Goal: Task Accomplishment & Management: Manage account settings

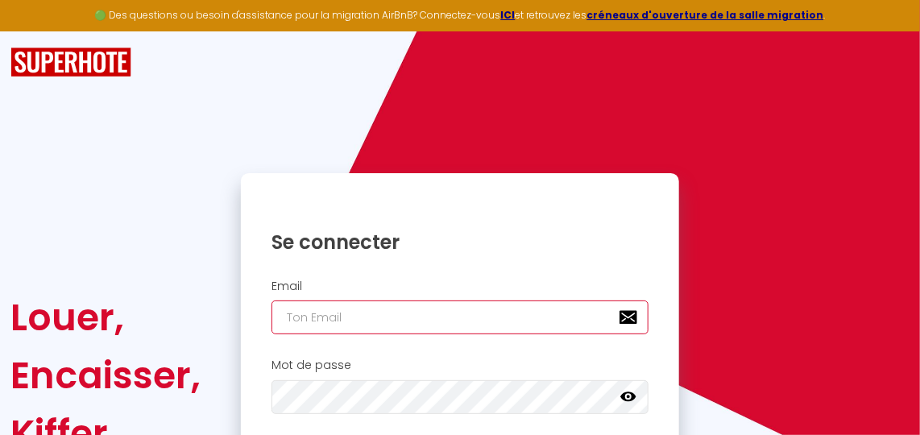
click at [515, 304] on input "email" at bounding box center [460, 317] width 378 height 34
type input "clabaut-louise@hotmail.fr"
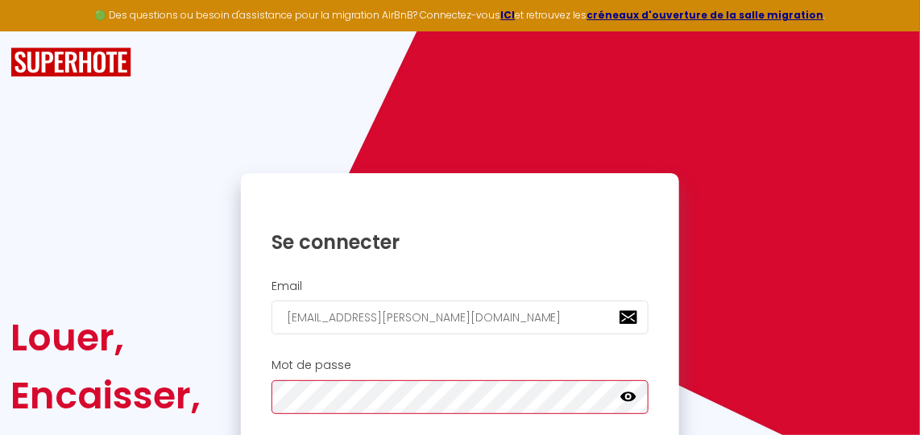
checkbox input "true"
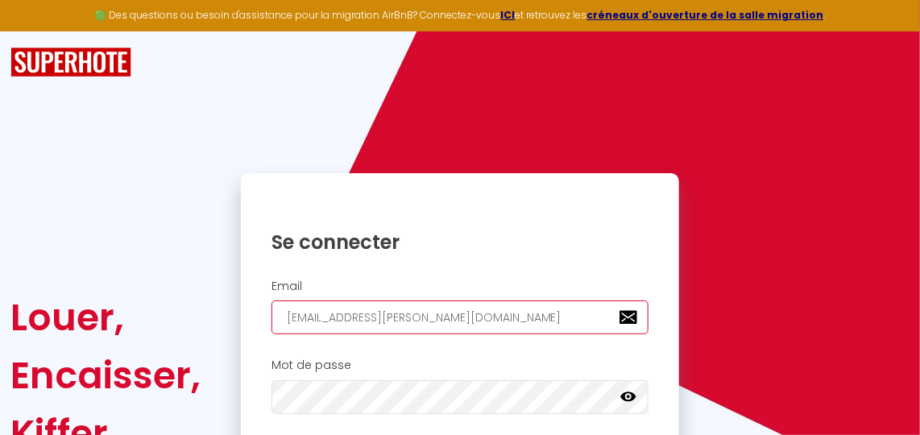
drag, startPoint x: 474, startPoint y: 317, endPoint x: -52, endPoint y: 222, distance: 534.5
click at [0, 222] on html "🟢 Des questions ou besoin d'assistance pour la migration AirBnB? Connectez-vous…" at bounding box center [460, 217] width 920 height 435
type input "l"
checkbox input "true"
type input "le"
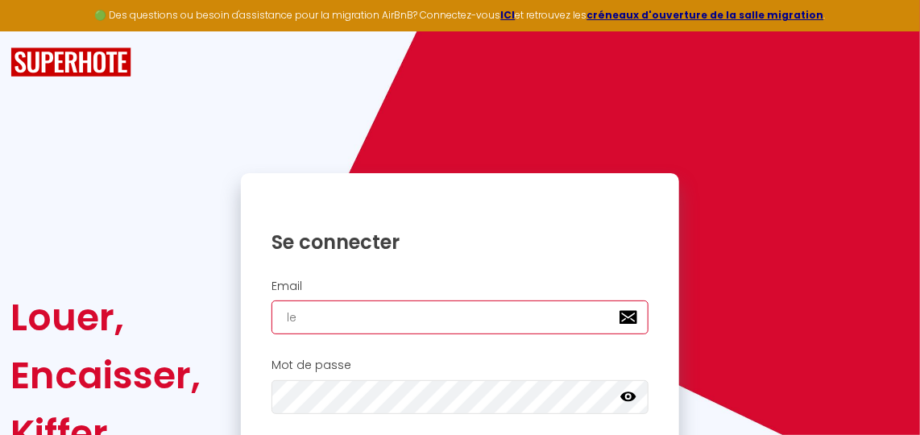
checkbox input "true"
type input "les"
checkbox input "true"
type input "lesc"
checkbox input "true"
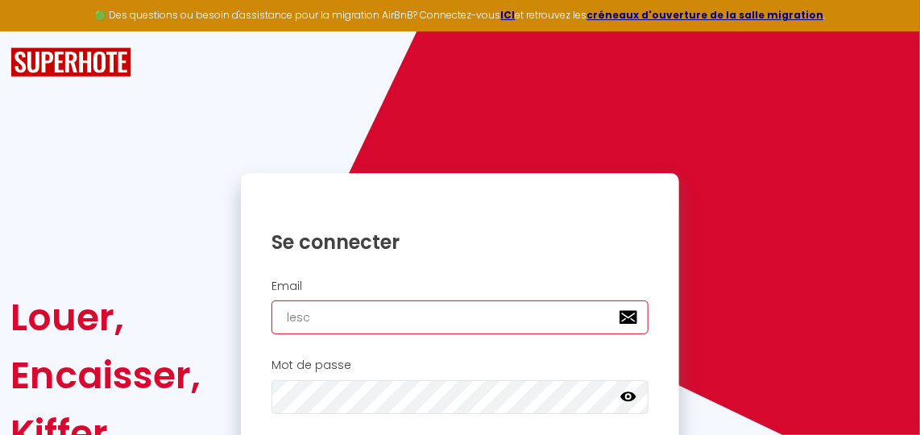
type input "leschaletsdupialou@gmail.com"
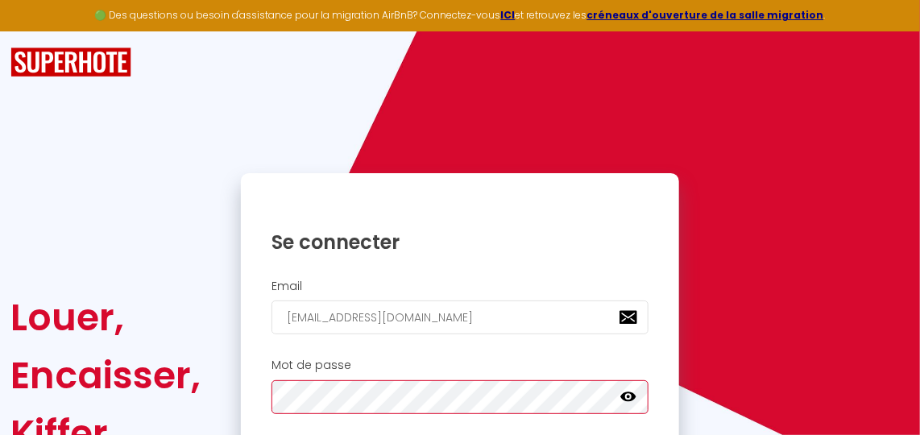
click at [164, 380] on div "Louer, Encaisser, Kiffer. Se connecter Email leschaletsdupialou@gmail.com Mot d…" at bounding box center [460, 375] width 920 height 404
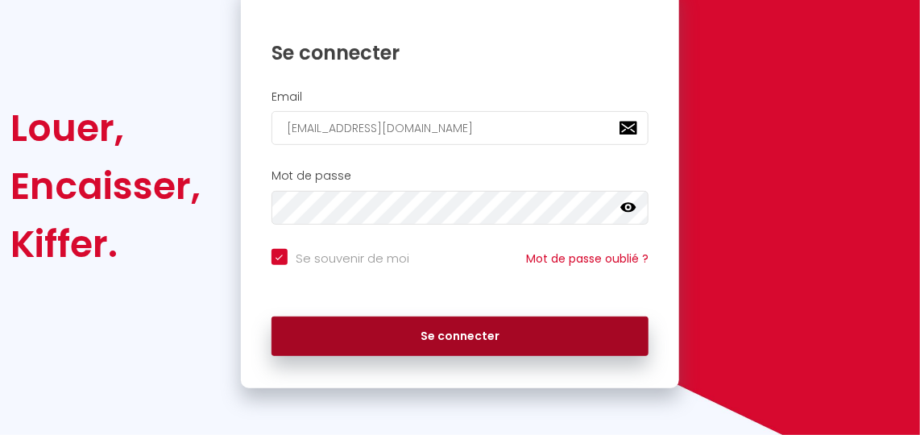
click at [410, 321] on button "Se connecter" at bounding box center [460, 337] width 378 height 40
checkbox input "true"
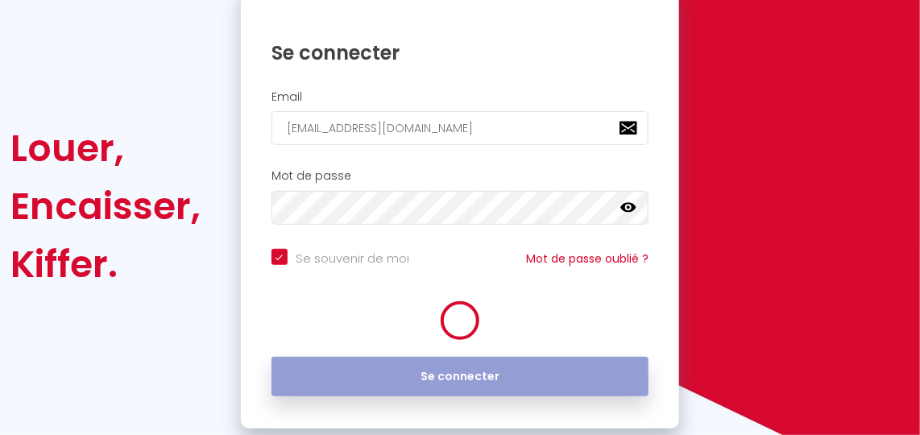
scroll to position [209, 0]
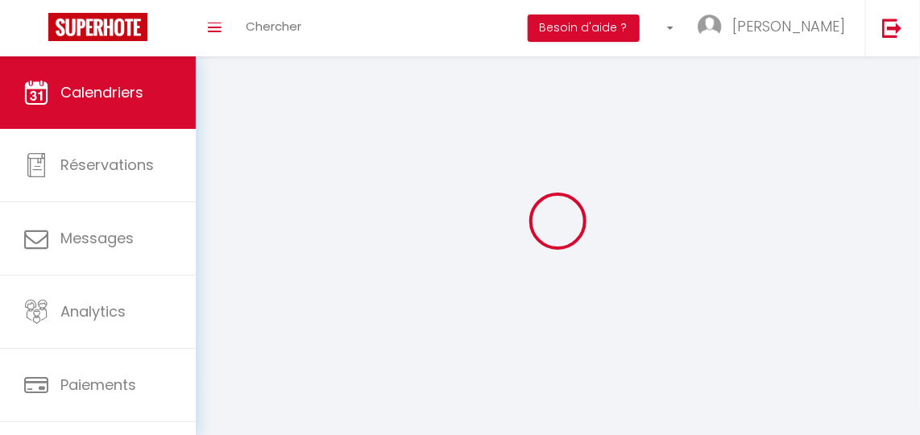
select select
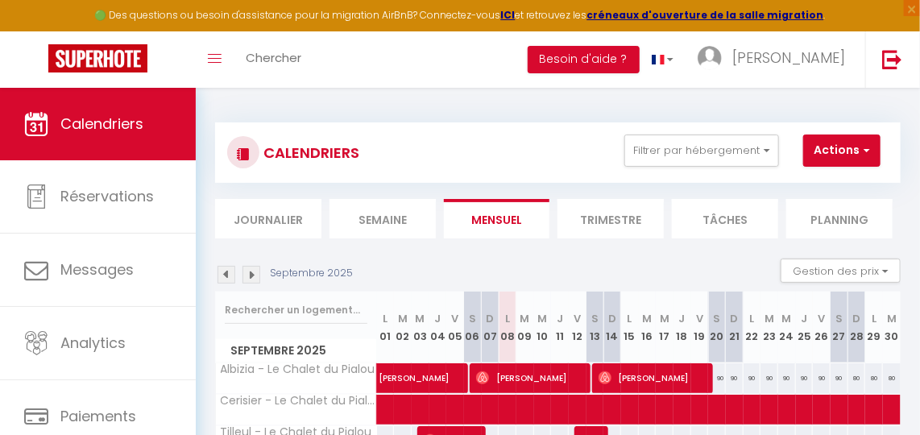
select select
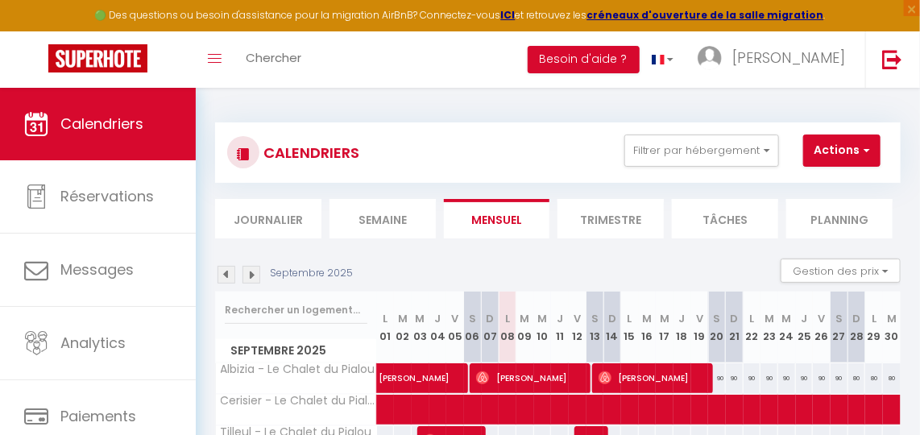
select select
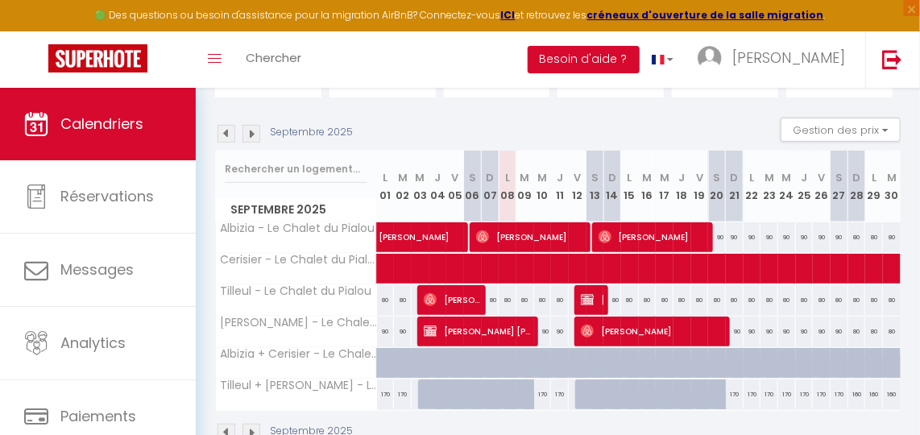
scroll to position [118, 0]
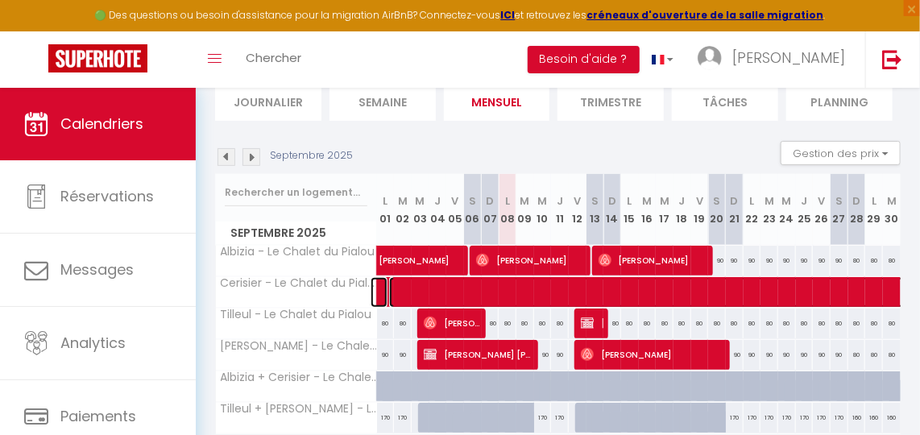
select select "OK"
select select "KO"
select select "0"
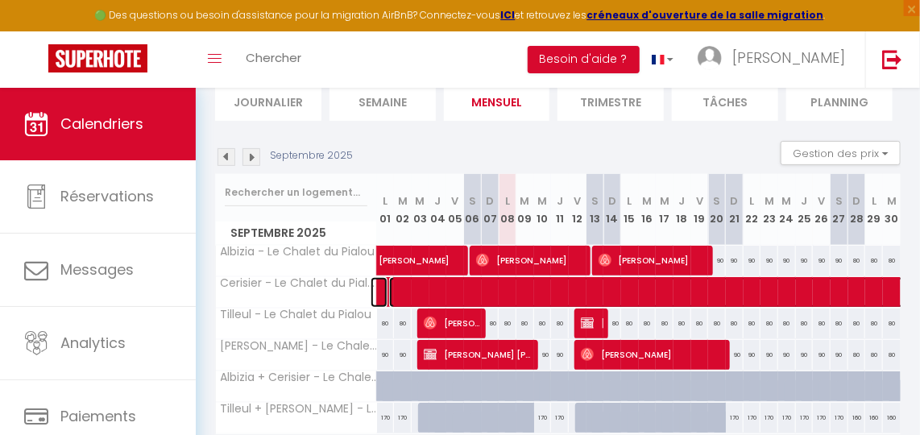
select select "1"
select select
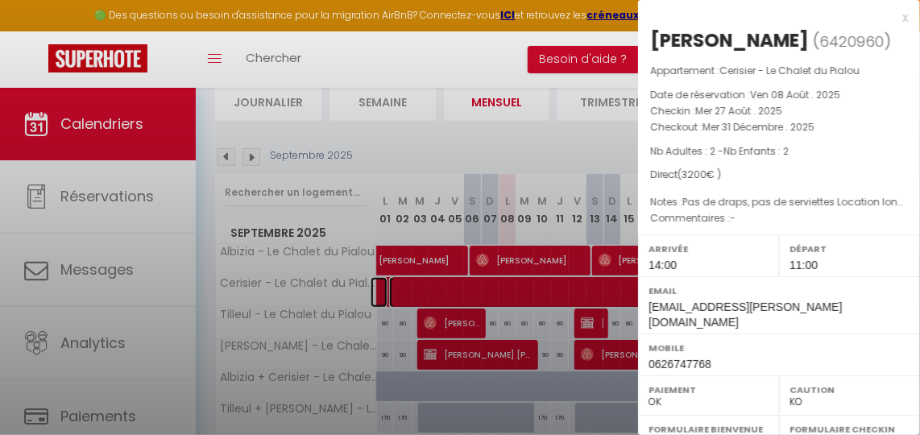
select select "17149"
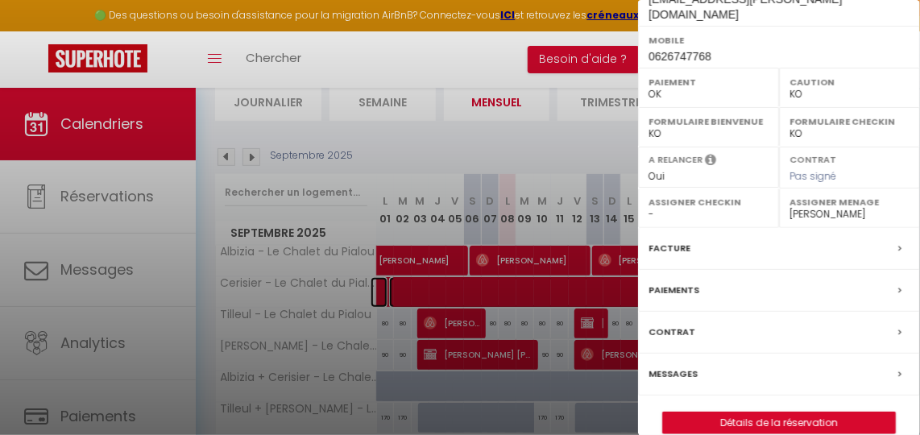
scroll to position [311, 0]
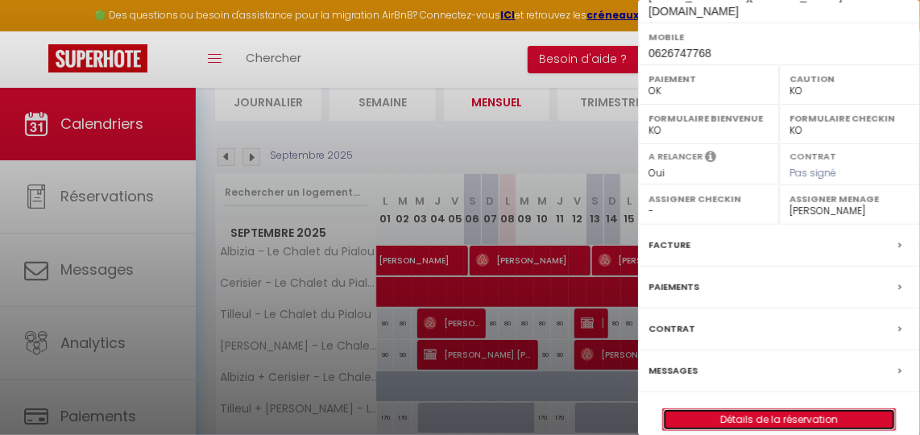
click at [735, 409] on link "Détails de la réservation" at bounding box center [779, 419] width 232 height 21
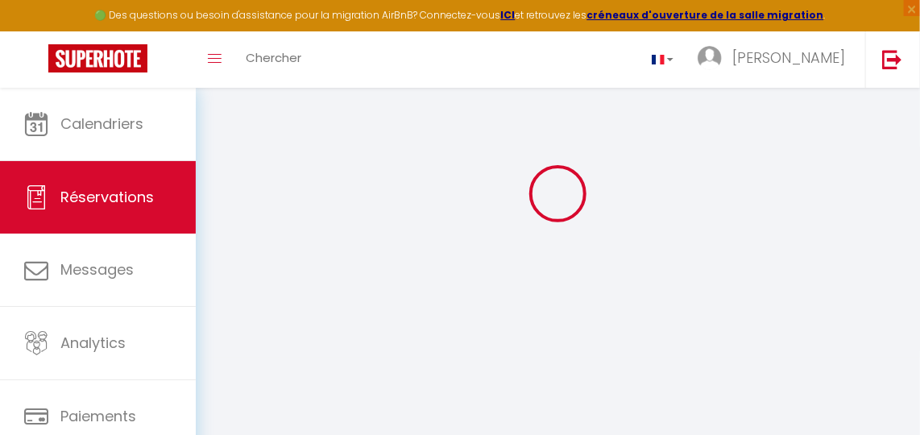
scroll to position [88, 0]
type input "[PERSON_NAME]"
type input "Affergant"
type input "clabaut-louise@hotmail.fr"
type input "0626747768"
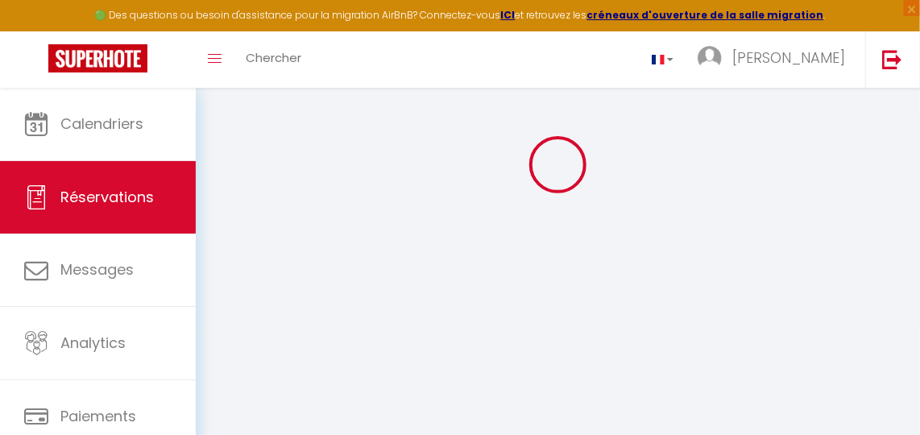
select select
select select "45347"
select select "1"
type input "Mer 27 Août 2025"
select select
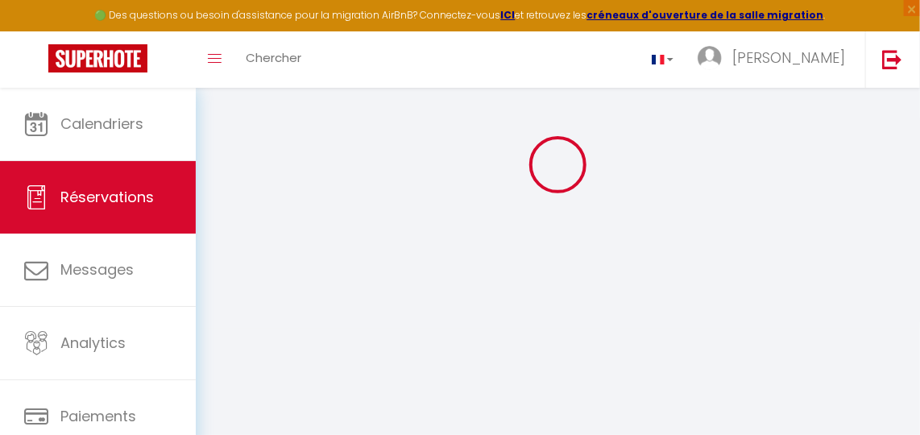
type input "Mer 31 Décembre 2025"
select select
type input "2"
select select "12"
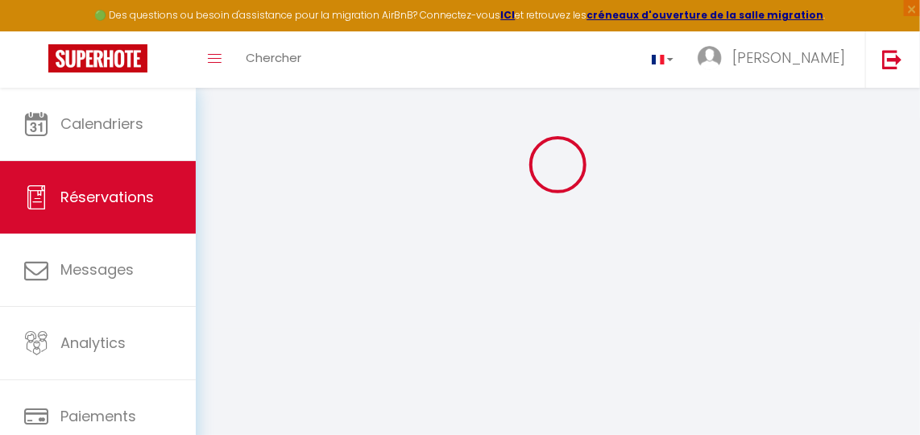
select select
type input "3200"
checkbox input "false"
type input "40"
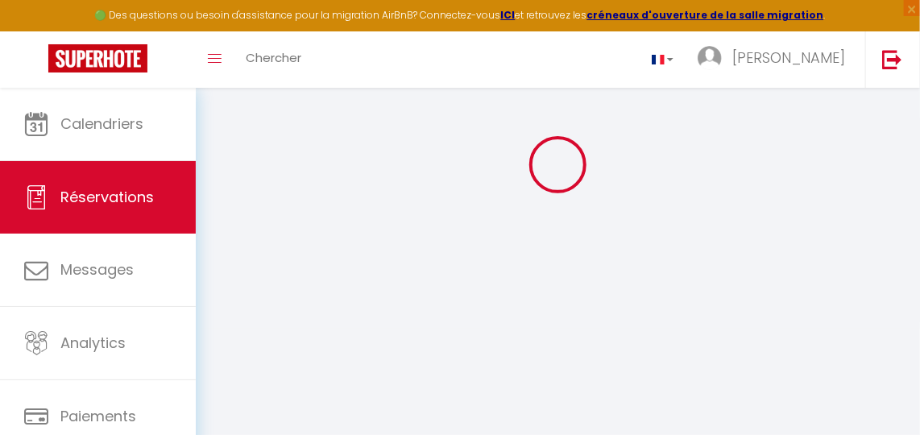
type input "0"
select select
select select "14"
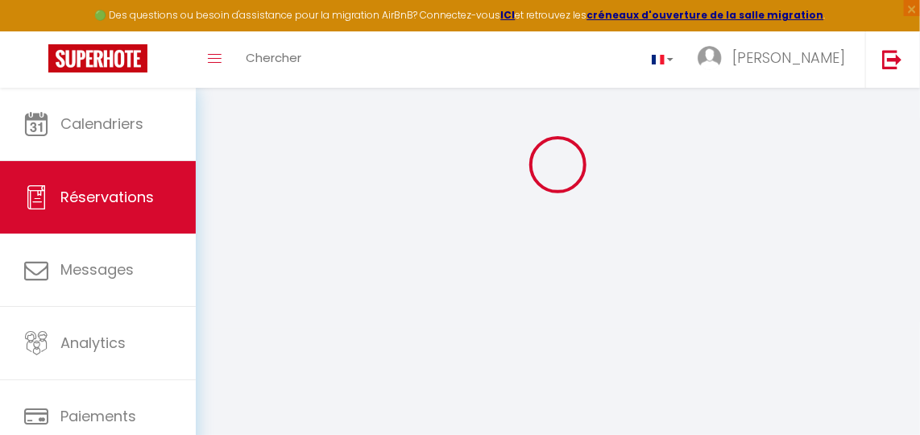
checkbox input "false"
select select
checkbox input "false"
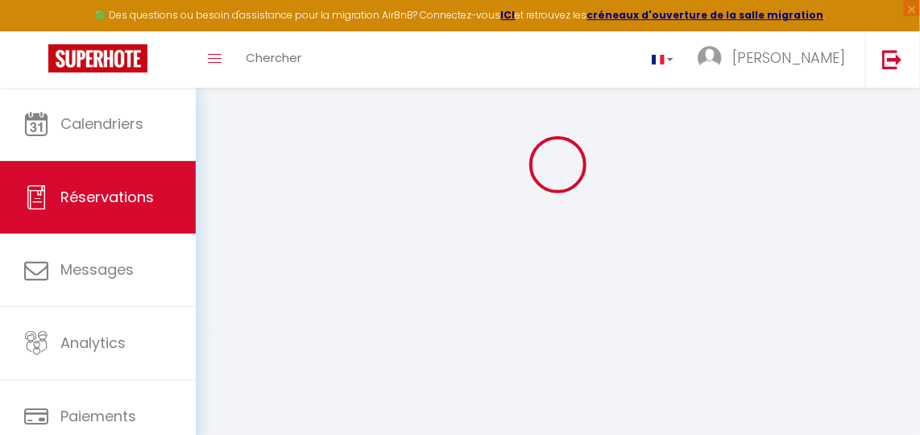
select select
checkbox input "false"
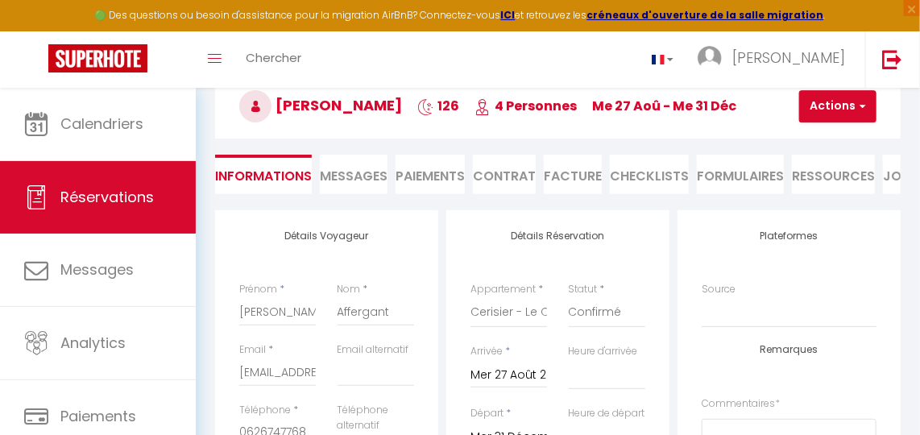
select select
checkbox input "false"
type textarea "Pas de draps, pas de serviettes Location longue durée"
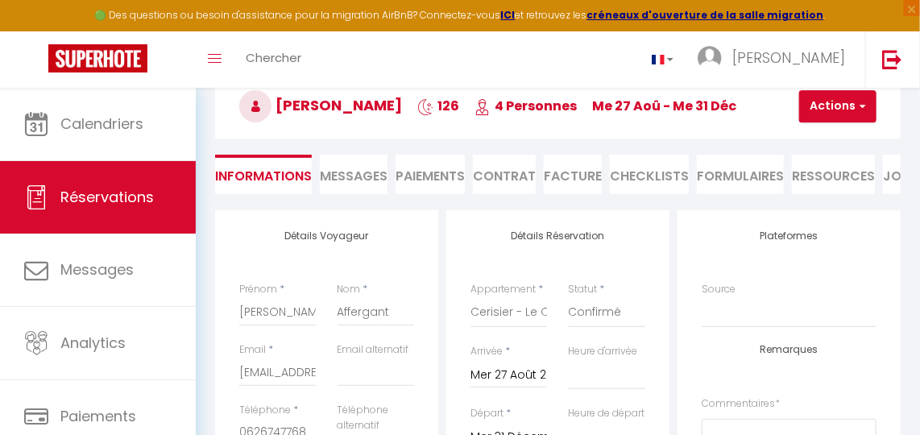
select select
checkbox input "false"
select select
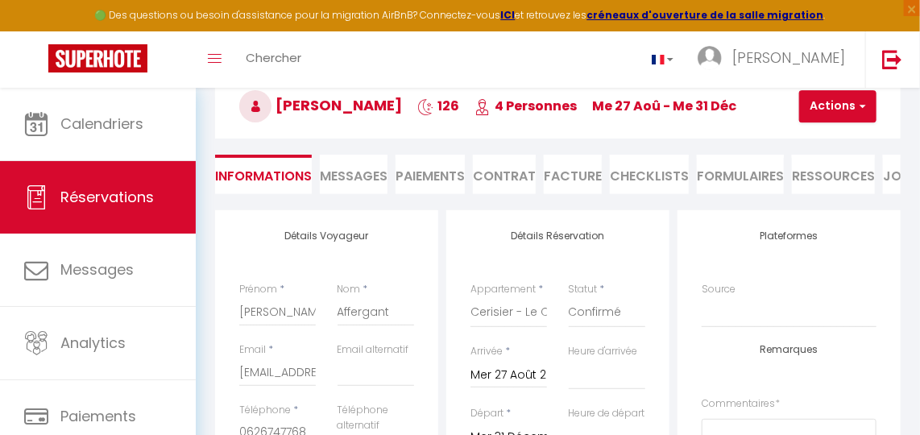
checkbox input "false"
select select "14:00"
select select "11:00"
click at [852, 103] on button "Actions" at bounding box center [837, 106] width 77 height 32
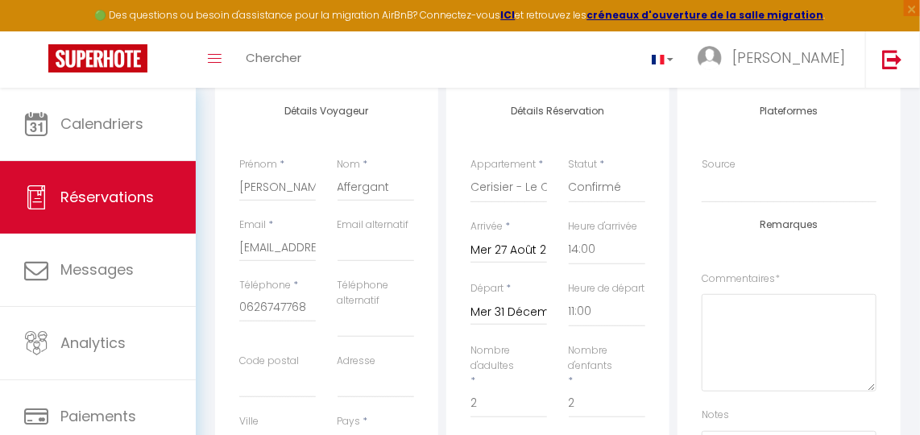
scroll to position [235, 0]
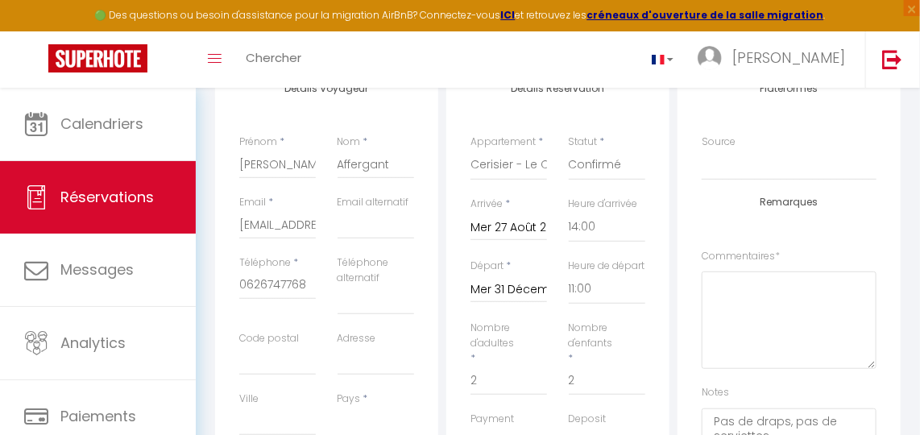
click at [516, 300] on input "Mer 31 Décembre 2025" at bounding box center [508, 289] width 77 height 21
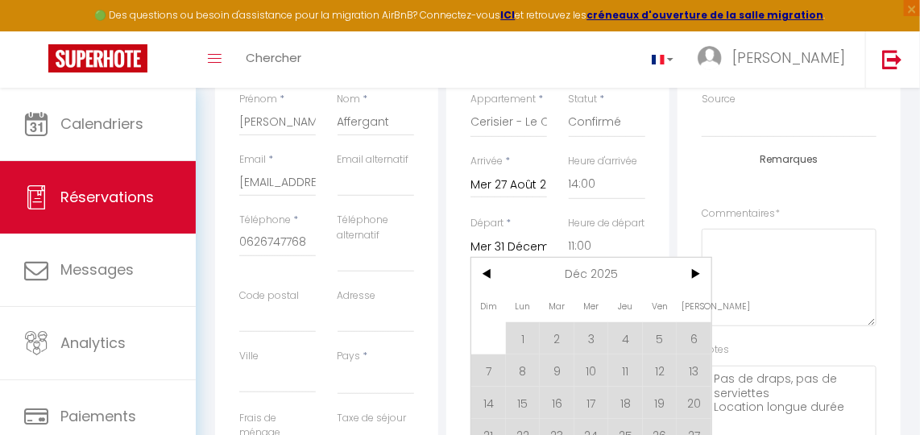
scroll to position [308, 0]
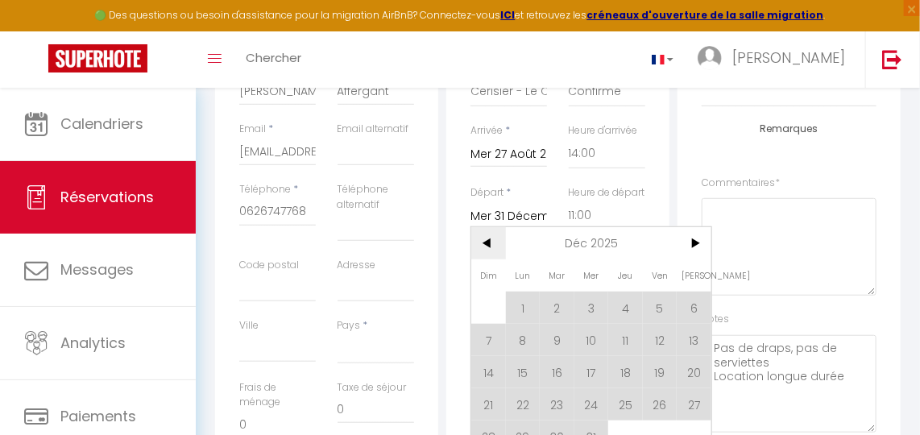
click at [484, 256] on span "<" at bounding box center [488, 243] width 35 height 32
click at [487, 257] on span "<" at bounding box center [488, 243] width 35 height 32
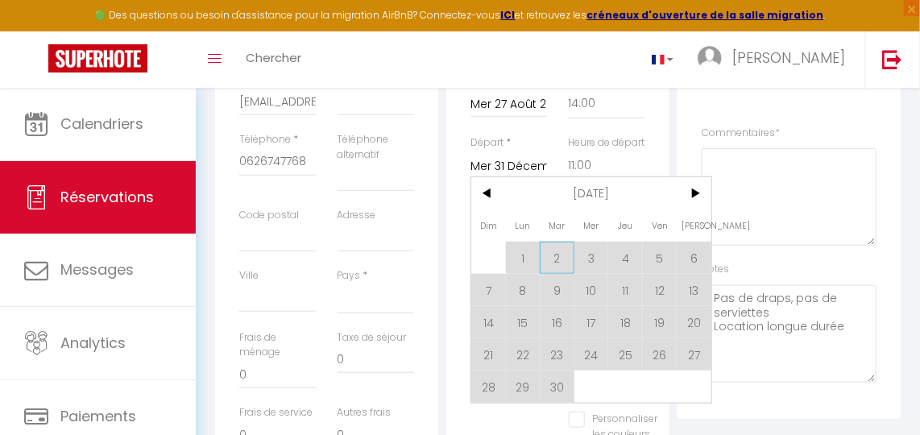
scroll to position [382, 0]
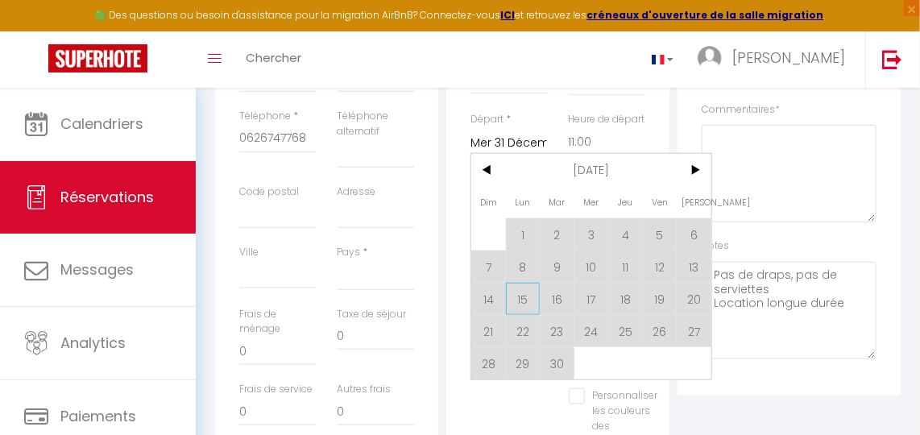
click at [519, 307] on span "15" at bounding box center [523, 299] width 35 height 32
select select
type input "Lun 15 Septembre 2025"
checkbox input "false"
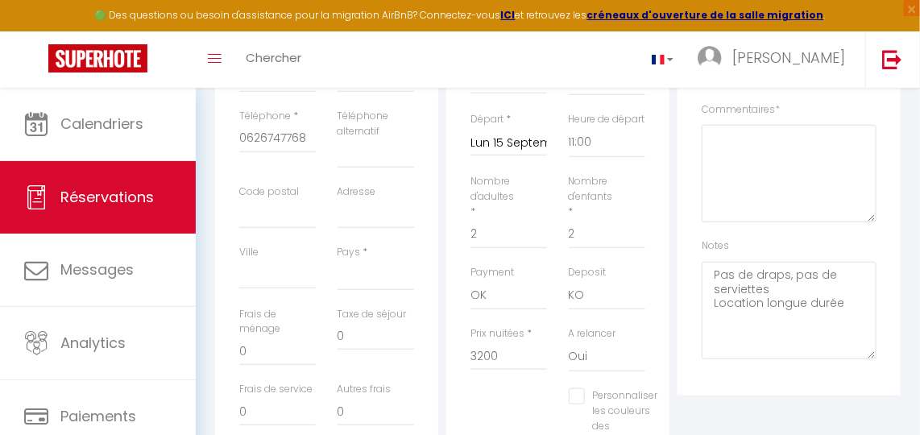
select select
type input "80"
type input "91.2"
type input "1550"
checkbox input "false"
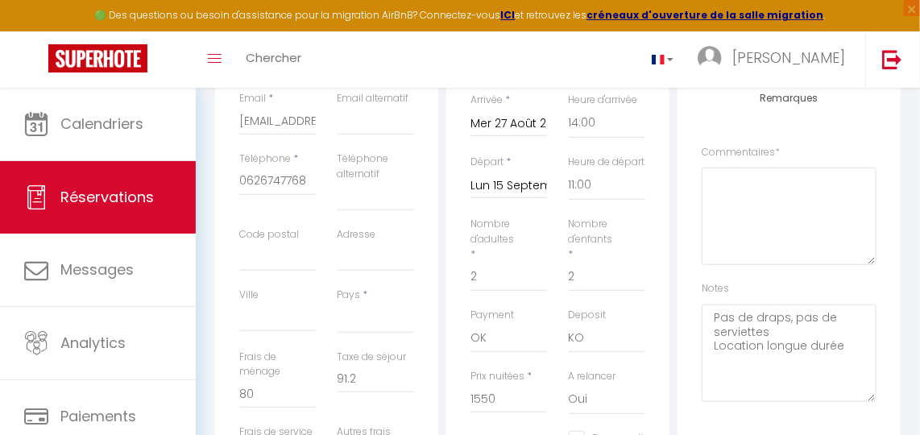
scroll to position [308, 0]
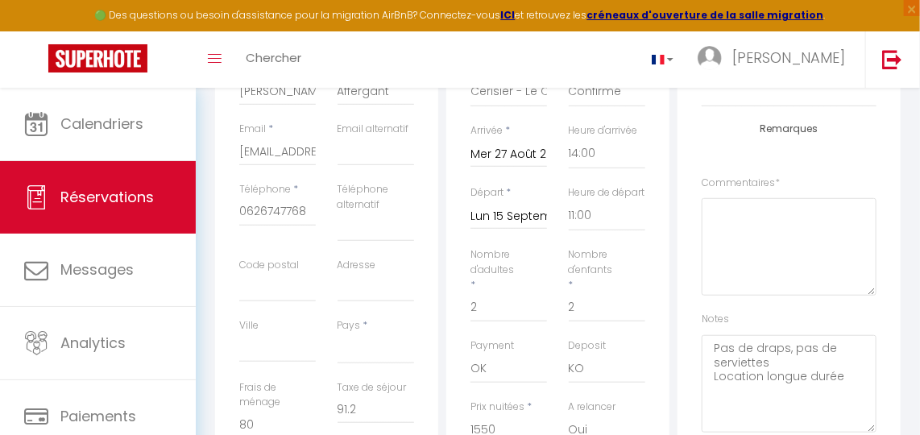
click at [527, 160] on input "Mer 27 Août 2025" at bounding box center [508, 154] width 77 height 21
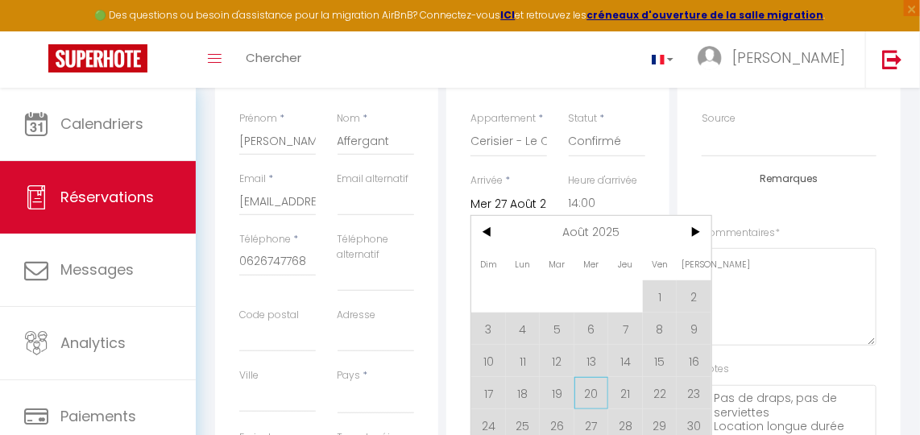
scroll to position [235, 0]
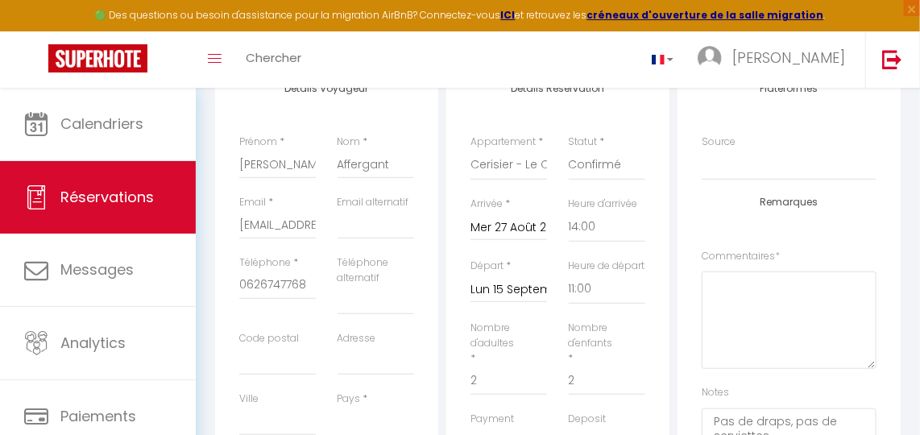
click at [670, 115] on div "Détails Réservation Appartement * Albizia - Le Chalet du Pialou Cerisier - Le C…" at bounding box center [557, 377] width 231 height 629
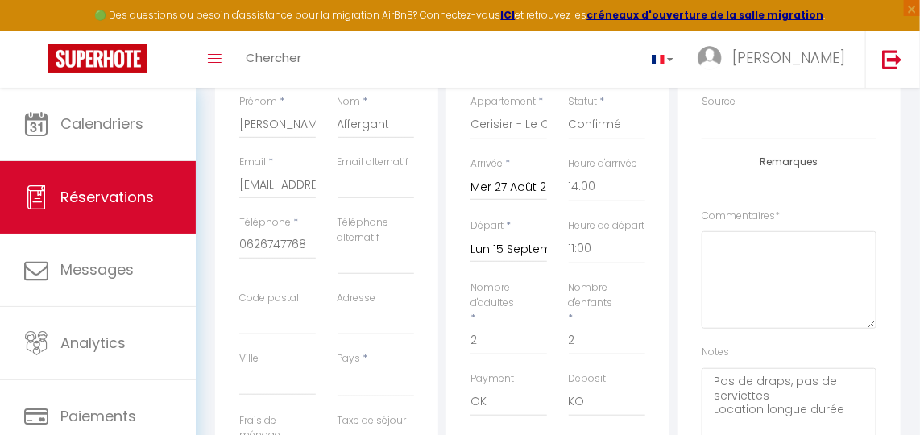
scroll to position [308, 0]
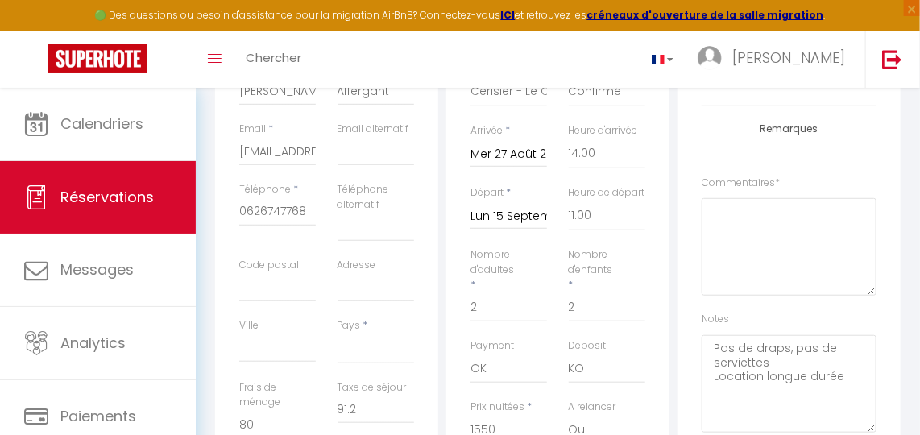
click at [515, 165] on input "Mer 27 Août 2025" at bounding box center [508, 154] width 77 height 21
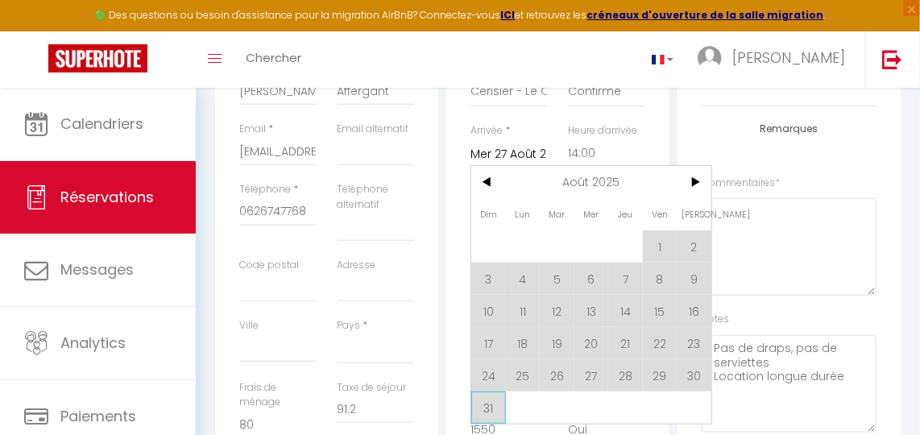
click at [484, 415] on span "31" at bounding box center [488, 407] width 35 height 32
click at [485, 400] on div "Payment OK KO" at bounding box center [509, 369] width 98 height 62
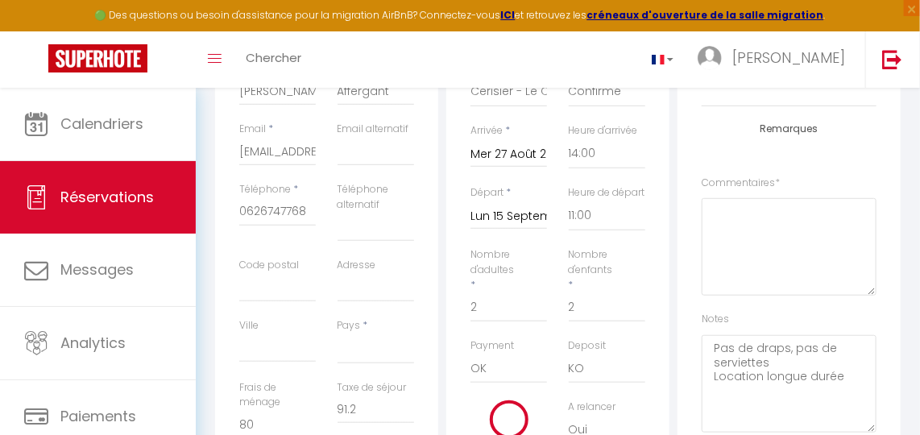
select select
type input "Dim 31 Août 2025"
checkbox input "false"
select select
type input "72"
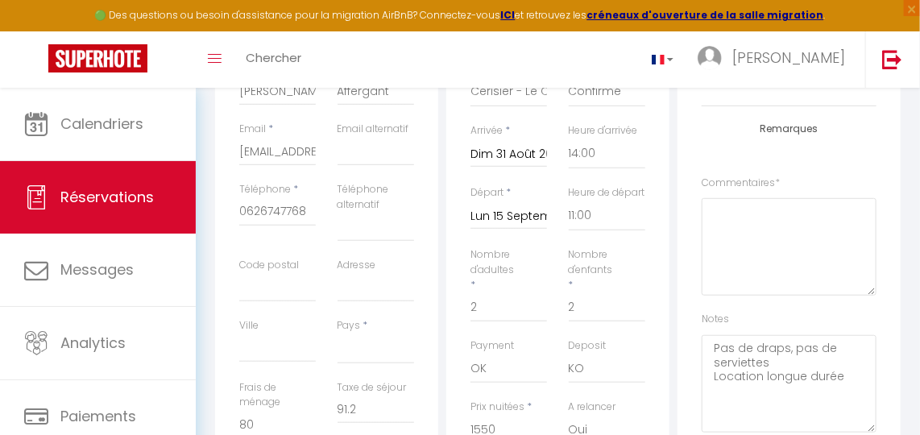
type input "1200"
checkbox input "false"
click at [491, 400] on div "Payment OK KO" at bounding box center [509, 369] width 98 height 62
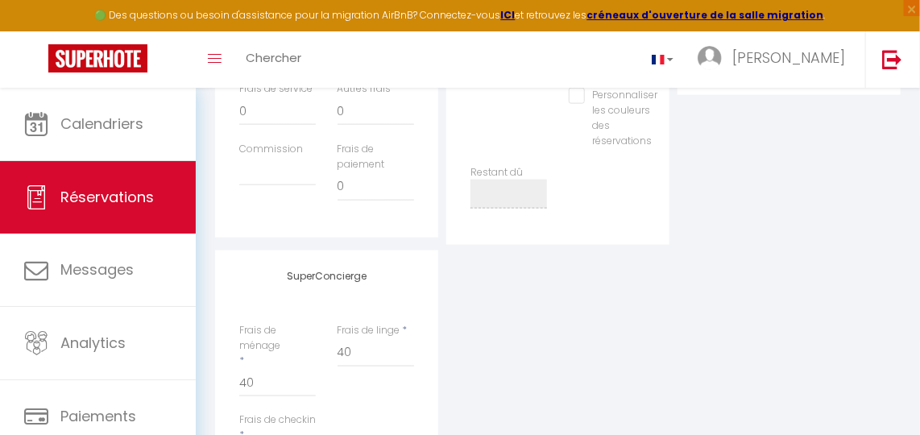
scroll to position [528, 0]
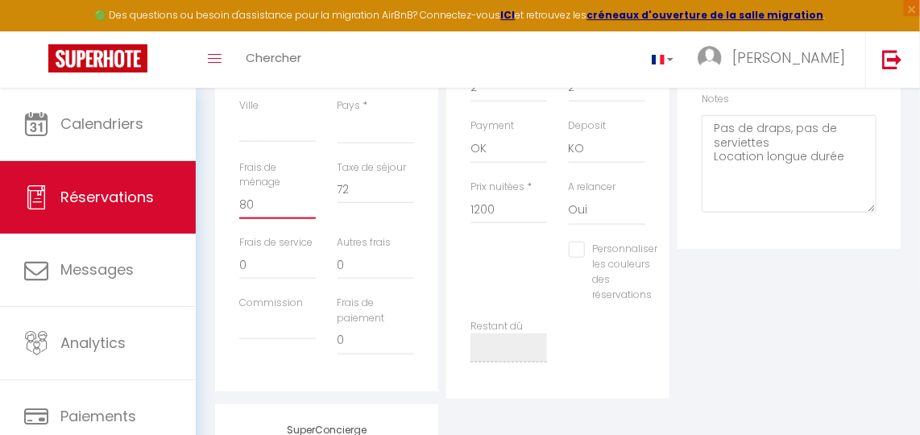
click at [288, 218] on input "80" at bounding box center [277, 204] width 77 height 29
drag, startPoint x: 267, startPoint y: 222, endPoint x: 219, endPoint y: 219, distance: 48.4
click at [219, 219] on div "Détails Voyageur Prénom * Fiona Nom * Affergant Email * clabaut-louise@hotmail.…" at bounding box center [326, 81] width 223 height 622
drag, startPoint x: 352, startPoint y: 199, endPoint x: 301, endPoint y: 201, distance: 50.8
click at [301, 201] on div "Frais de ménage 80 Taxe de séjour 72" at bounding box center [327, 198] width 196 height 76
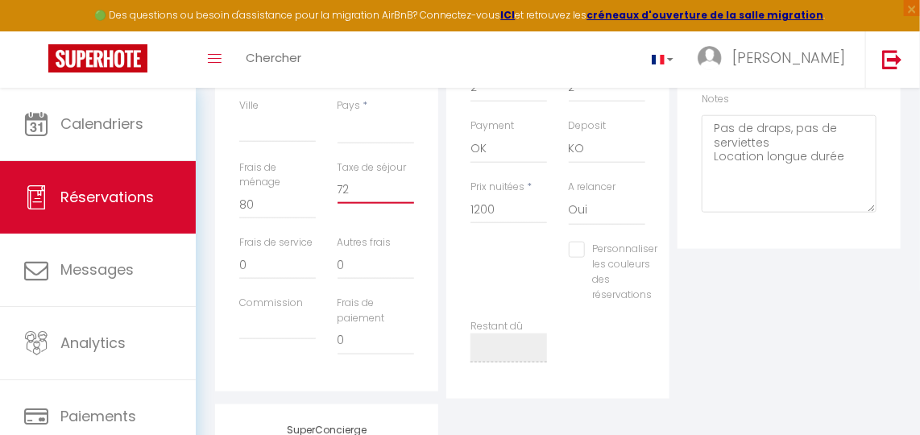
type input "7"
select select
checkbox input "false"
type input "70"
select select
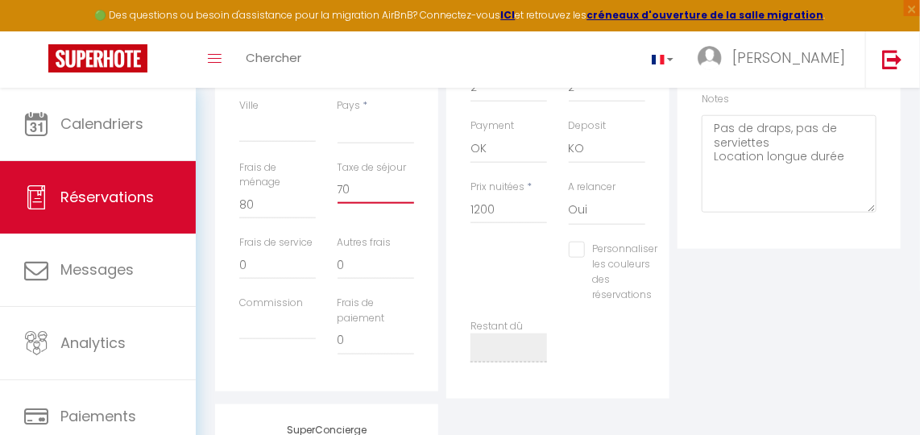
checkbox input "false"
type input "70"
drag, startPoint x: 497, startPoint y: 234, endPoint x: 417, endPoint y: 228, distance: 79.9
click at [417, 228] on div "Détails Voyageur Prénom * Fiona Nom * Affergant Email * clabaut-louise@hotmail.…" at bounding box center [558, 84] width 694 height 629
type input "6"
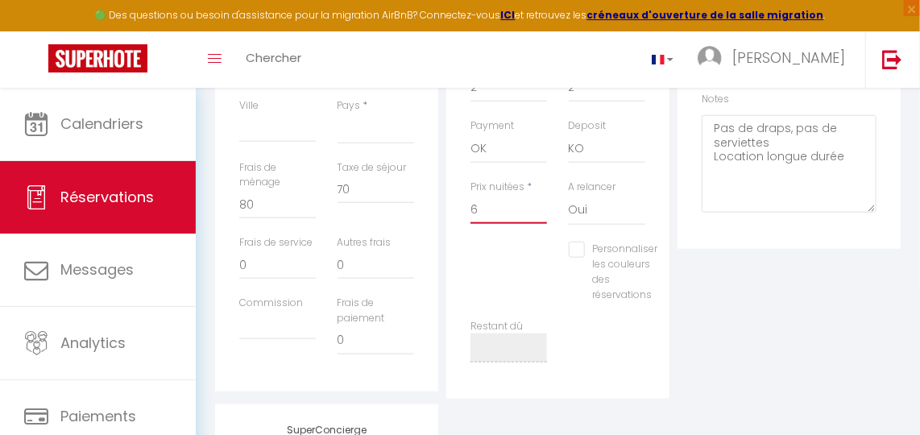
select select
checkbox input "false"
type input "65"
select select
checkbox input "false"
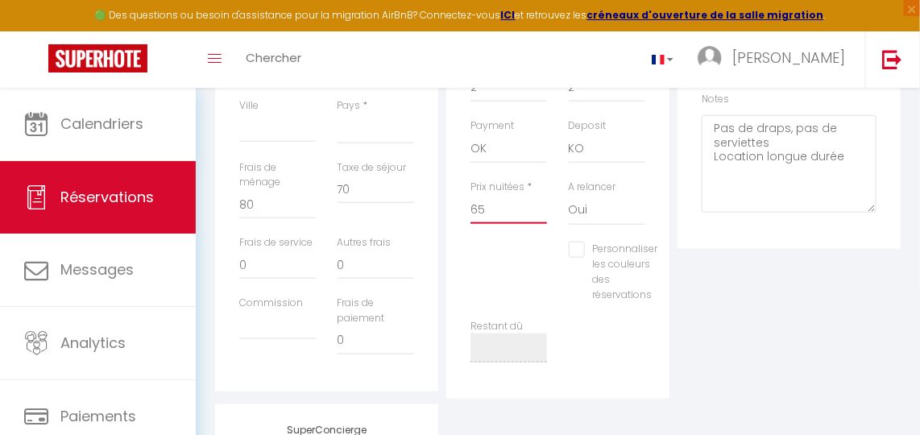
type input "650"
select select
checkbox input "false"
type input "650"
select select
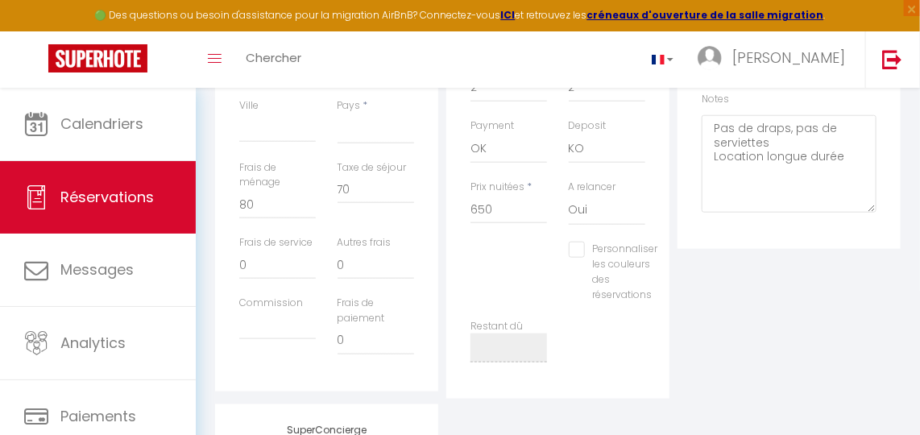
type input "0"
checkbox input "false"
click at [763, 361] on div "Plateformes Source Direct Airbnb.com Booking.com Chalet montagne Expedia Gite d…" at bounding box center [788, 84] width 231 height 629
drag, startPoint x: 454, startPoint y: 230, endPoint x: 351, endPoint y: 226, distance: 103.2
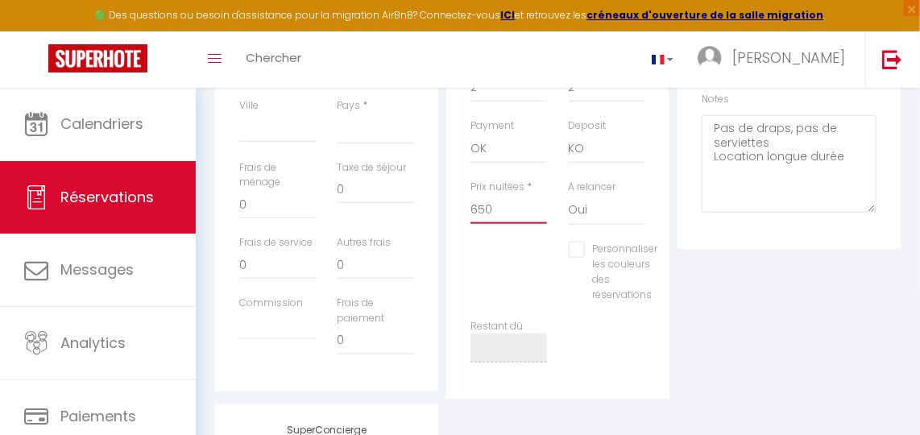
click at [351, 226] on div "Détails Voyageur Prénom * Fiona Nom * Affergant Email * clabaut-louise@hotmail.…" at bounding box center [558, 84] width 694 height 629
type input "8"
select select
checkbox input "false"
type input "80"
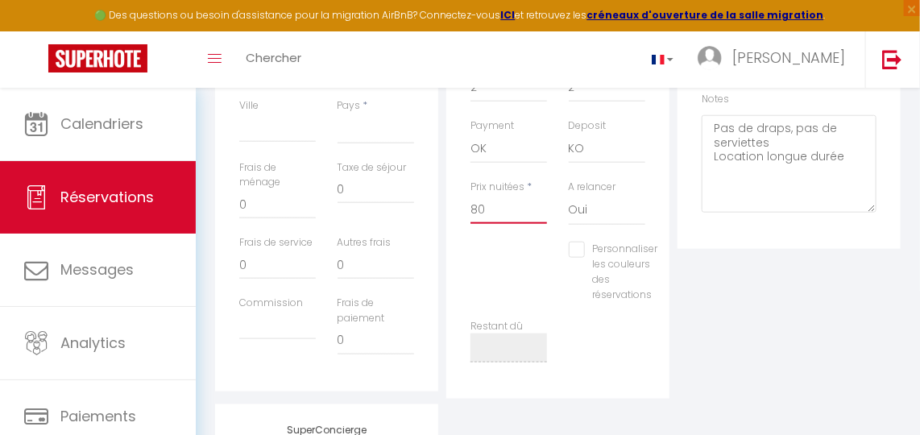
select select
checkbox input "false"
type input "800"
select select
checkbox input "false"
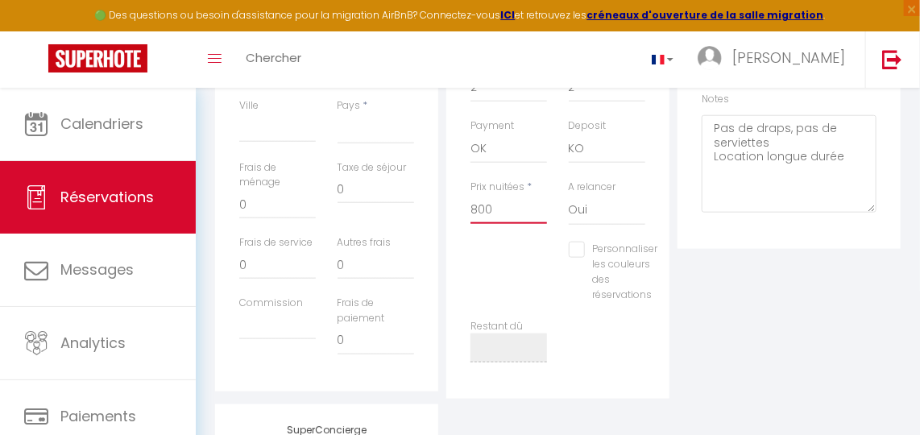
type input "800"
click at [841, 399] on div "Plateformes Source Direct Airbnb.com Booking.com Chalet montagne Expedia Gite d…" at bounding box center [788, 84] width 231 height 629
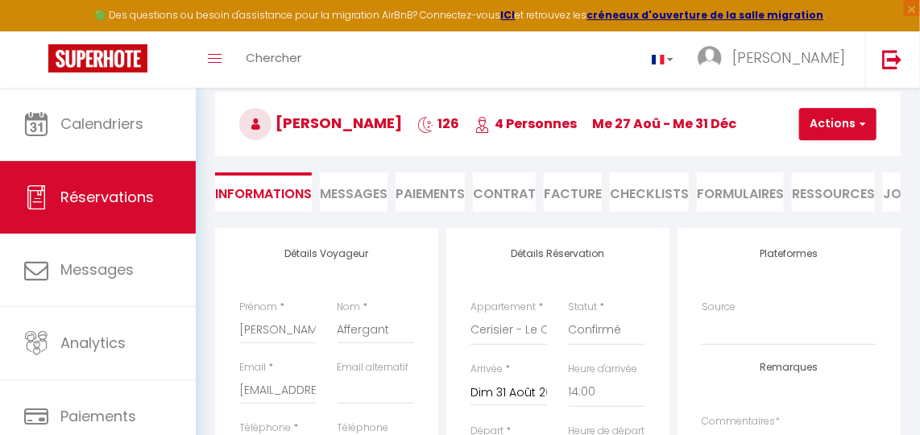
scroll to position [0, 0]
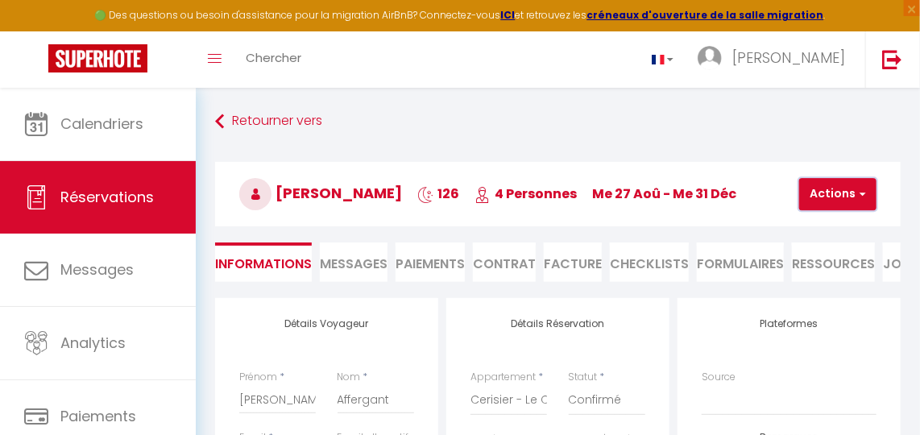
click at [845, 196] on button "Actions" at bounding box center [837, 194] width 77 height 32
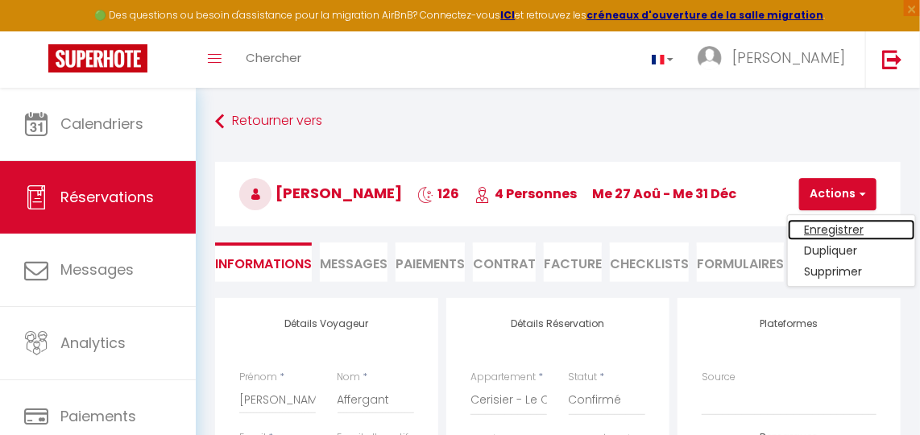
click at [845, 227] on link "Enregistrer" at bounding box center [851, 229] width 127 height 21
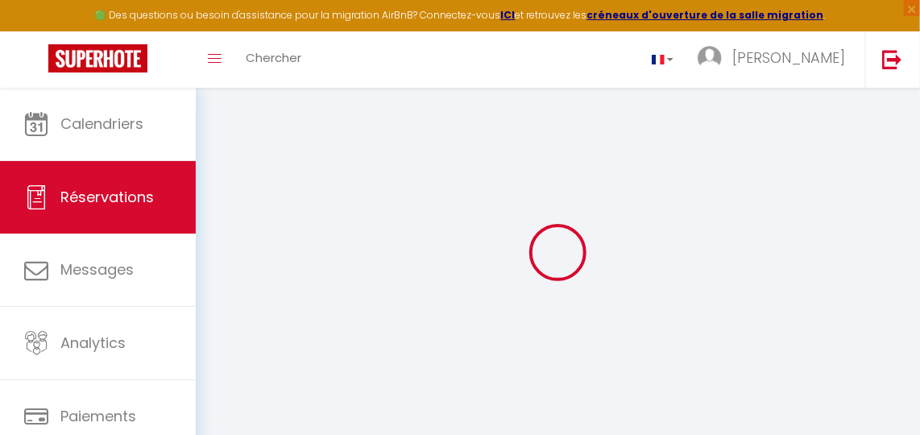
select select "not_cancelled"
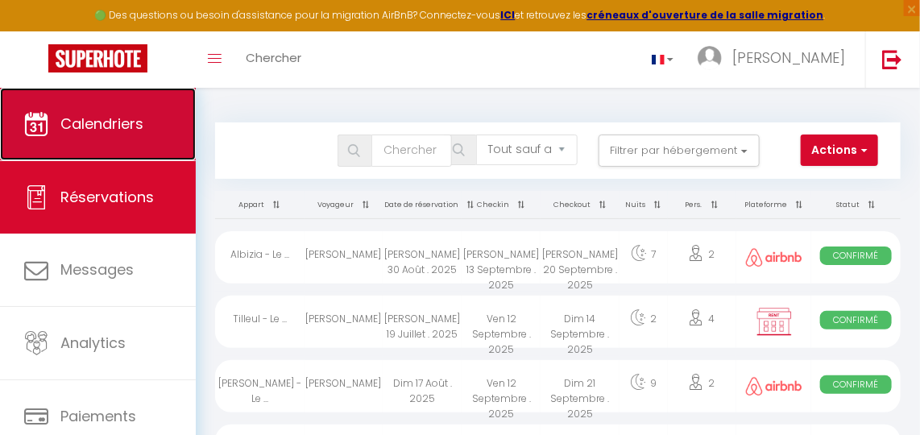
click at [112, 130] on span "Calendriers" at bounding box center [101, 124] width 83 height 20
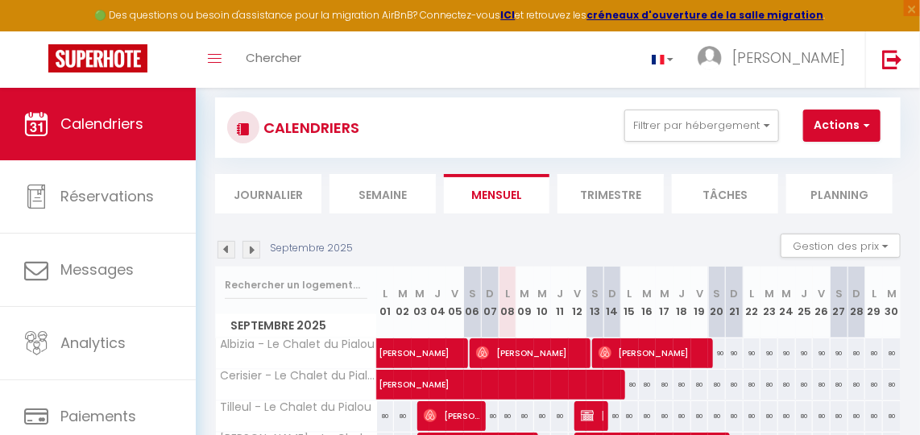
scroll to position [146, 0]
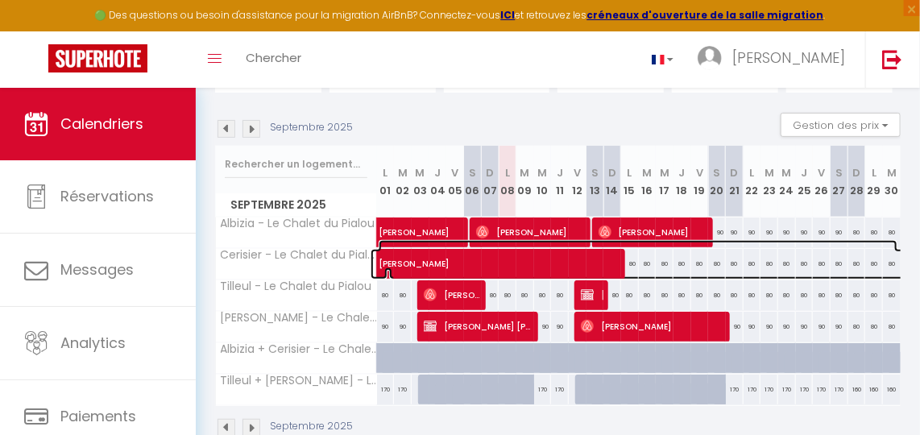
click at [471, 258] on span "Fiona Affergant" at bounding box center [638, 255] width 519 height 31
select select "OK"
select select "KO"
select select "0"
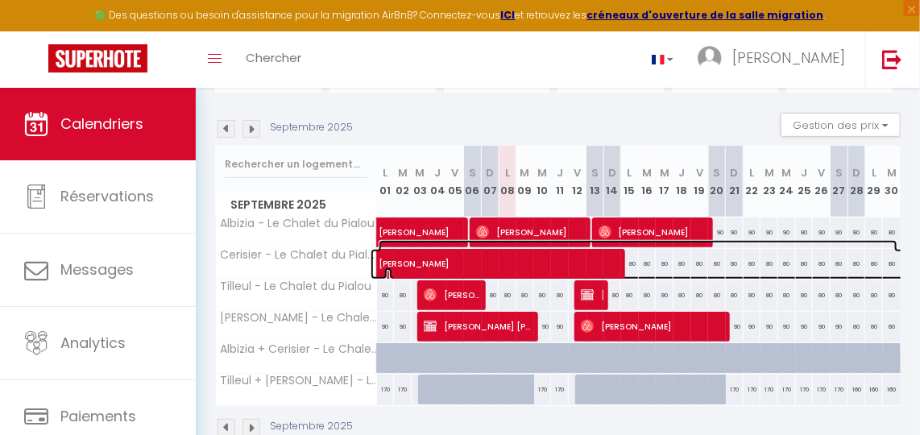
select select "1"
select select
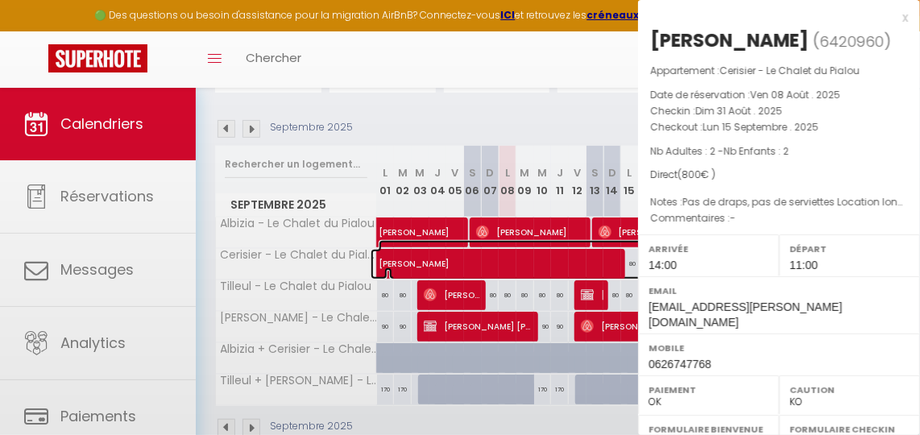
select select "17149"
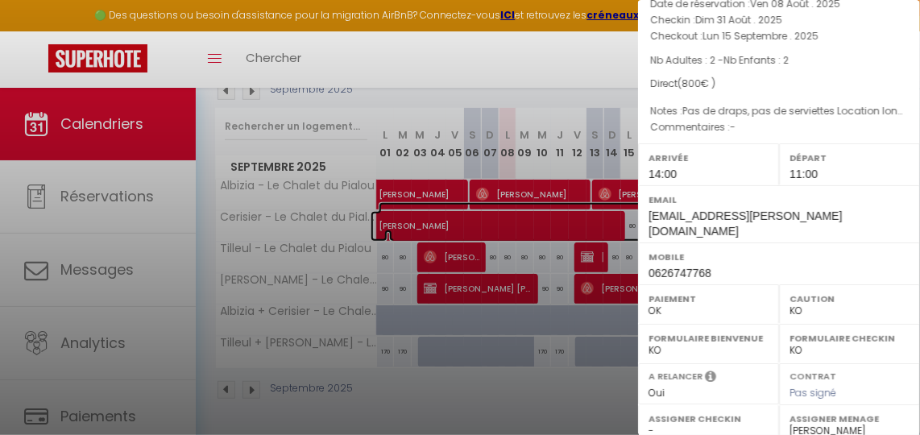
scroll to position [0, 0]
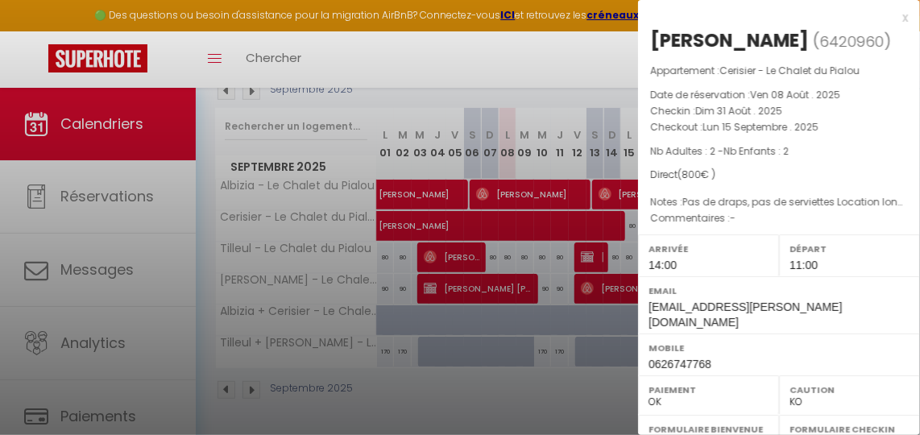
click at [889, 16] on div "x" at bounding box center [773, 17] width 270 height 19
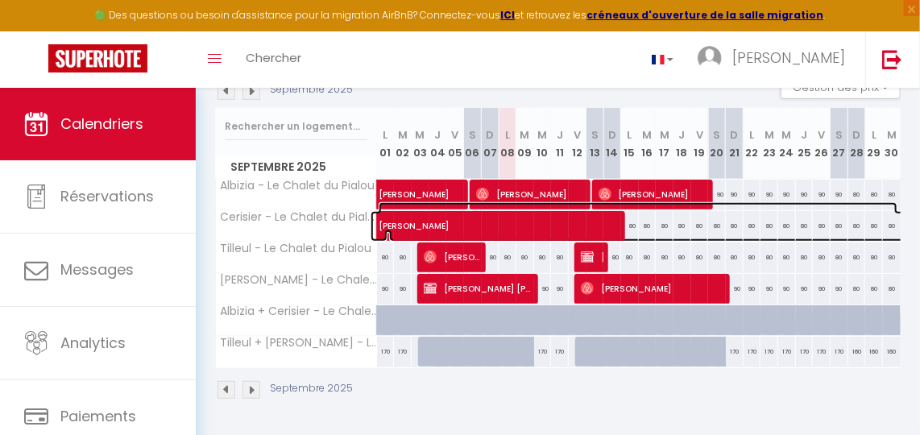
click at [498, 209] on span "Fiona Affergant" at bounding box center [638, 217] width 519 height 31
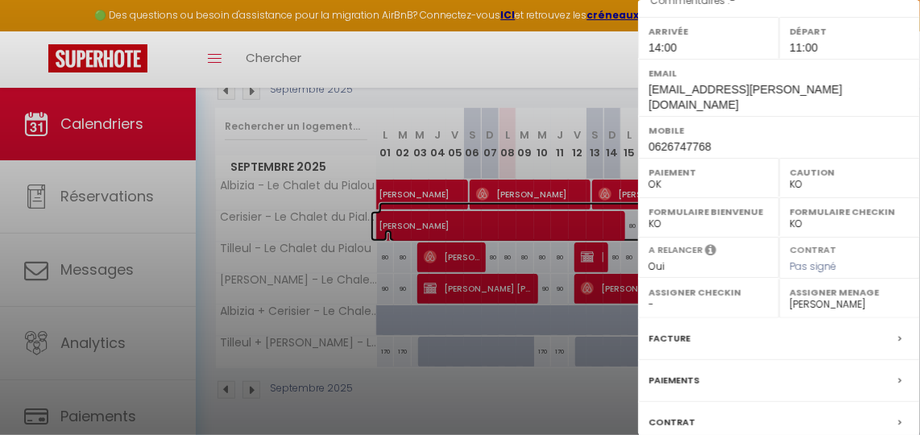
scroll to position [311, 0]
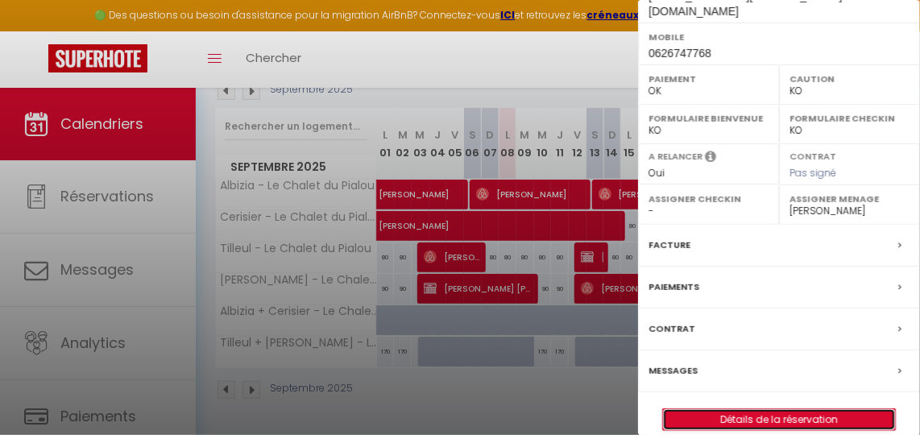
click at [753, 409] on link "Détails de la réservation" at bounding box center [779, 419] width 232 height 21
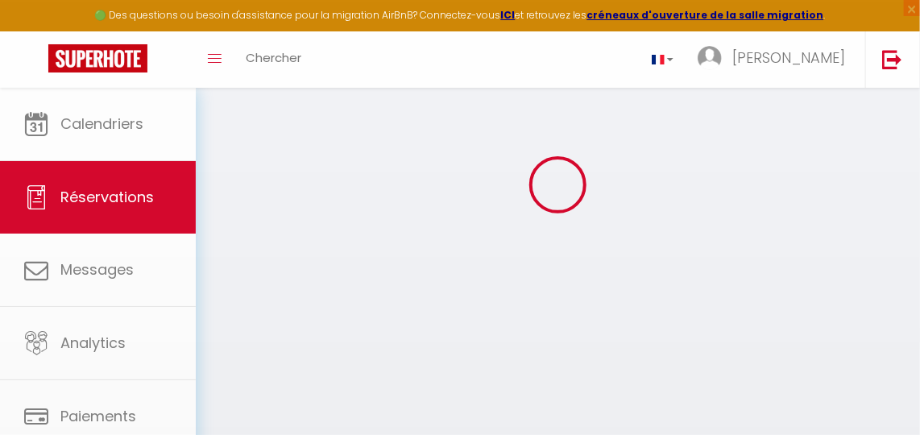
scroll to position [87, 0]
type input "[PERSON_NAME]"
type input "Affergant"
type input "clabaut-louise@hotmail.fr"
type input "0626747768"
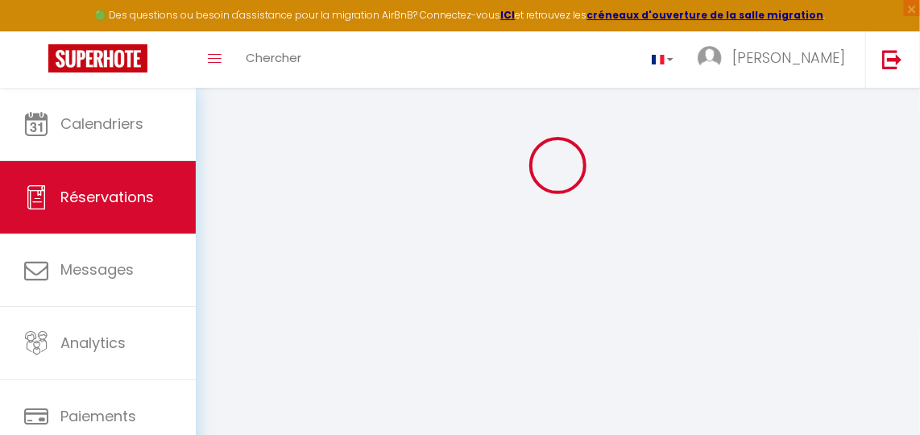
select select
select select "45347"
select select "1"
type input "Dim 31 Août 2025"
select select
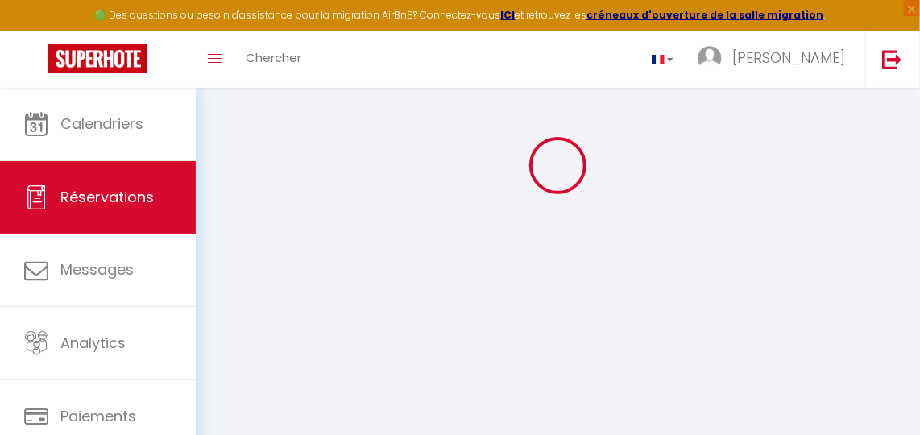
type input "Lun 15 Septembre 2025"
select select
type input "2"
select select "12"
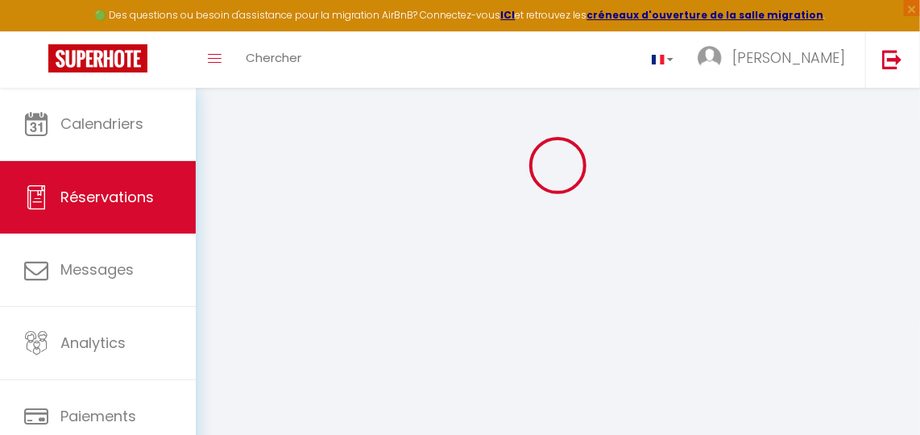
select select
type input "800"
checkbox input "false"
type input "40"
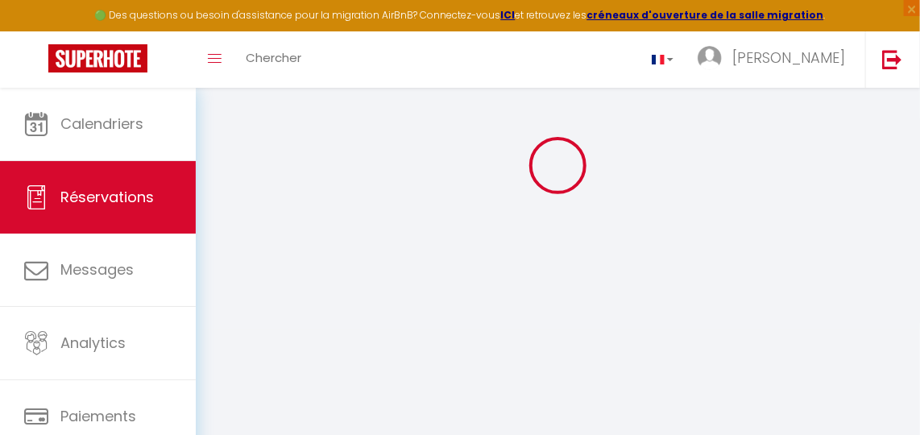
type input "0"
select select
select select "14"
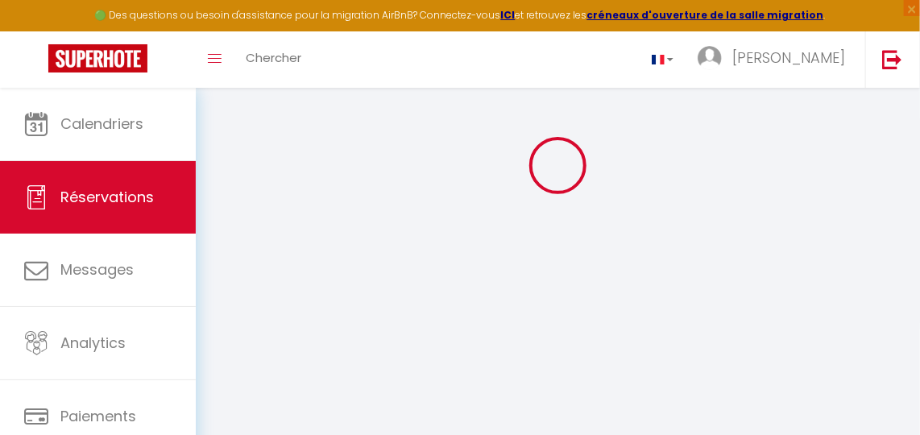
checkbox input "false"
select select
checkbox input "false"
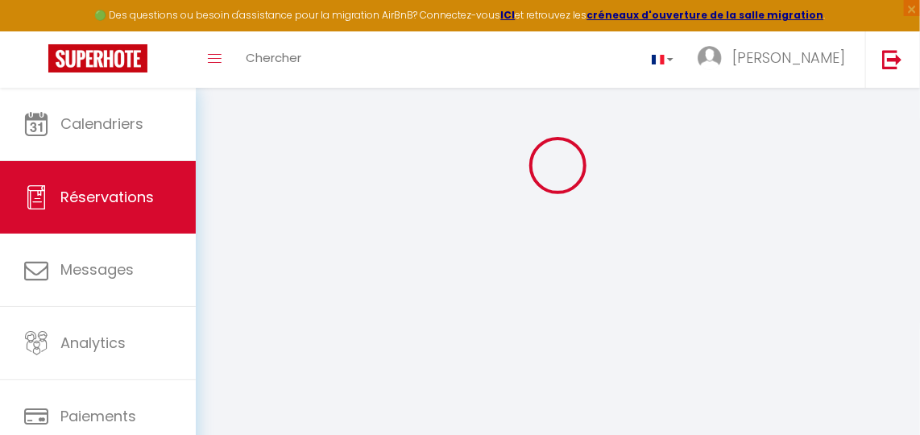
select select
checkbox input "false"
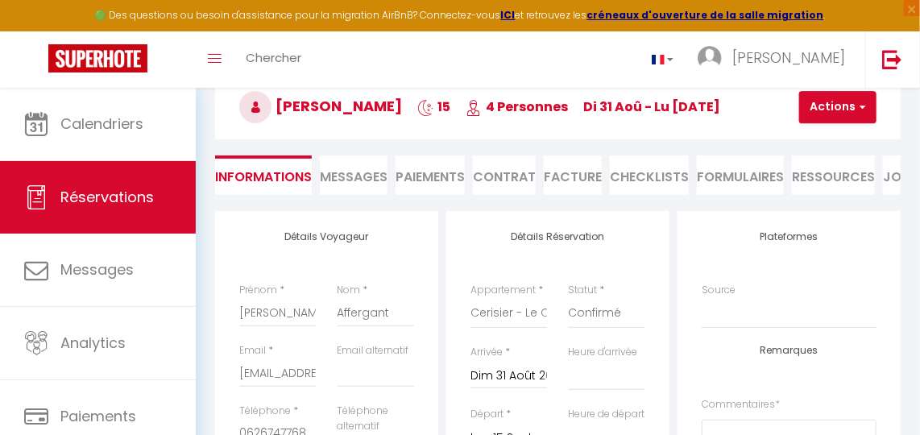
select select
checkbox input "false"
type textarea "Pas de draps, pas de serviettes Location longue durée"
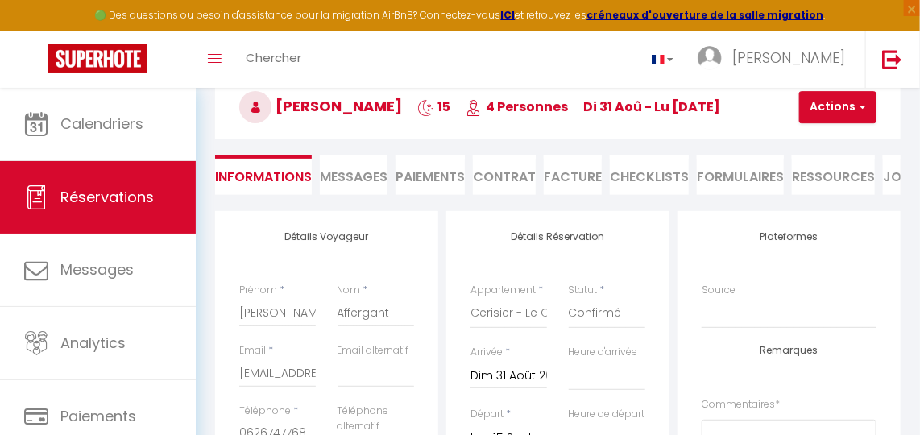
select select
checkbox input "false"
select select
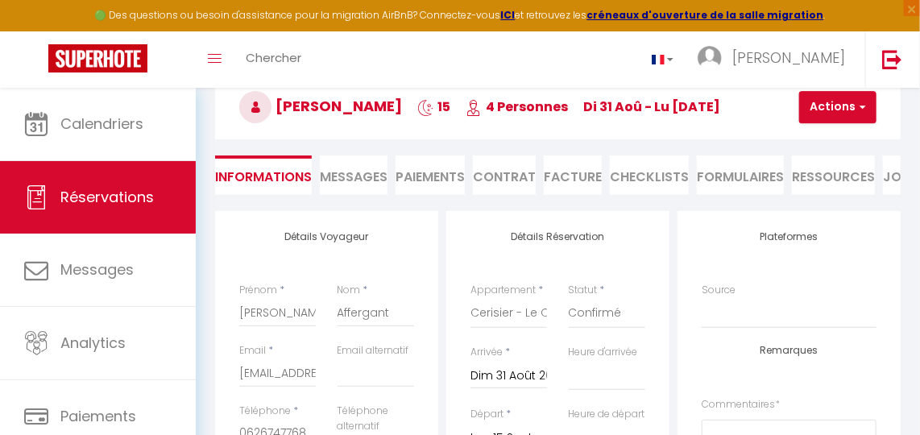
checkbox input "false"
select select "14:00"
select select "11:00"
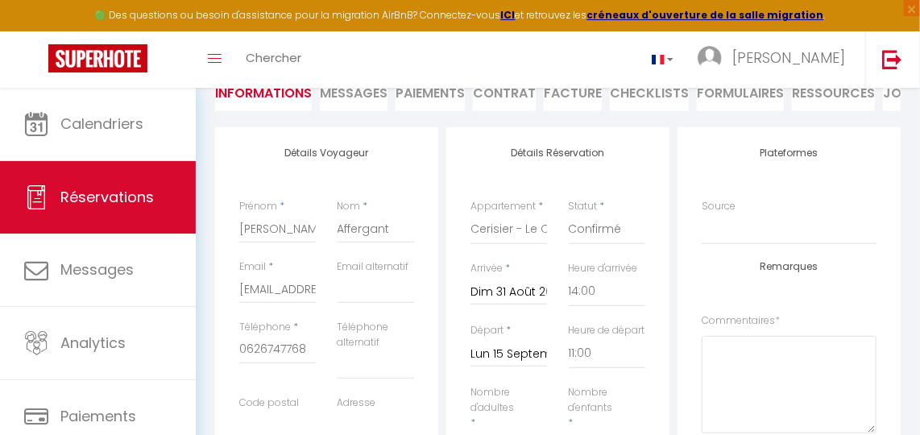
scroll to position [14, 0]
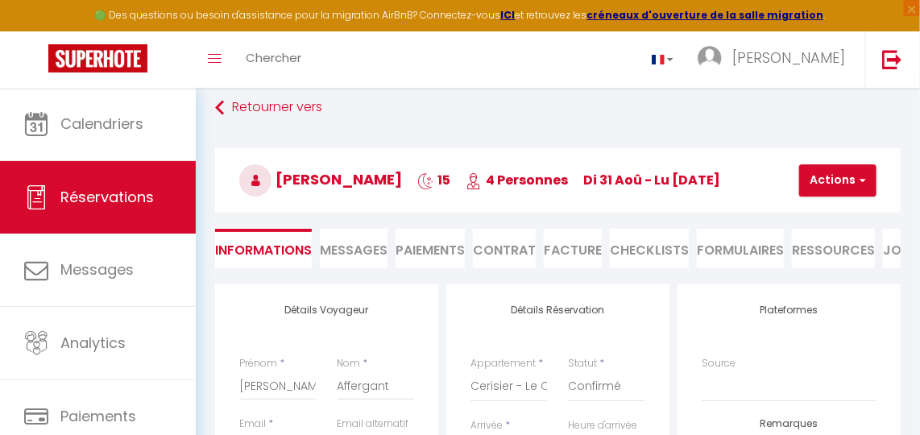
click at [576, 243] on li "Facture" at bounding box center [573, 248] width 58 height 39
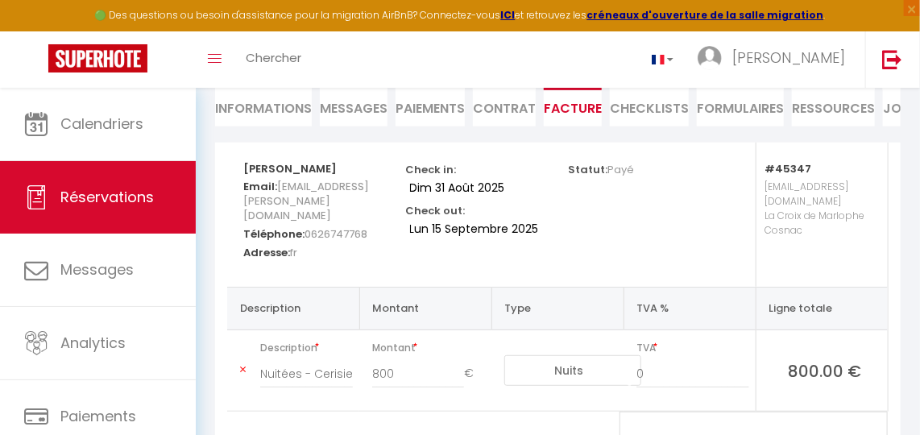
scroll to position [160, 0]
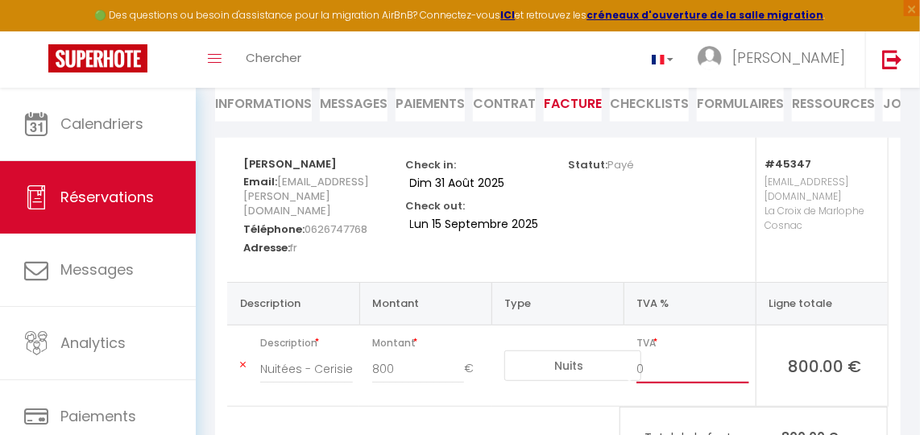
click at [665, 366] on input "0" at bounding box center [692, 368] width 113 height 29
click at [733, 238] on div "#45347 leschaletsdupialou@gmail.com La Croix de Marlophe Cosnac" at bounding box center [801, 210] width 163 height 144
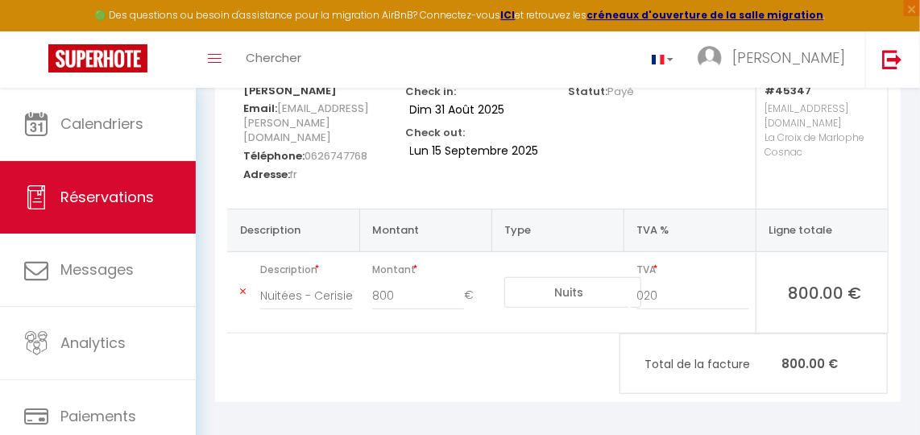
scroll to position [235, 0]
click at [776, 404] on div "Fiona Affergant Email: clabaut-louise@hotmail.fr Téléphone: 0626747768 Adresse:…" at bounding box center [558, 242] width 706 height 358
click at [681, 288] on input "020" at bounding box center [692, 293] width 113 height 29
drag, startPoint x: 618, startPoint y: 291, endPoint x: 605, endPoint y: 291, distance: 12.9
click at [605, 291] on tr "Description Nuitées - Cerisier - Le Chalet du Pialou - Fiona Affergant Montant …" at bounding box center [557, 290] width 660 height 81
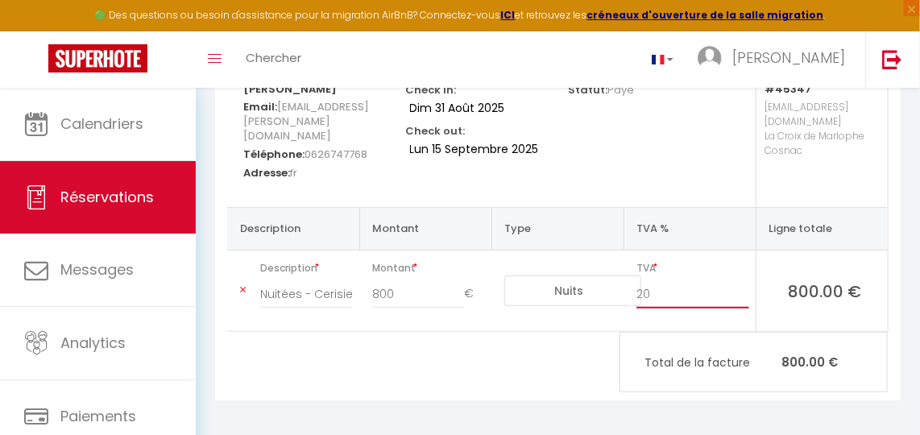
type input "20"
click at [627, 396] on div "Fiona Affergant Email: clabaut-louise@hotmail.fr Téléphone: 0626747768 Adresse:…" at bounding box center [558, 242] width 706 height 358
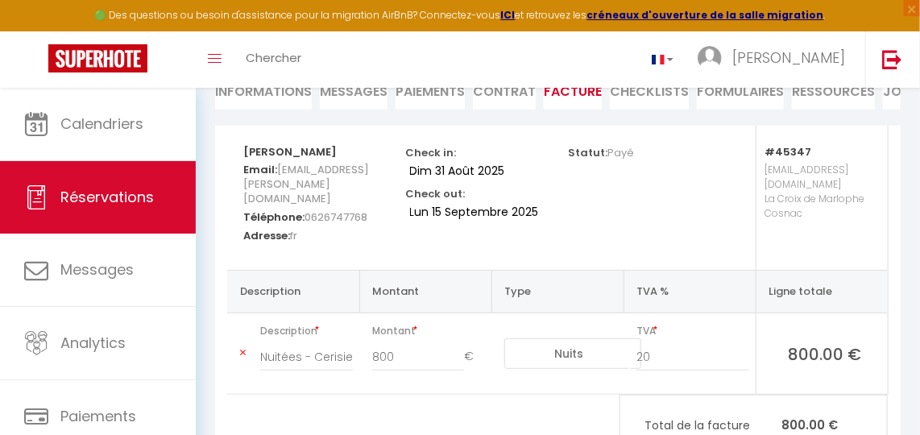
scroll to position [89, 0]
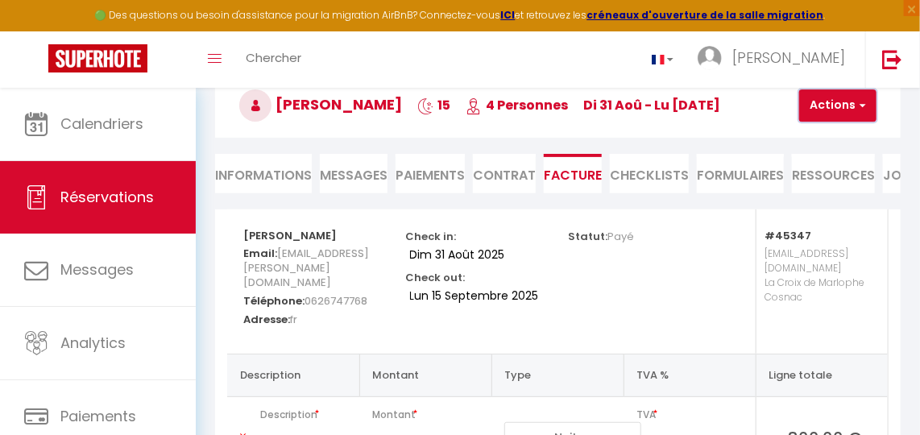
click at [841, 97] on button "Actions" at bounding box center [837, 105] width 77 height 32
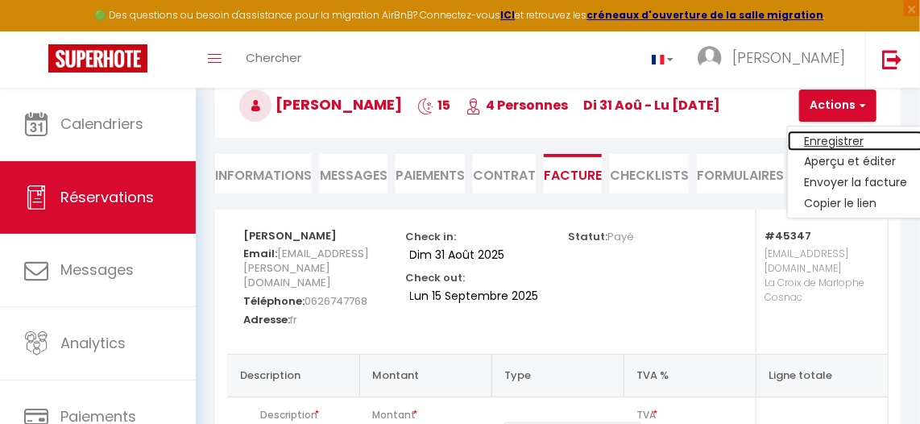
click at [843, 138] on link "Enregistrer" at bounding box center [855, 140] width 135 height 21
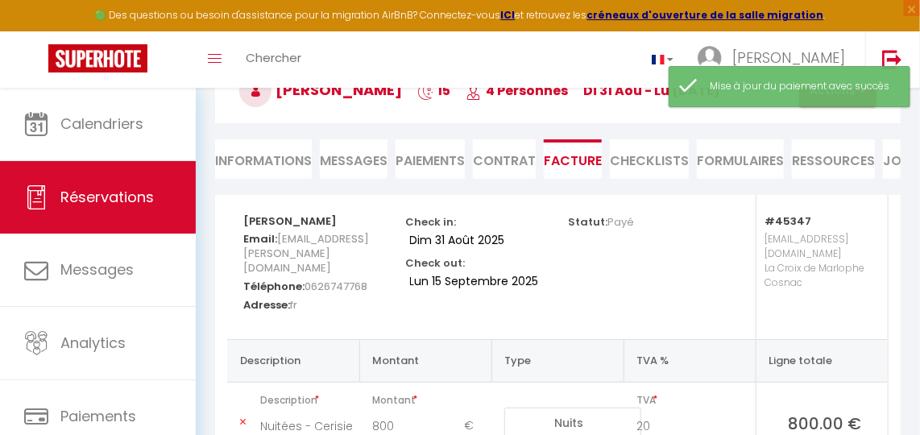
scroll to position [15, 0]
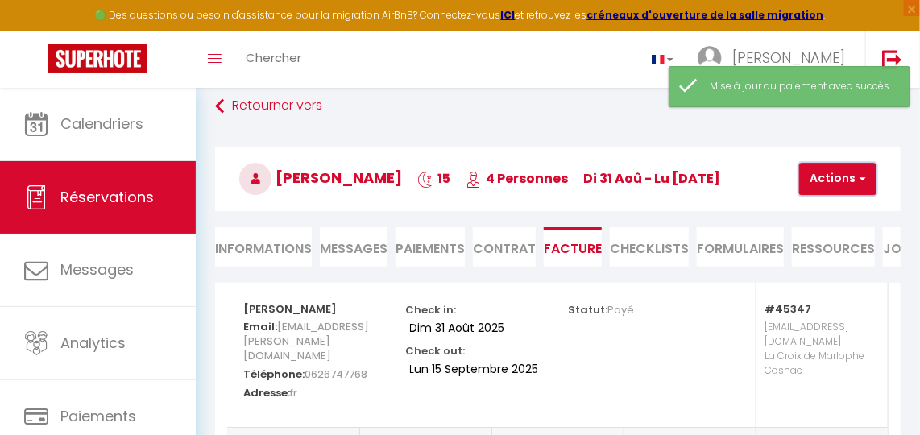
click at [827, 176] on button "Actions" at bounding box center [837, 179] width 77 height 32
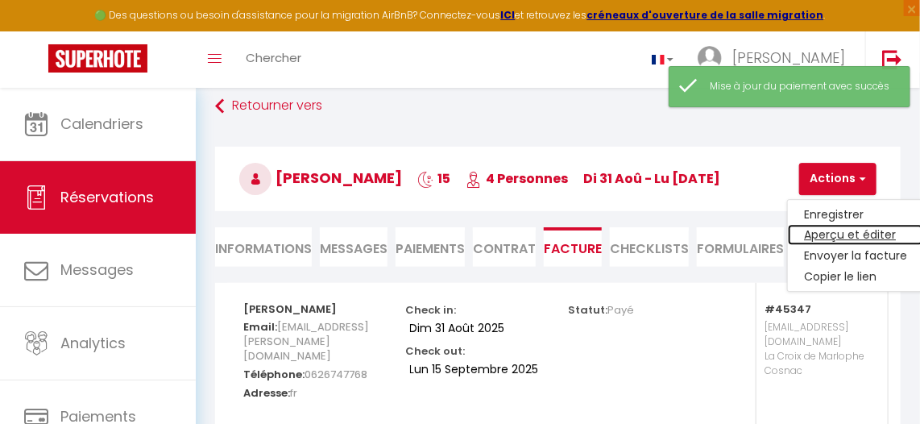
click at [853, 230] on link "Aperçu et éditer" at bounding box center [855, 235] width 135 height 21
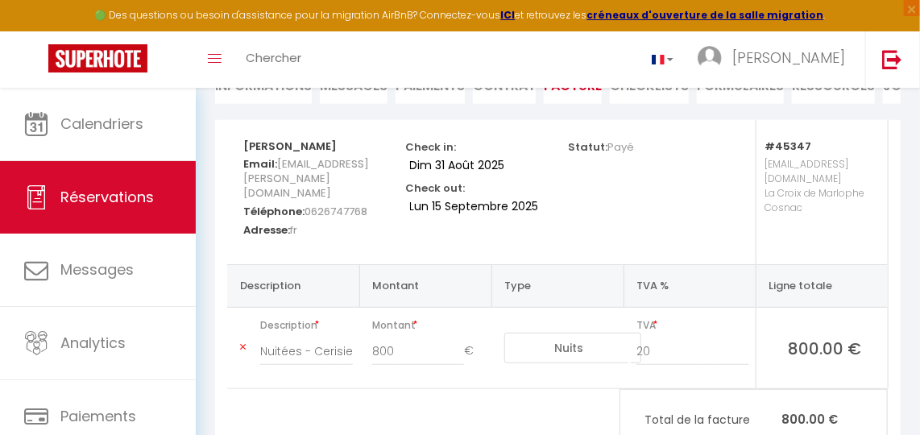
scroll to position [89, 0]
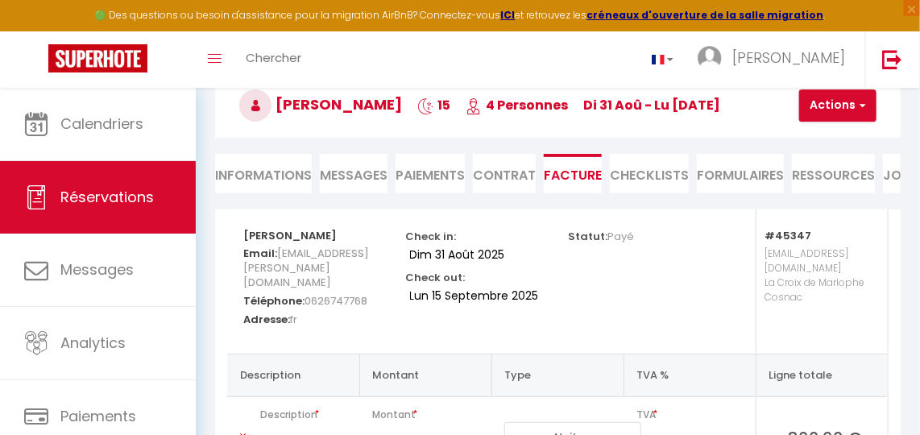
click at [427, 170] on li "Paiements" at bounding box center [429, 173] width 69 height 39
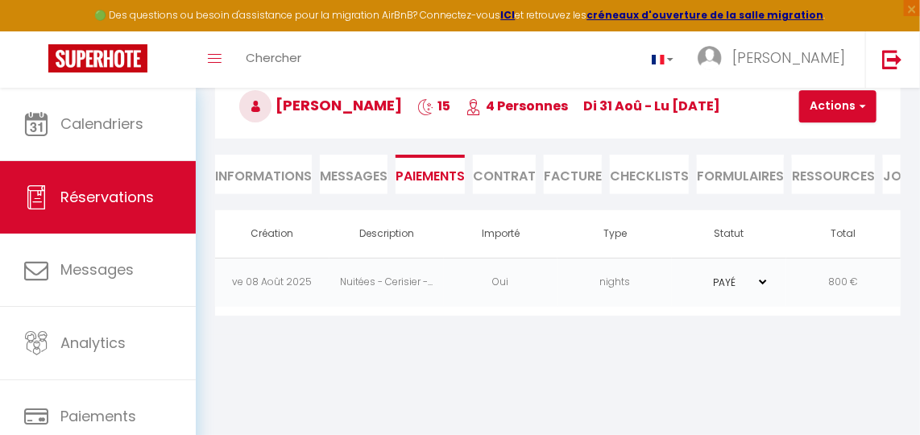
click at [284, 295] on td "ve 08 Août 2025" at bounding box center [272, 282] width 114 height 49
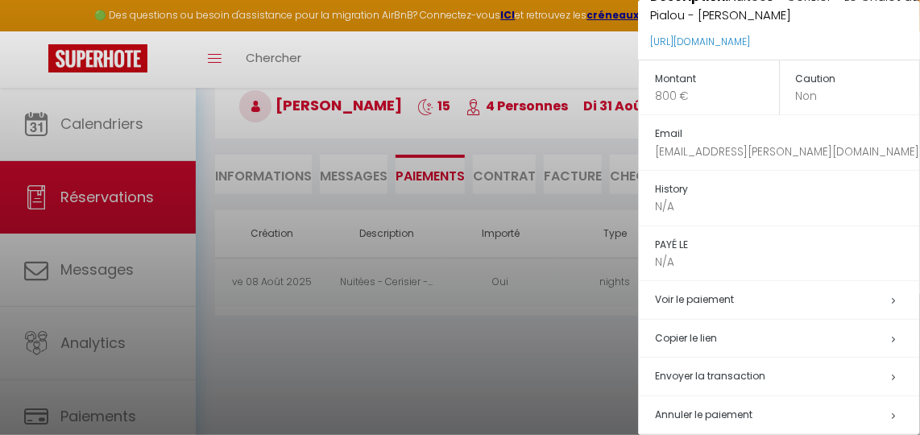
scroll to position [131, 0]
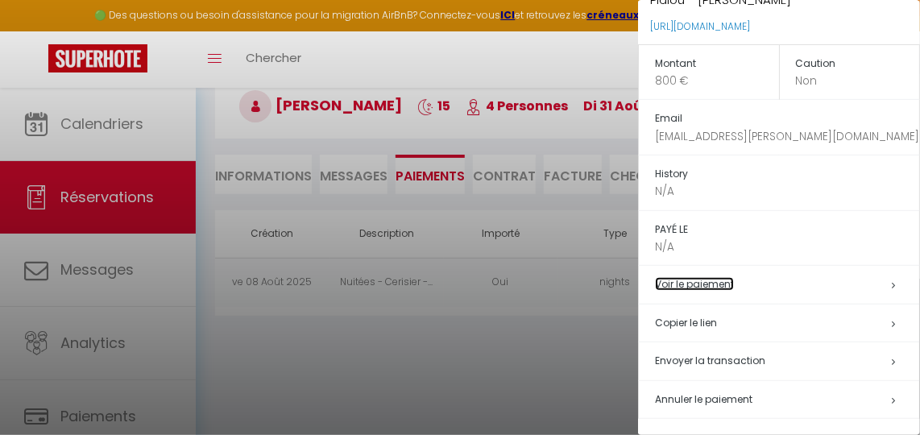
click at [712, 282] on link "Voir le paiement" at bounding box center [694, 284] width 79 height 14
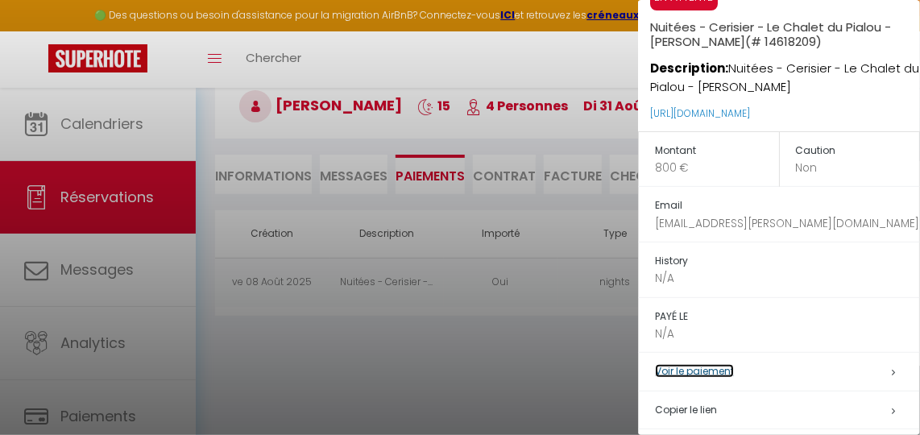
scroll to position [0, 0]
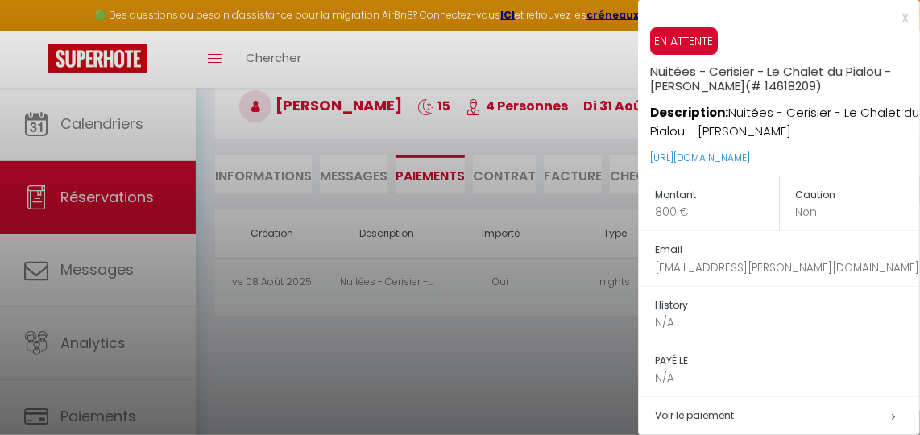
click at [476, 400] on div at bounding box center [460, 217] width 920 height 435
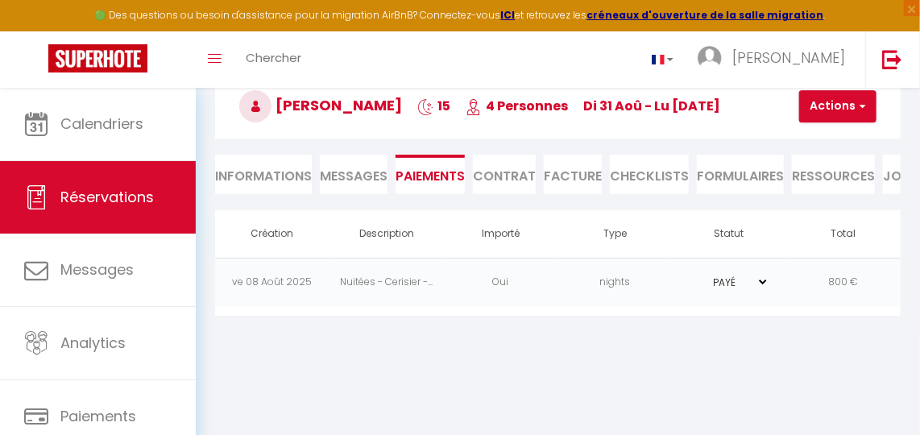
click at [739, 290] on select "PAYÉ EN ATTENTE" at bounding box center [729, 282] width 81 height 15
drag, startPoint x: 623, startPoint y: 369, endPoint x: 583, endPoint y: 296, distance: 83.6
click at [623, 369] on body "🟢 Des questions ou besoin d'assistance pour la migration AirBnB? Connectez-vous…" at bounding box center [460, 217] width 920 height 435
click at [583, 171] on li "Facture" at bounding box center [573, 174] width 58 height 39
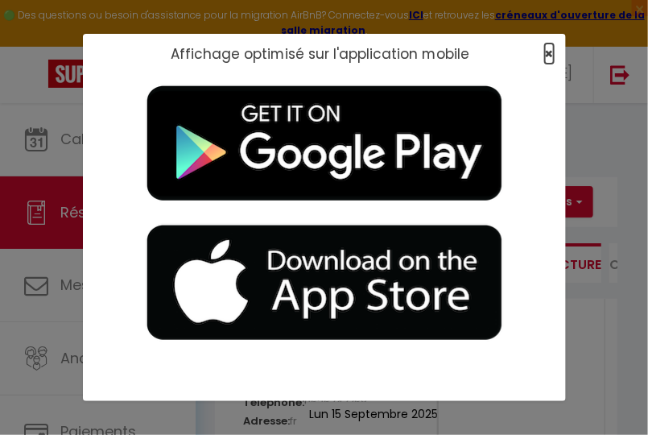
click at [546, 49] on span "×" at bounding box center [549, 53] width 9 height 20
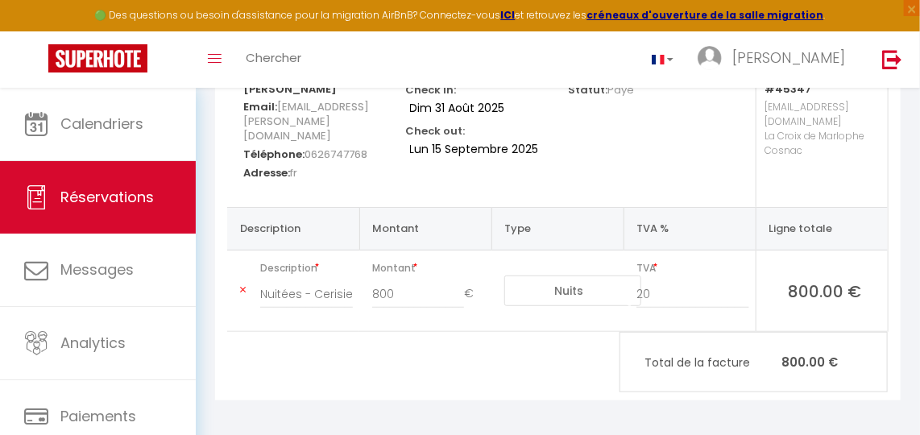
scroll to position [15, 0]
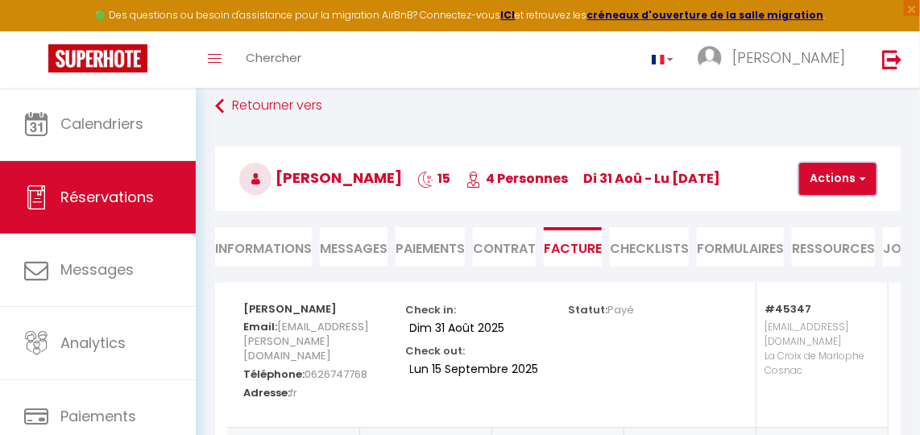
click at [845, 163] on button "Actions" at bounding box center [837, 179] width 77 height 32
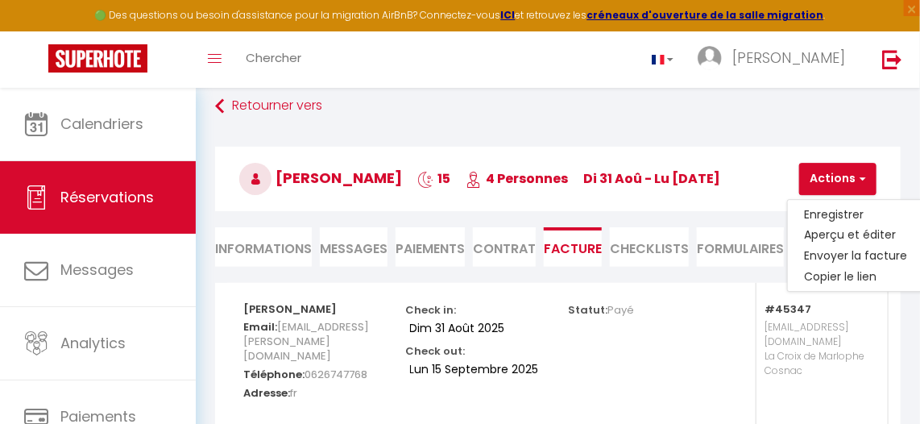
click at [673, 283] on div "Retourner vers Fiona Affergant 15 4 Personnes di 31 Aoû - lu 15 Sep Actions Enr…" at bounding box center [558, 187] width 706 height 191
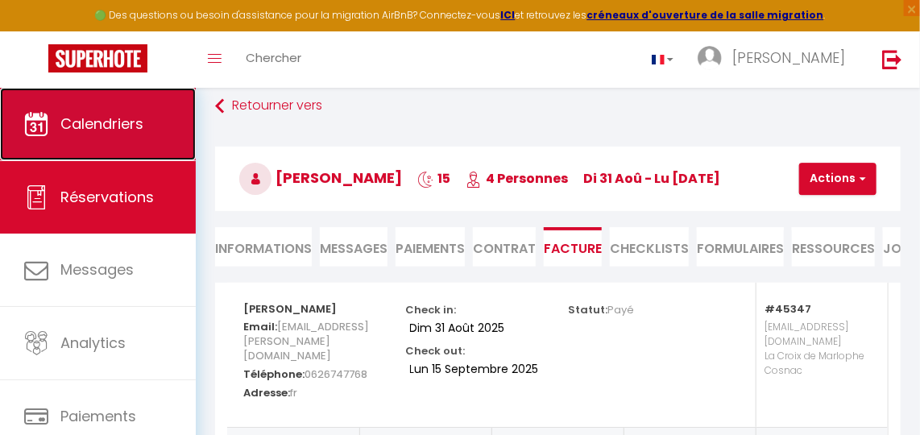
click at [98, 114] on span "Calendriers" at bounding box center [101, 124] width 83 height 20
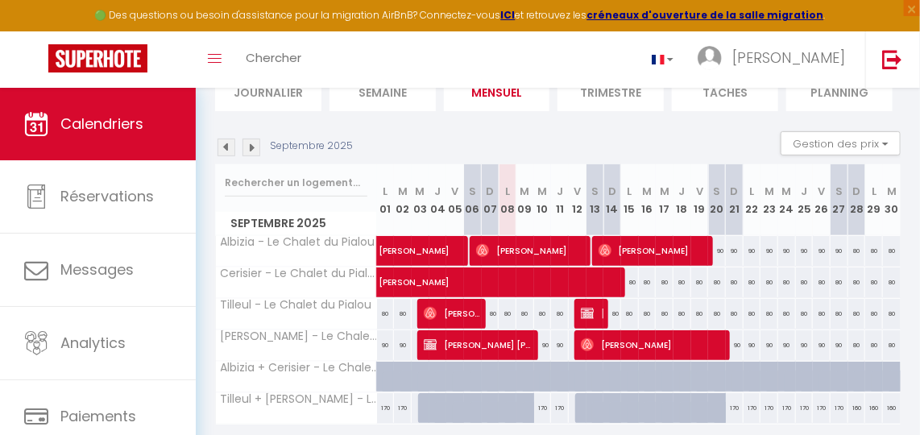
scroll to position [191, 0]
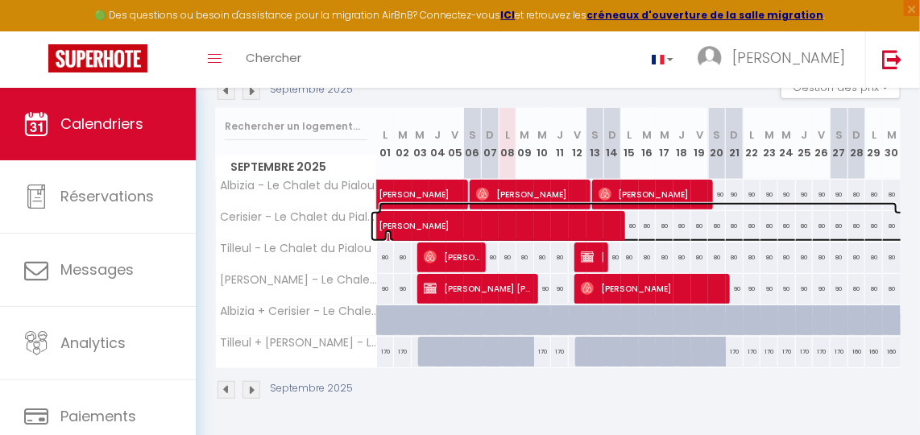
click at [627, 217] on span "Fiona Affergant" at bounding box center [638, 217] width 519 height 31
select select "OK"
select select "KO"
select select "0"
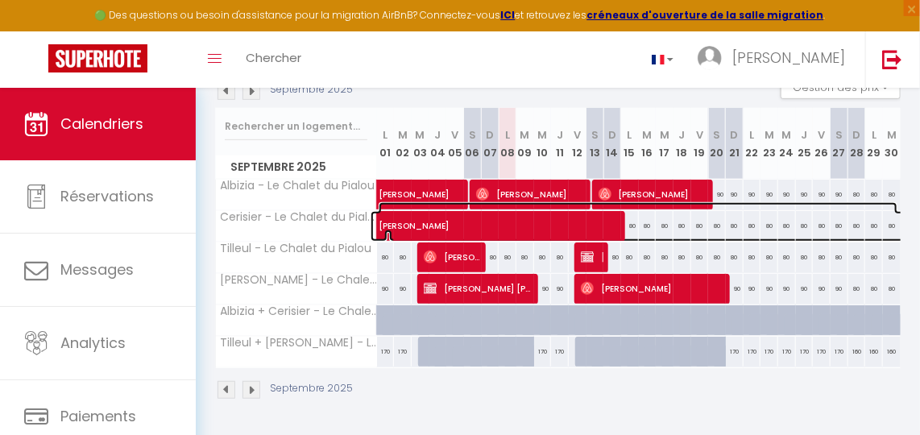
select select "1"
select select
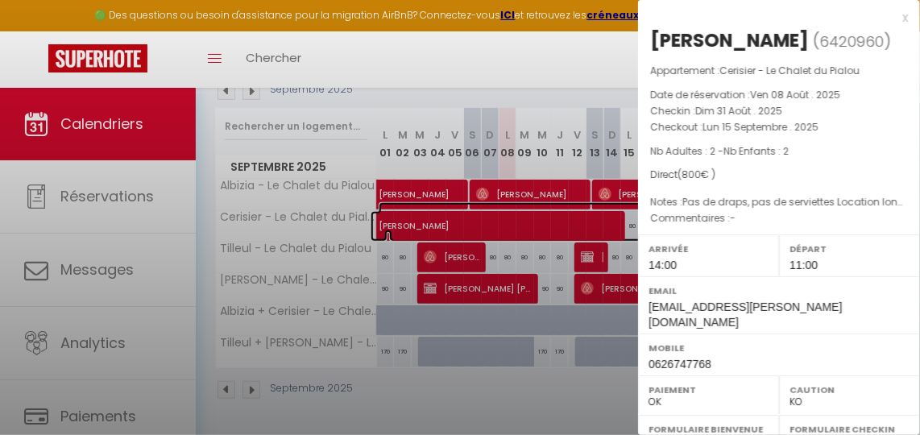
select select "17149"
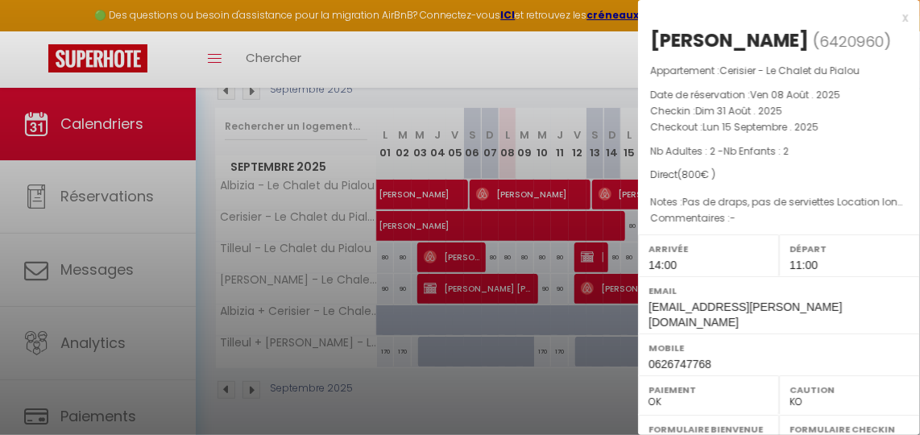
click at [595, 68] on div at bounding box center [460, 217] width 920 height 435
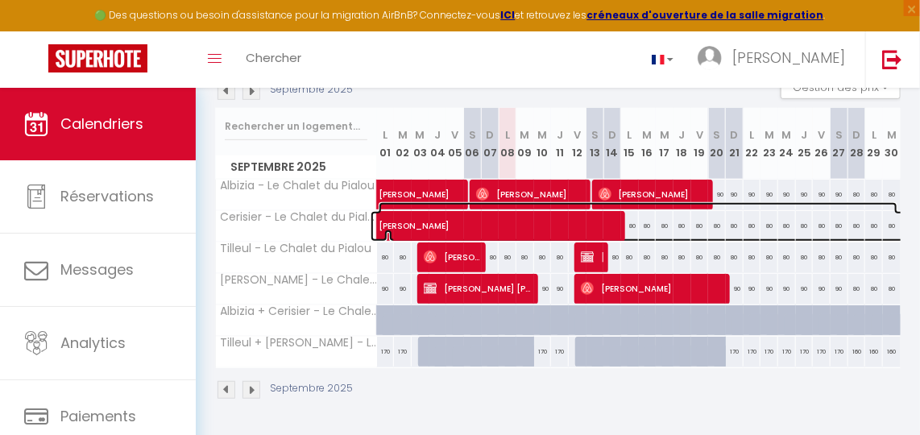
click at [594, 217] on span "Fiona Affergant" at bounding box center [638, 217] width 519 height 31
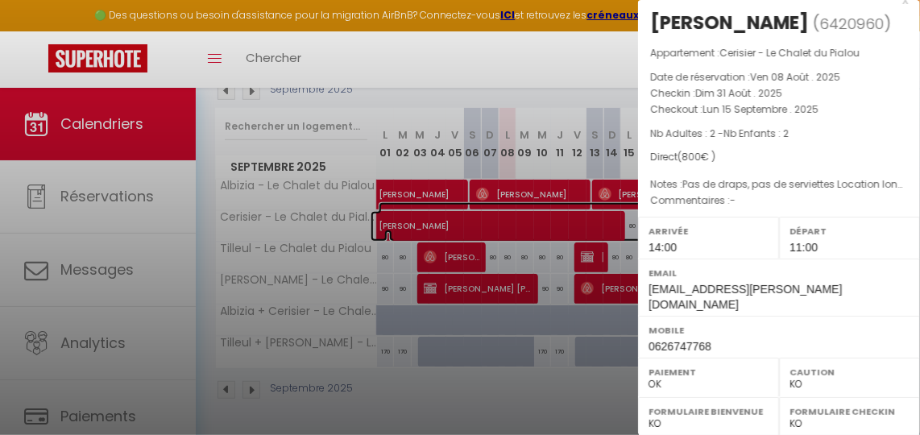
scroll to position [0, 0]
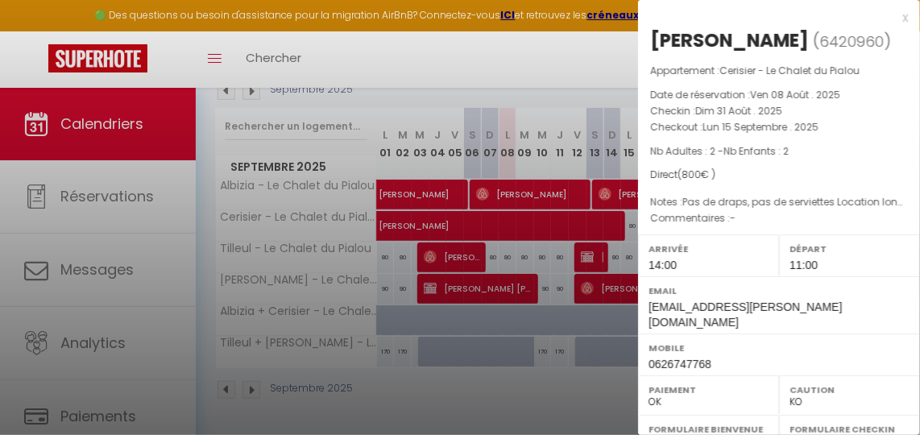
drag, startPoint x: 549, startPoint y: 63, endPoint x: 570, endPoint y: 83, distance: 29.6
click at [550, 66] on div at bounding box center [460, 217] width 920 height 435
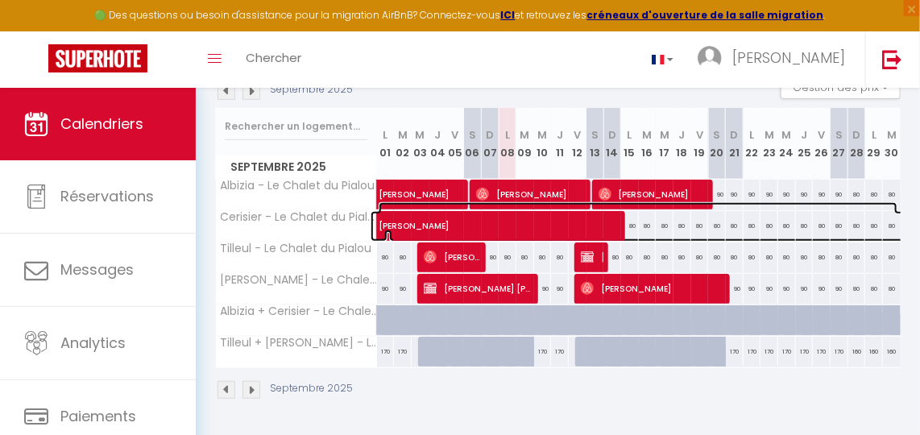
click at [629, 215] on span "Fiona Affergant" at bounding box center [638, 217] width 519 height 31
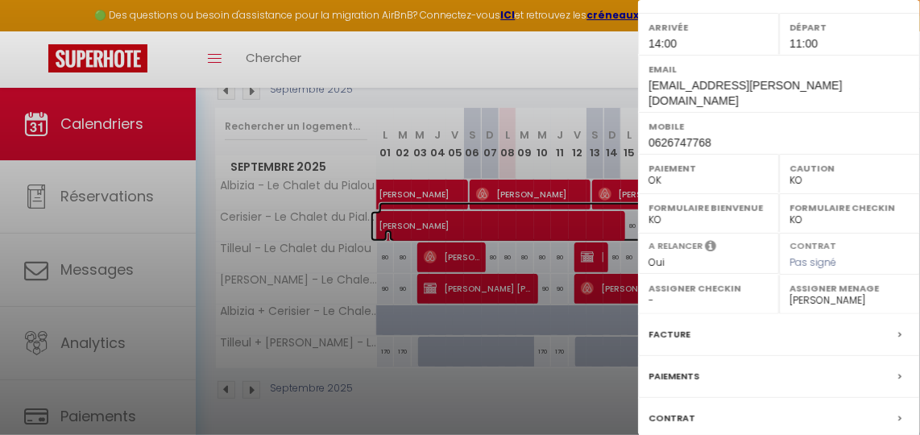
scroll to position [311, 0]
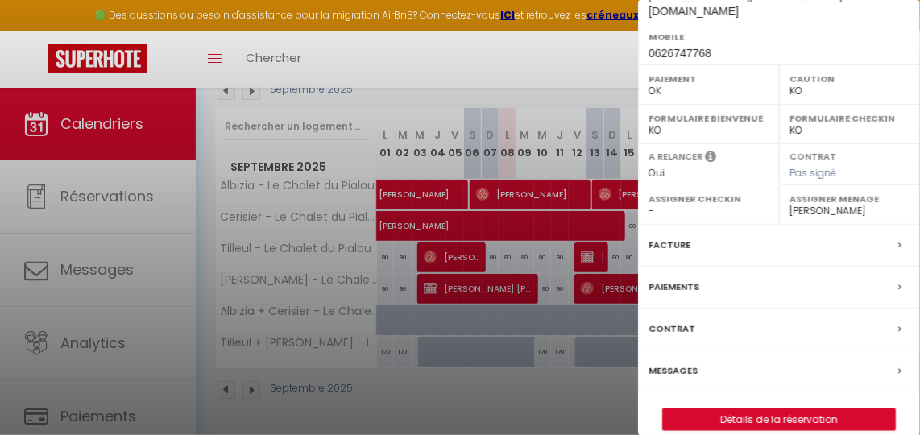
drag, startPoint x: 560, startPoint y: 65, endPoint x: 626, endPoint y: 68, distance: 66.1
click at [561, 65] on div at bounding box center [460, 217] width 920 height 435
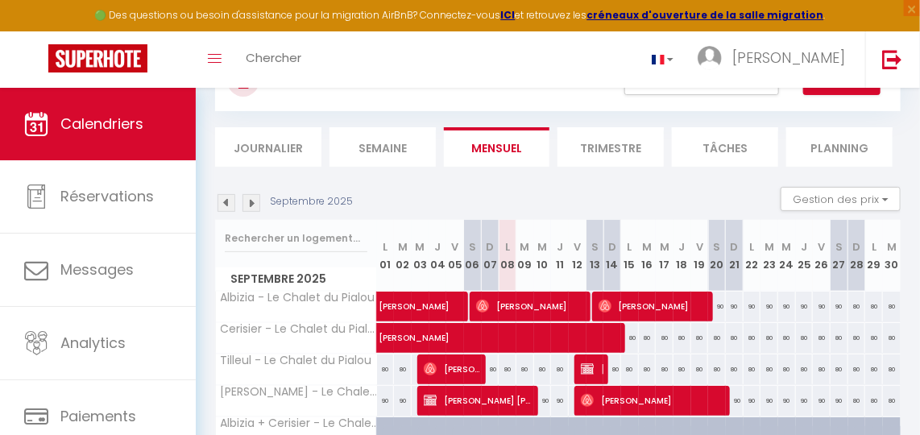
scroll to position [0, 0]
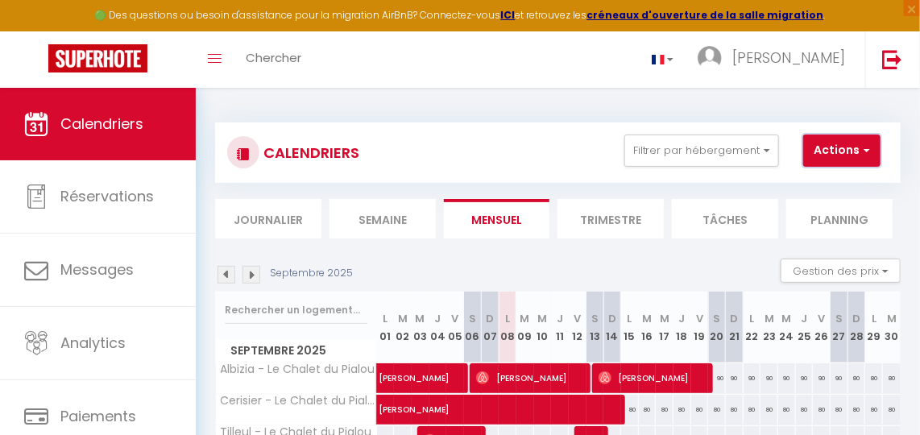
drag, startPoint x: 860, startPoint y: 144, endPoint x: 865, endPoint y: 158, distance: 14.5
click at [861, 146] on button "Actions" at bounding box center [841, 151] width 77 height 32
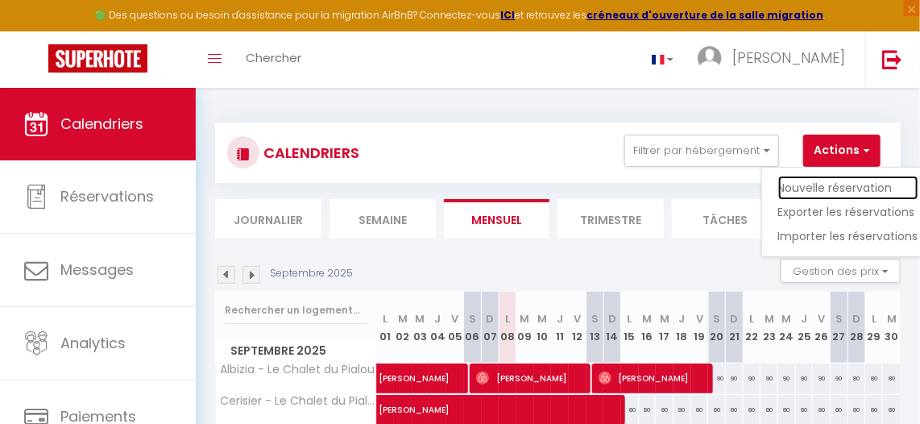
click at [846, 177] on link "Nouvelle réservation" at bounding box center [848, 188] width 140 height 24
select select
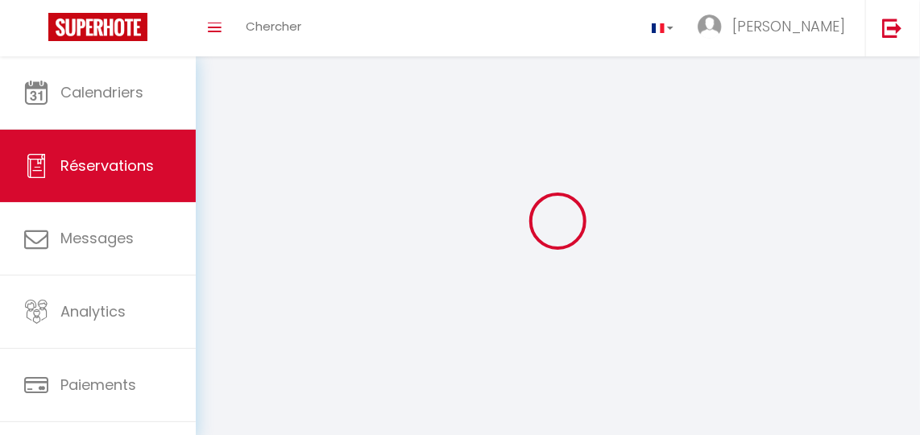
select select
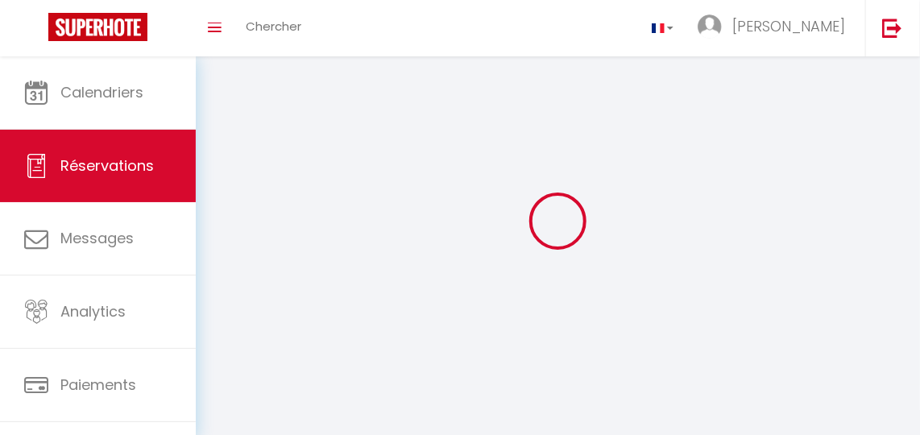
select select
checkbox input "false"
select select
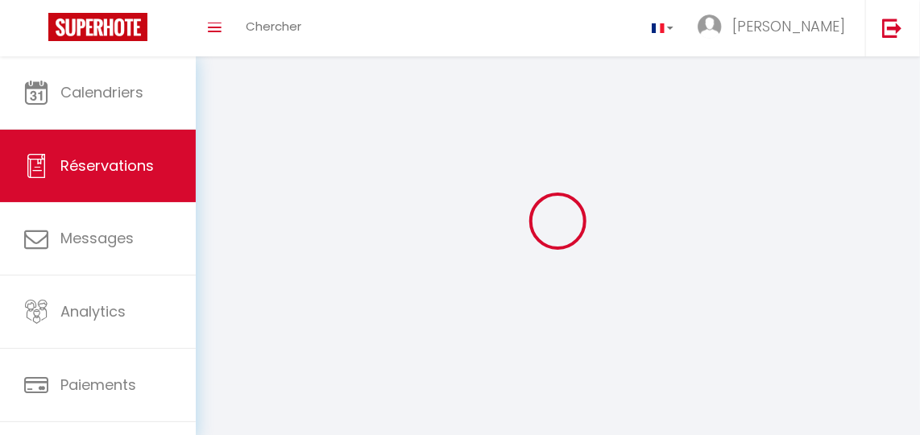
select select
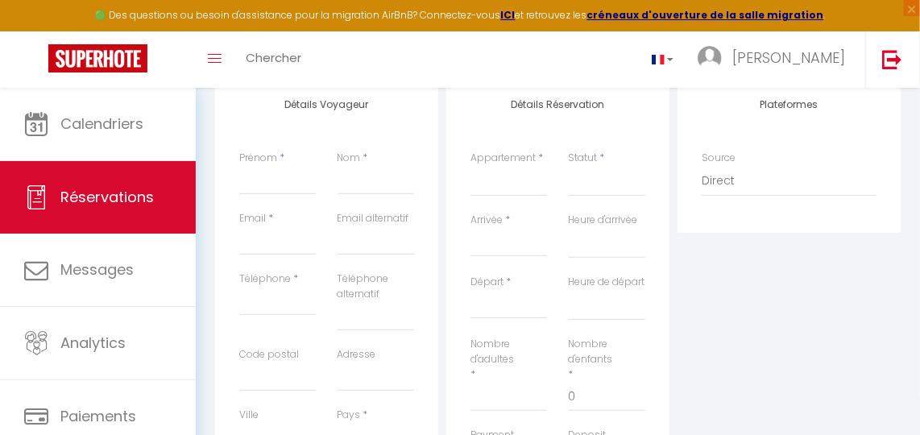
scroll to position [219, 0]
click at [264, 187] on input "Prénom" at bounding box center [277, 180] width 77 height 29
click at [520, 176] on select "Albizia - Le Chalet du Pialou Cerisier - Le Chalet du Pialou Tilleul - Le Chale…" at bounding box center [508, 181] width 77 height 31
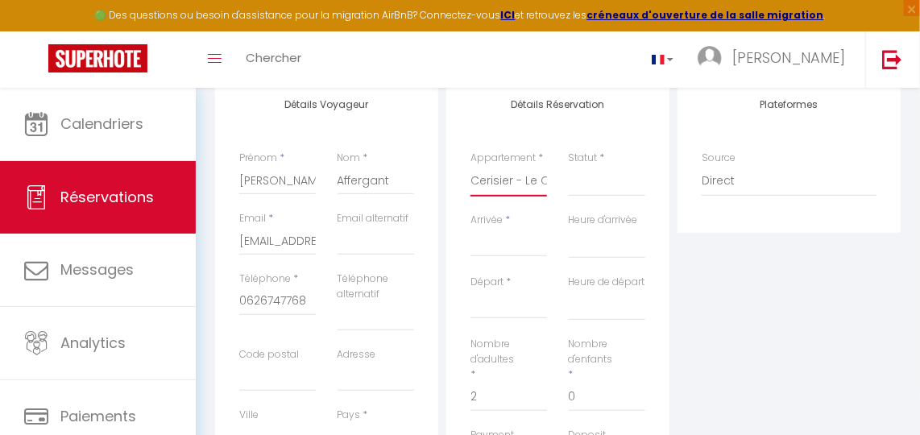
click at [470, 166] on select "Albizia - Le Chalet du Pialou Cerisier - Le Chalet du Pialou Tilleul - Le Chale…" at bounding box center [508, 181] width 77 height 31
click at [607, 180] on select "Confirmé Non Confirmé Annulé Annulé par le voyageur No Show Request" at bounding box center [607, 181] width 77 height 31
click at [594, 178] on select "Confirmé Non Confirmé Annulé Annulé par le voyageur No Show Request" at bounding box center [607, 181] width 77 height 31
click at [597, 180] on select "Confirmé Non Confirmé Annulé Annulé par le voyageur No Show Request" at bounding box center [607, 181] width 77 height 31
click at [569, 166] on select "Confirmé Non Confirmé Annulé Annulé par le voyageur No Show Request" at bounding box center [607, 181] width 77 height 31
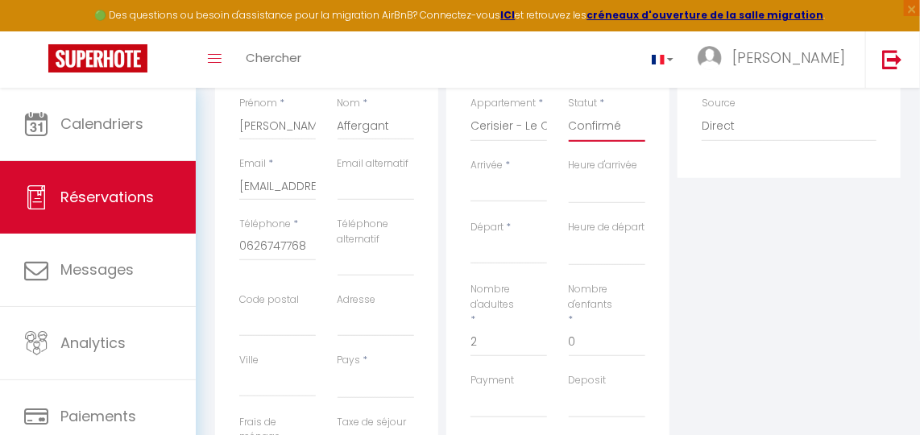
scroll to position [292, 0]
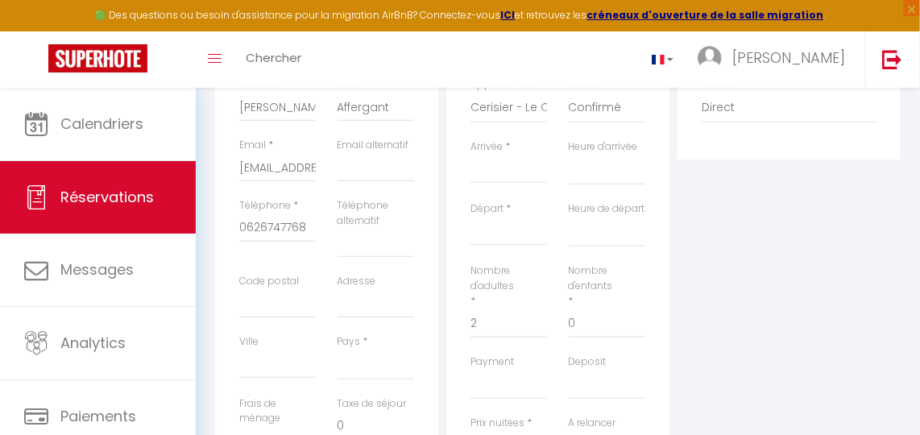
click at [505, 163] on input "Arrivée" at bounding box center [508, 170] width 77 height 21
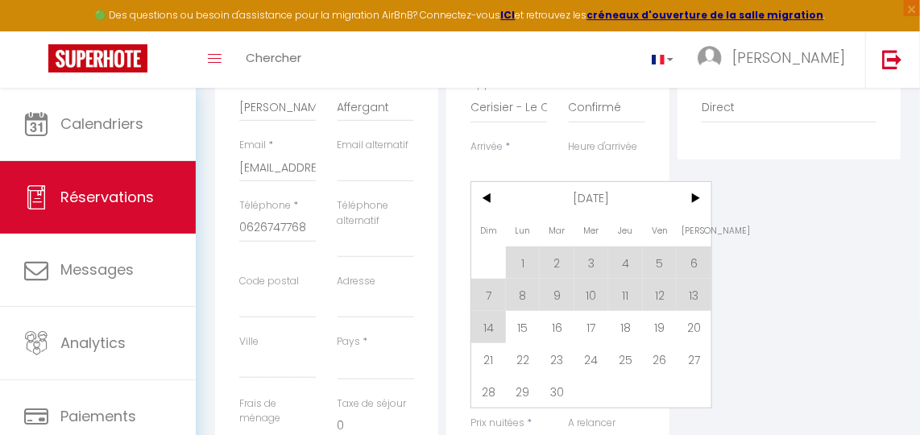
drag, startPoint x: 518, startPoint y: 328, endPoint x: 525, endPoint y: 321, distance: 9.7
click at [518, 327] on span "15" at bounding box center [523, 327] width 35 height 32
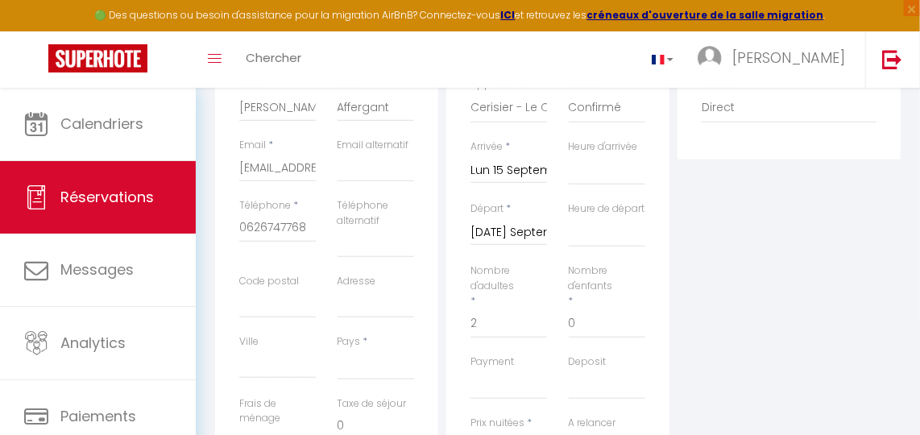
drag, startPoint x: 518, startPoint y: 233, endPoint x: 526, endPoint y: 236, distance: 8.7
click at [518, 233] on input "Mar 16 Septembre 2025" at bounding box center [508, 232] width 77 height 21
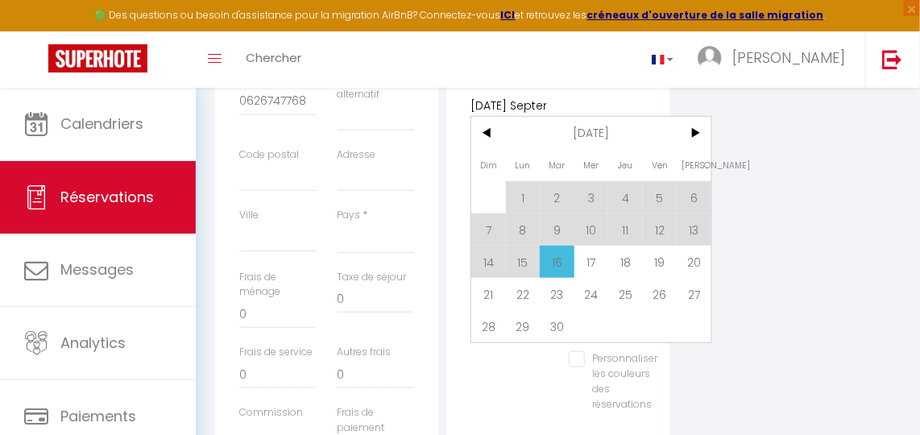
scroll to position [439, 0]
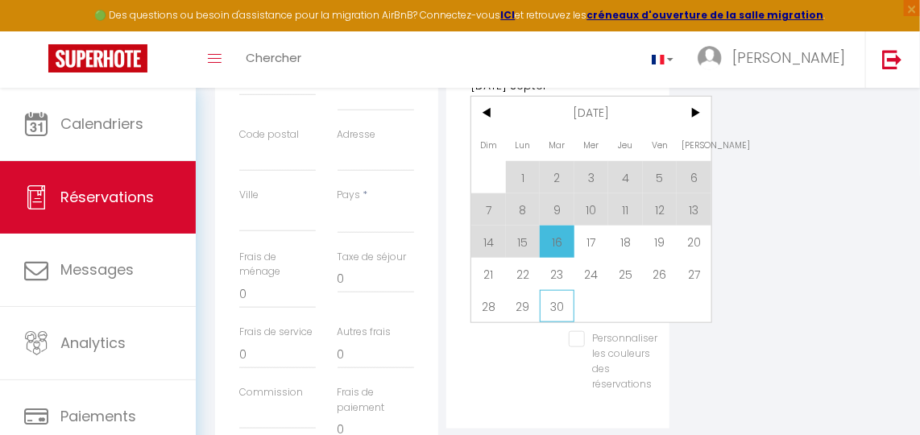
click at [565, 302] on span "30" at bounding box center [557, 306] width 35 height 32
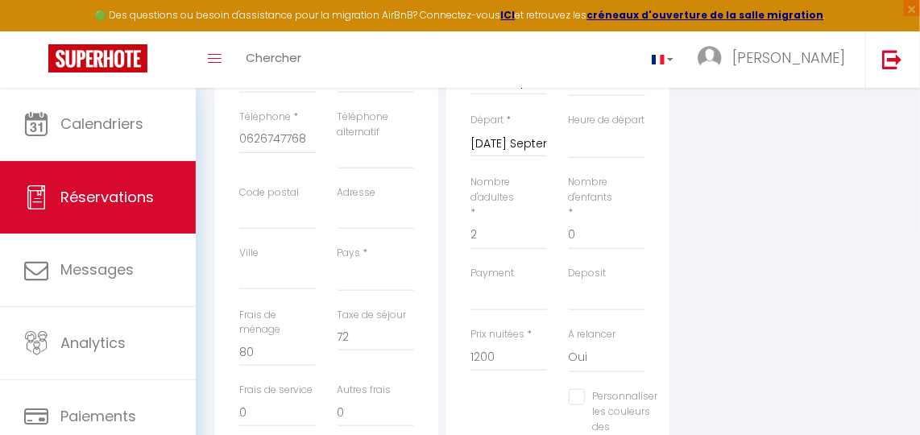
scroll to position [292, 0]
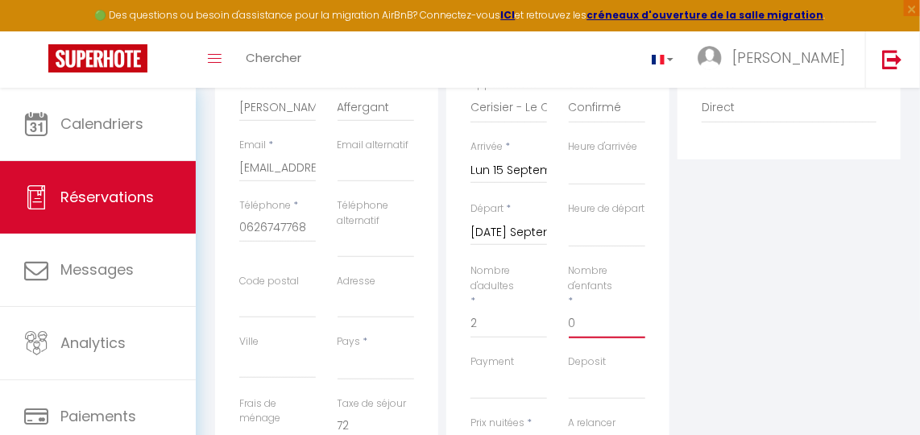
drag, startPoint x: 591, startPoint y: 338, endPoint x: 535, endPoint y: 351, distance: 57.8
click at [535, 346] on div "Nombre d'adultes * 2 Nombre d'enfants * 0" at bounding box center [558, 308] width 196 height 91
click at [746, 341] on div "Plateformes Source Direct Airbnb.com Booking.com Chalet montagne Expedia Gite d…" at bounding box center [788, 317] width 231 height 622
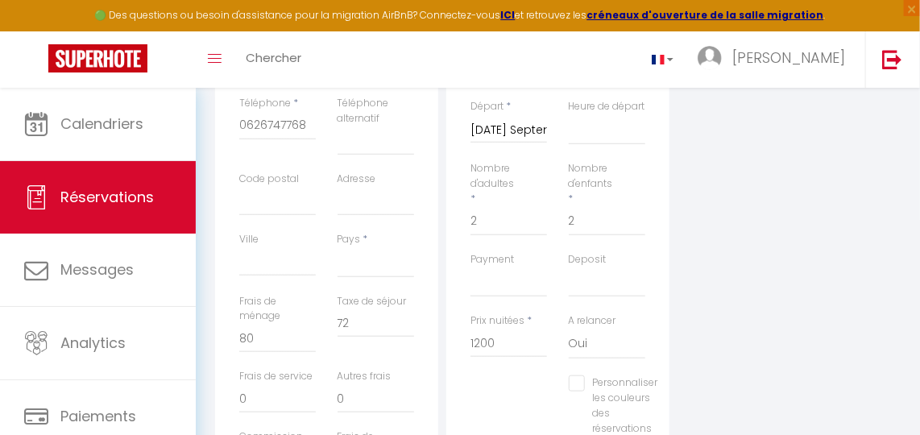
scroll to position [439, 0]
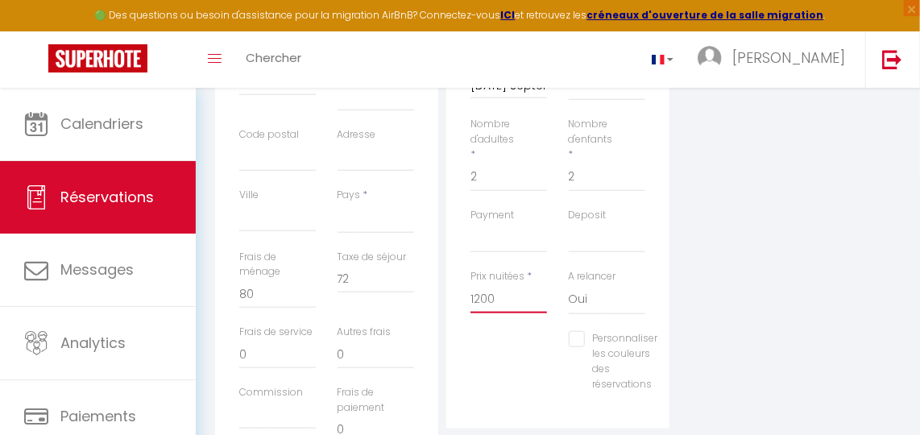
drag, startPoint x: 500, startPoint y: 316, endPoint x: 399, endPoint y: 313, distance: 101.5
click at [399, 313] on div "Détails Voyageur Prénom * Fiona Nom * Affergant Email * clabaut-louise@hotmail.…" at bounding box center [558, 170] width 694 height 622
click at [799, 332] on div "Plateformes Source Direct Airbnb.com Booking.com Chalet montagne Expedia Gite d…" at bounding box center [788, 170] width 231 height 622
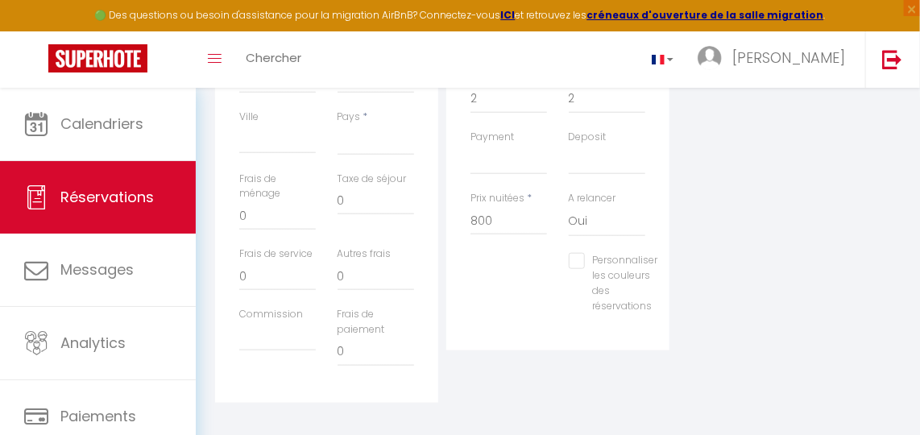
scroll to position [20, 0]
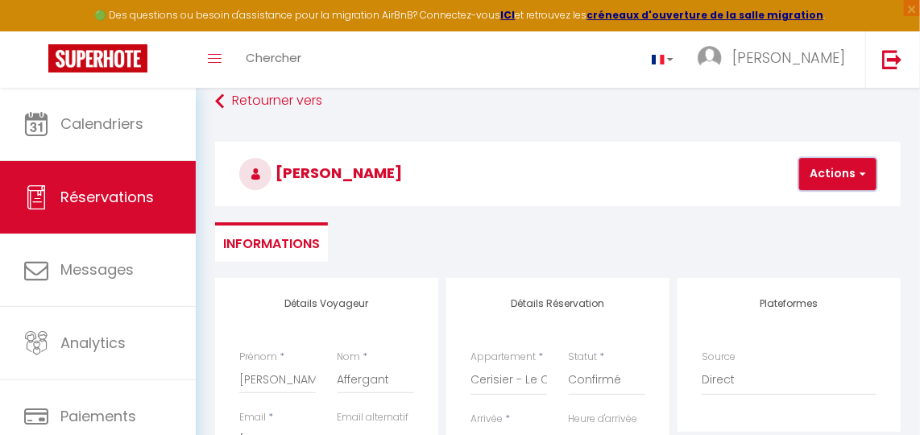
click at [857, 167] on span "button" at bounding box center [860, 174] width 10 height 14
click at [829, 210] on link "Enregistrer" at bounding box center [851, 209] width 127 height 21
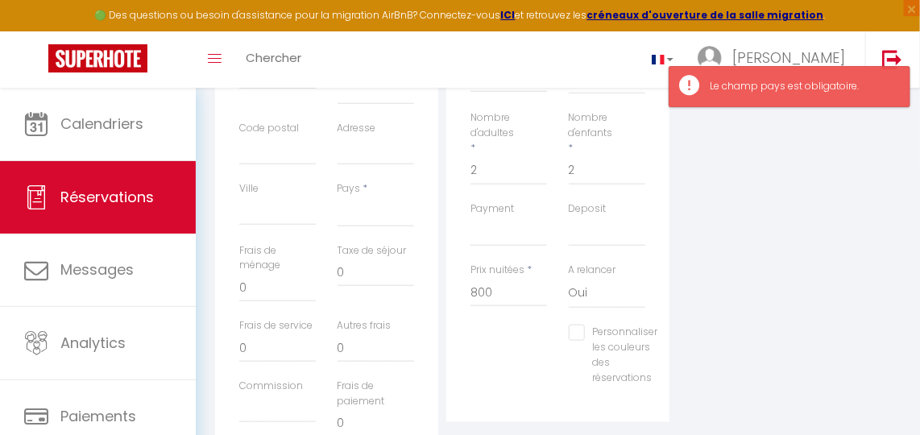
scroll to position [532, 0]
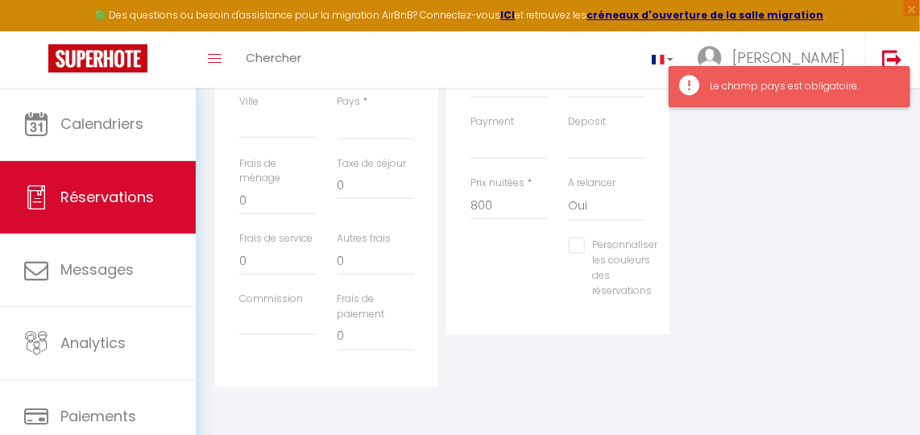
click at [788, 85] on div "Le champ pays est obligatoire." at bounding box center [802, 86] width 184 height 15
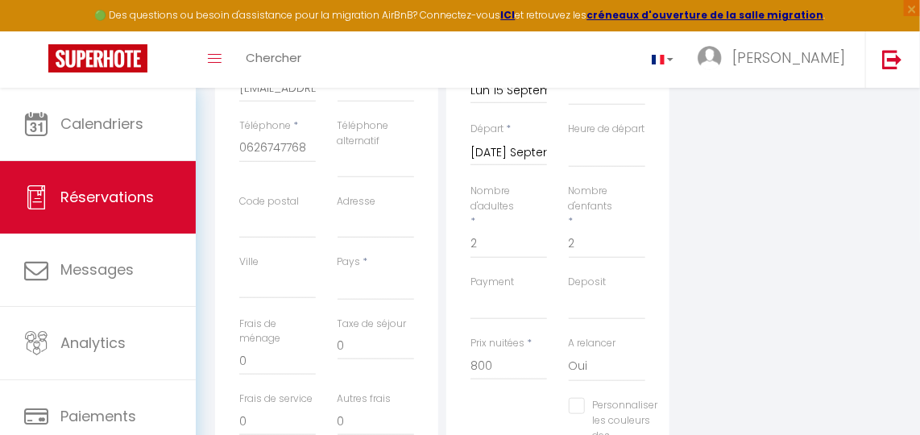
scroll to position [313, 0]
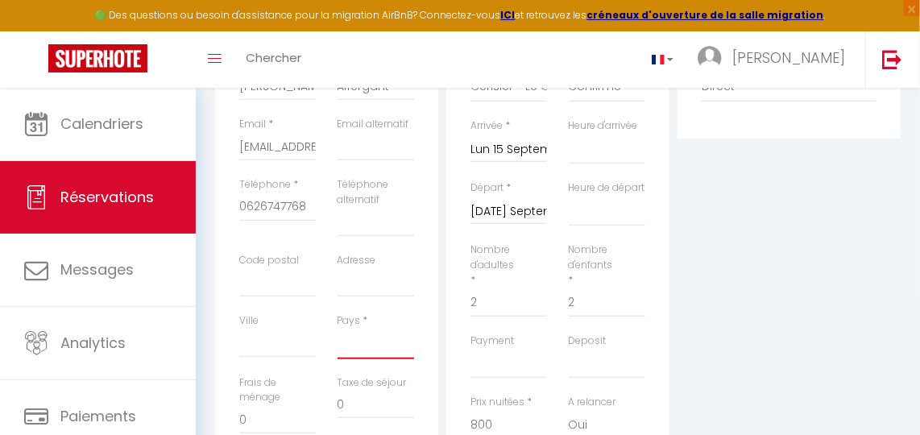
click at [372, 341] on select "France Portugal Afghanistan Albania Algeria American Samoa Andorra Angola Angui…" at bounding box center [375, 344] width 77 height 31
click at [337, 329] on select "France Portugal Afghanistan Albania Algeria American Samoa Andorra Angola Angui…" at bounding box center [375, 344] width 77 height 31
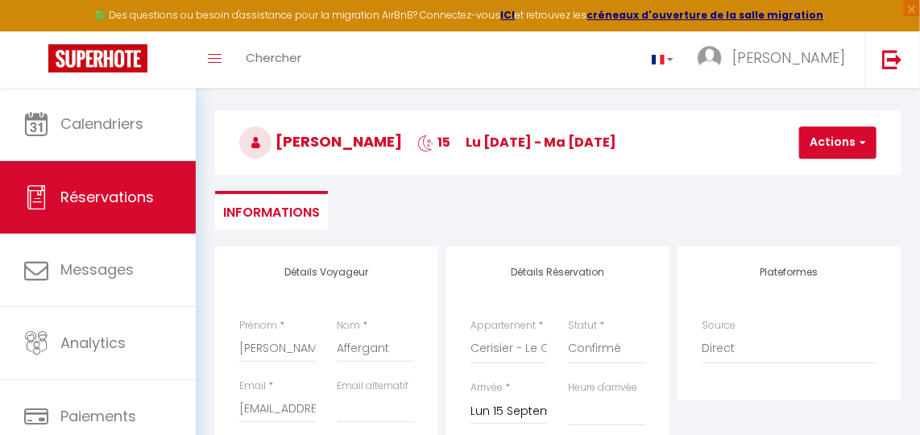
scroll to position [0, 0]
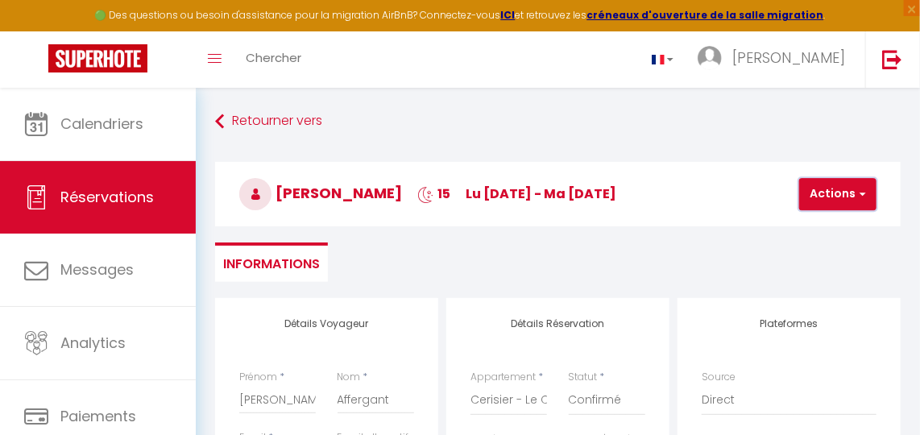
click at [843, 197] on button "Actions" at bounding box center [837, 194] width 77 height 32
click at [831, 233] on link "Enregistrer" at bounding box center [851, 229] width 127 height 21
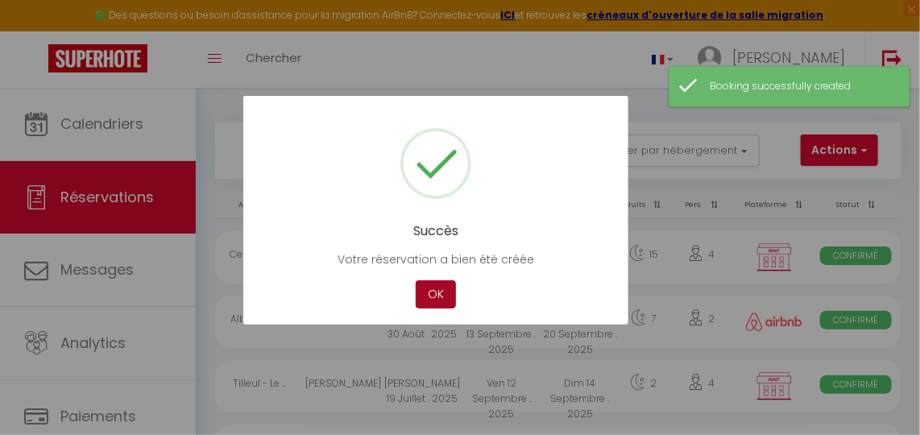
click at [442, 296] on button "OK" at bounding box center [436, 294] width 40 height 28
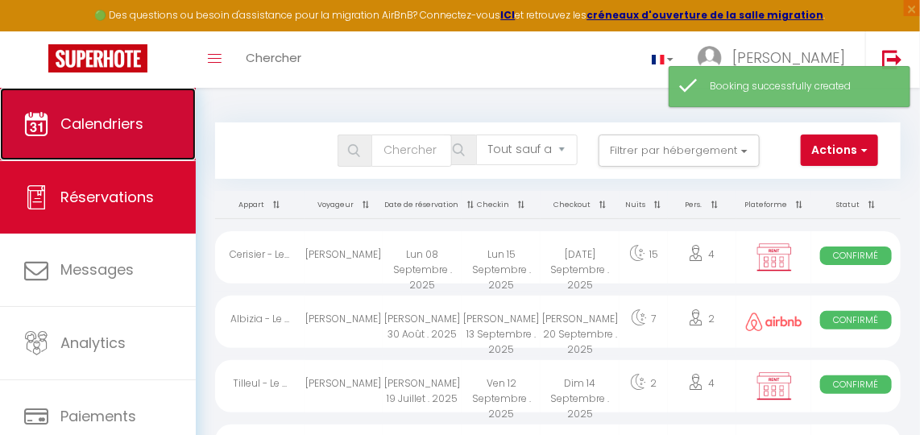
click at [101, 115] on span "Calendriers" at bounding box center [101, 124] width 83 height 20
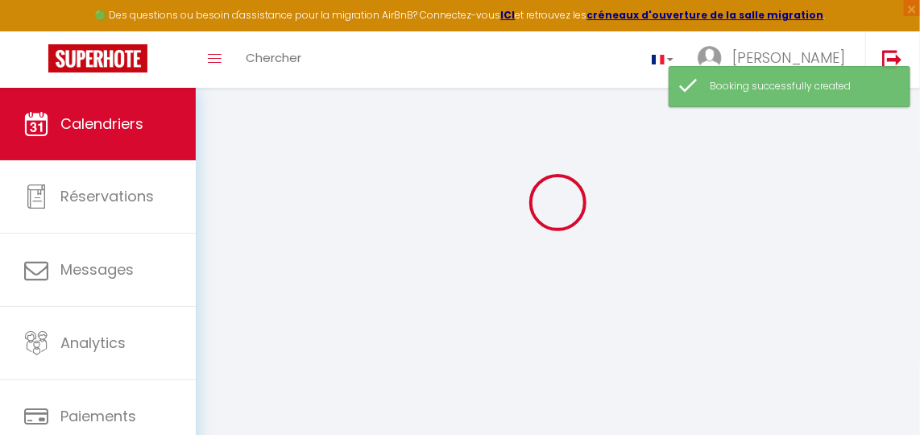
scroll to position [72, 0]
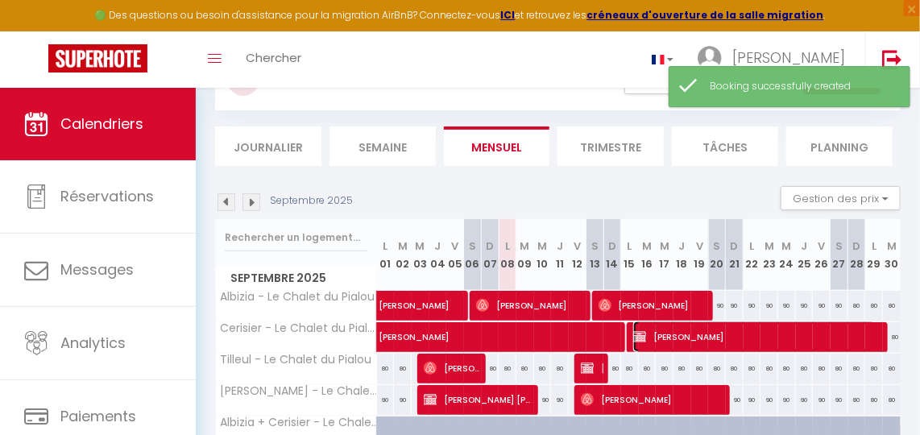
click at [722, 337] on span "Fiona Affergant" at bounding box center [754, 336] width 242 height 31
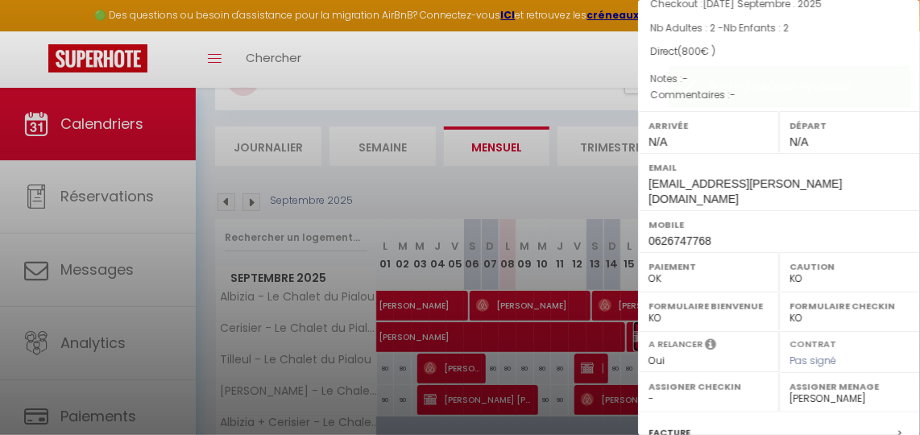
scroll to position [311, 0]
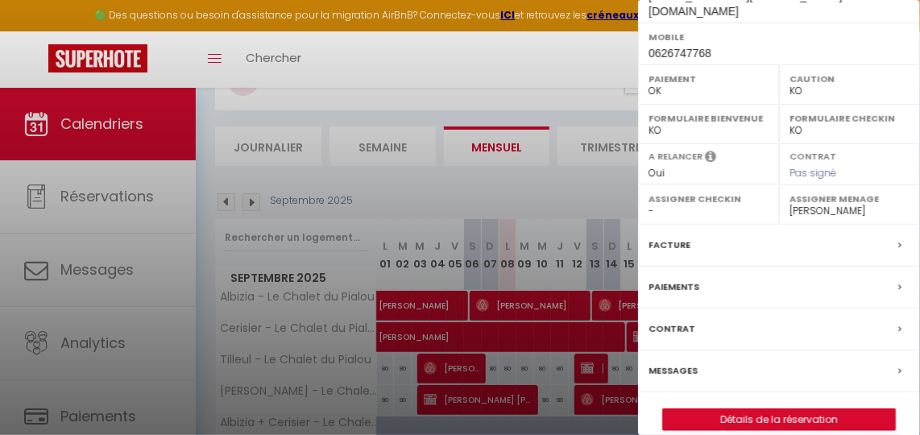
click at [735, 413] on div "x Fiona Affergant ( 6692681 ) Appartement : Cerisier - Le Chalet du Pialou Date…" at bounding box center [779, 72] width 282 height 766
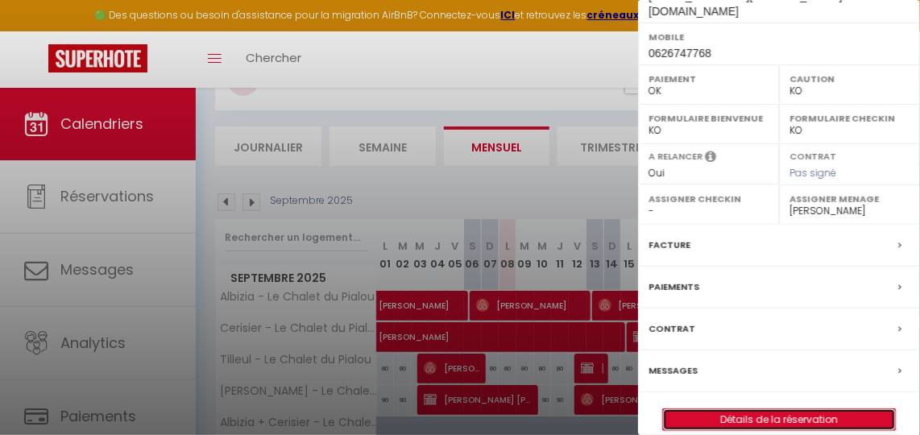
click at [746, 409] on link "Détails de la réservation" at bounding box center [779, 419] width 232 height 21
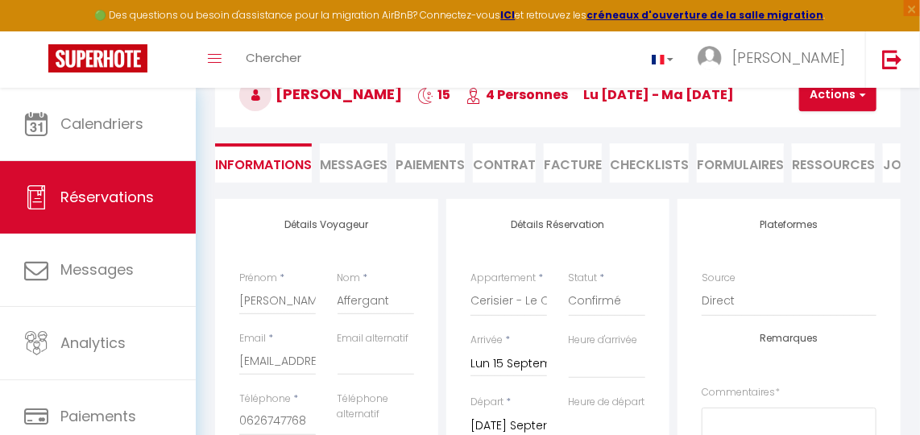
scroll to position [72, 0]
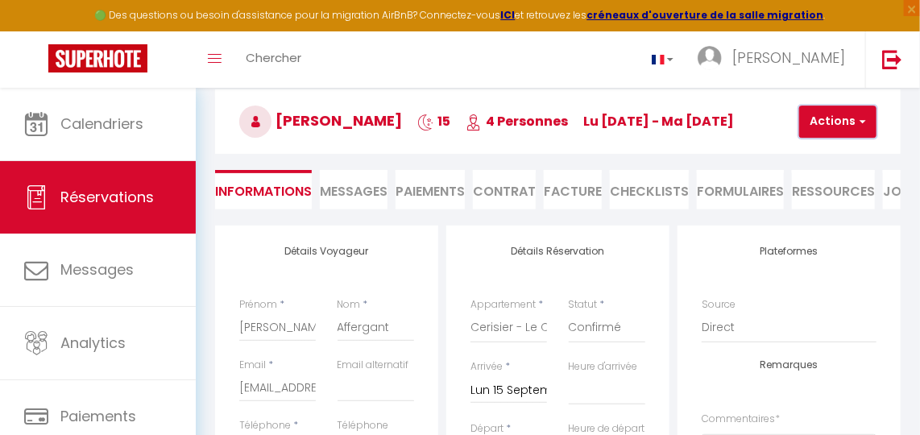
click at [846, 122] on button "Actions" at bounding box center [837, 122] width 77 height 32
click at [574, 190] on li "Facture" at bounding box center [573, 189] width 58 height 39
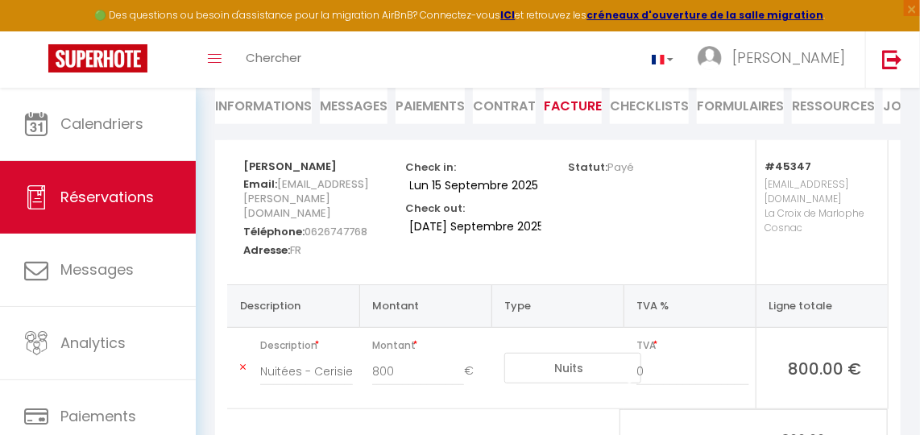
scroll to position [235, 0]
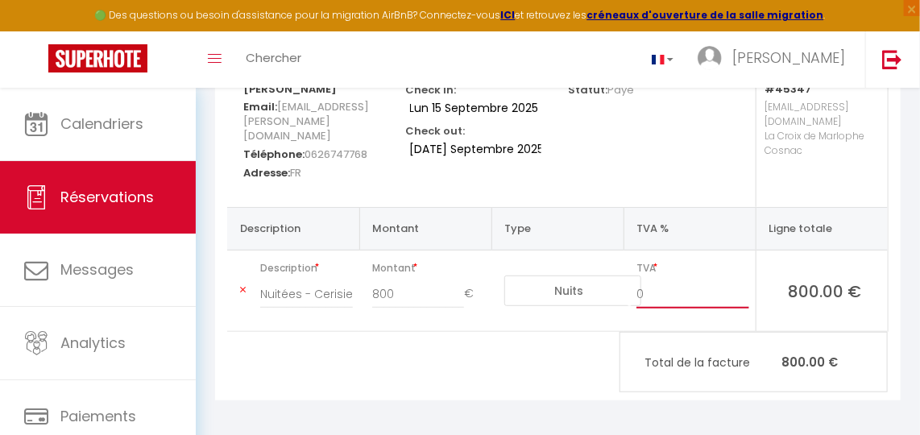
drag, startPoint x: 664, startPoint y: 281, endPoint x: 574, endPoint y: 281, distance: 89.4
click at [574, 284] on tr "Description Nuitées - Cerisier - Le Chalet du Pialou - Fiona Affergant Montant …" at bounding box center [557, 290] width 660 height 81
click at [703, 407] on div "Fiona Affergant Email: clabaut-louise@hotmail.fr Téléphone: 0626747768 Adresse:…" at bounding box center [558, 242] width 706 height 358
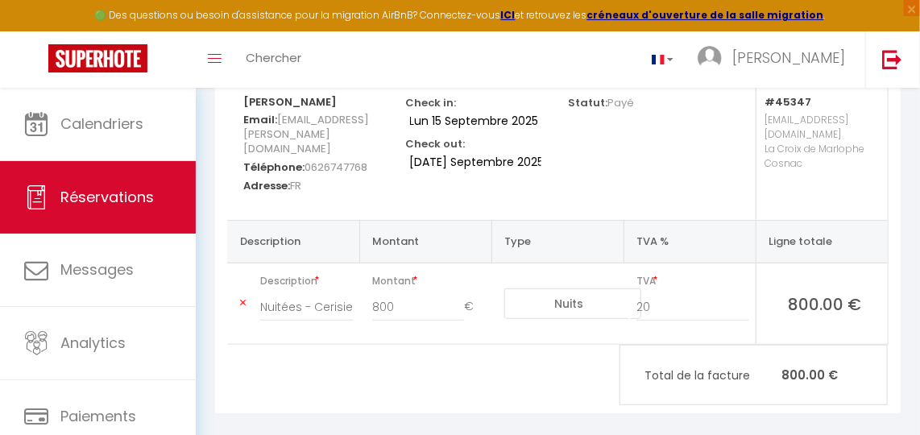
scroll to position [0, 0]
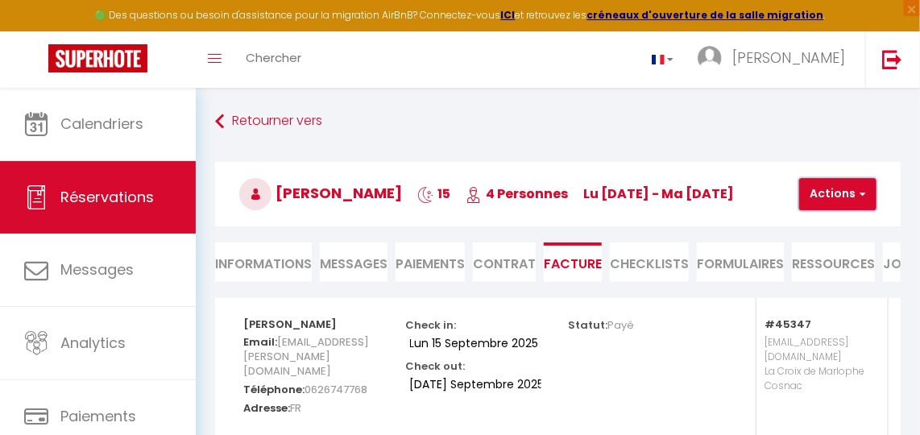
click at [842, 190] on button "Actions" at bounding box center [837, 194] width 77 height 32
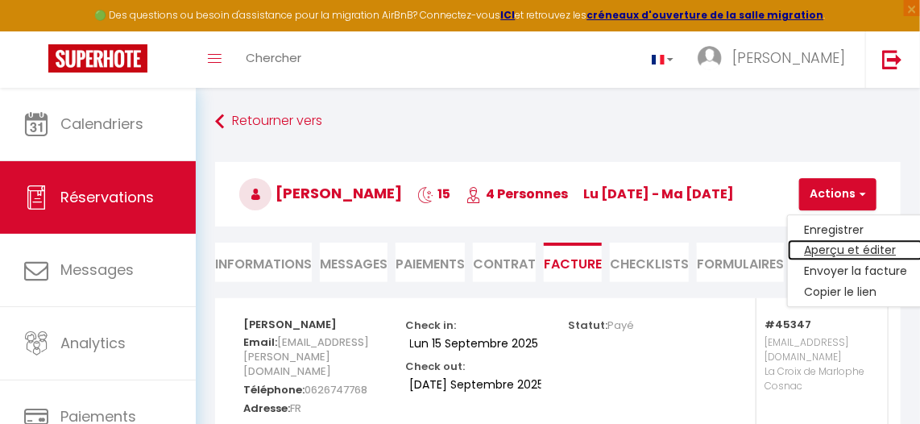
click at [839, 249] on link "Aperçu et éditer" at bounding box center [855, 250] width 135 height 21
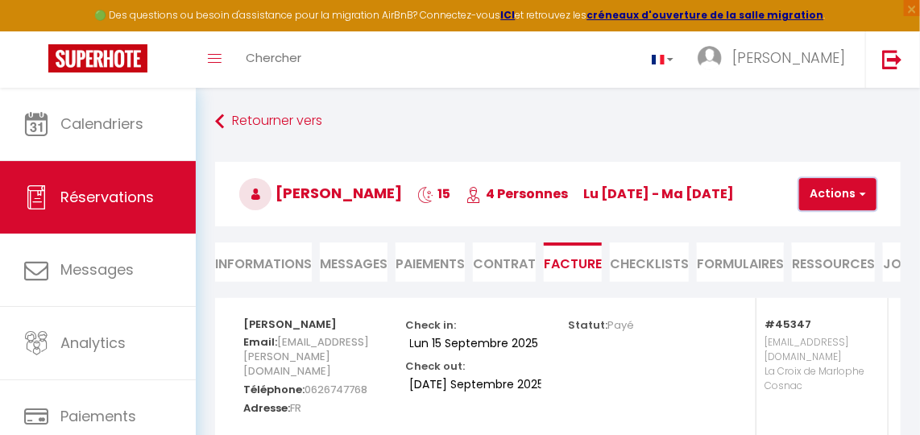
drag, startPoint x: 830, startPoint y: 199, endPoint x: 834, endPoint y: 222, distance: 23.7
click at [830, 201] on button "Actions" at bounding box center [837, 194] width 77 height 32
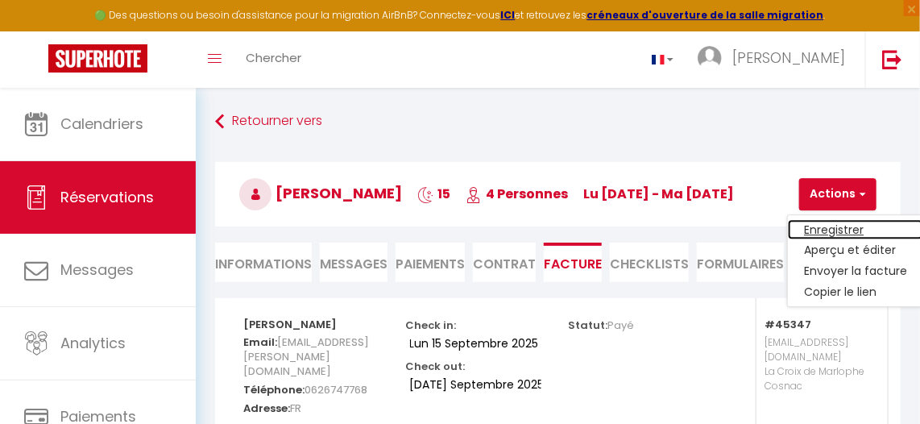
click at [834, 227] on link "Enregistrer" at bounding box center [855, 229] width 135 height 21
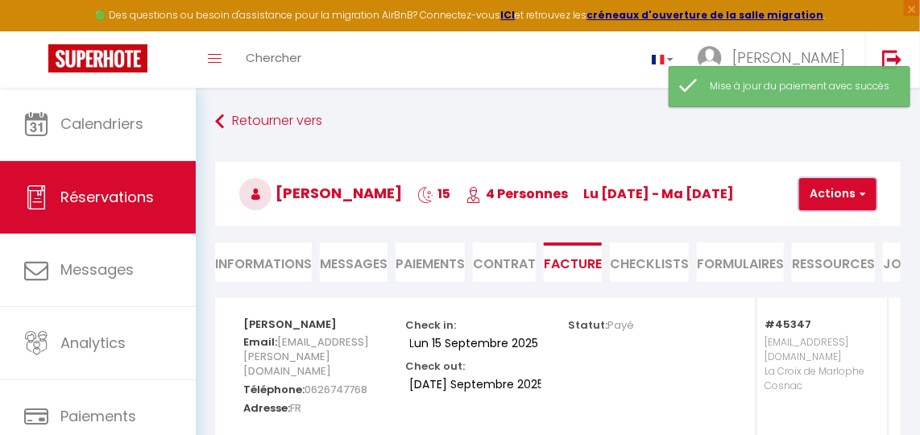
click at [821, 199] on button "Actions" at bounding box center [837, 194] width 77 height 32
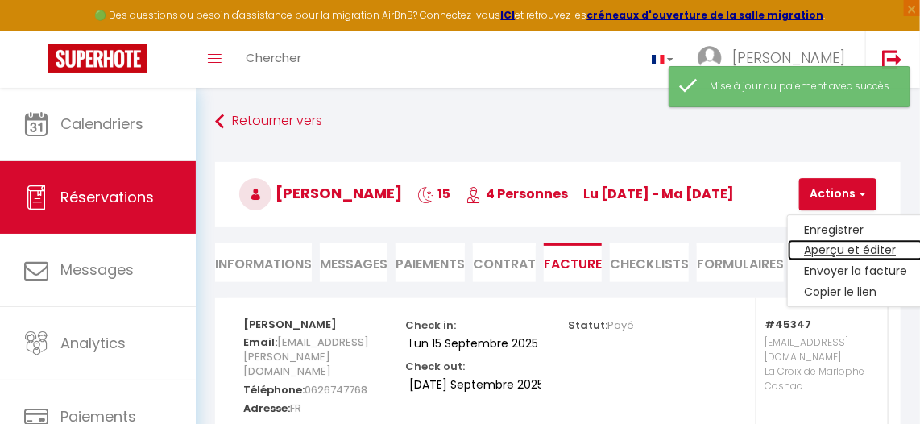
click at [835, 253] on link "Aperçu et éditer" at bounding box center [855, 250] width 135 height 21
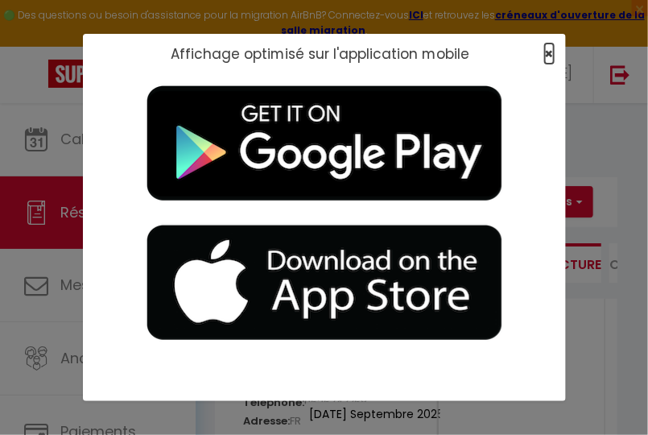
click at [546, 52] on span "×" at bounding box center [549, 53] width 9 height 20
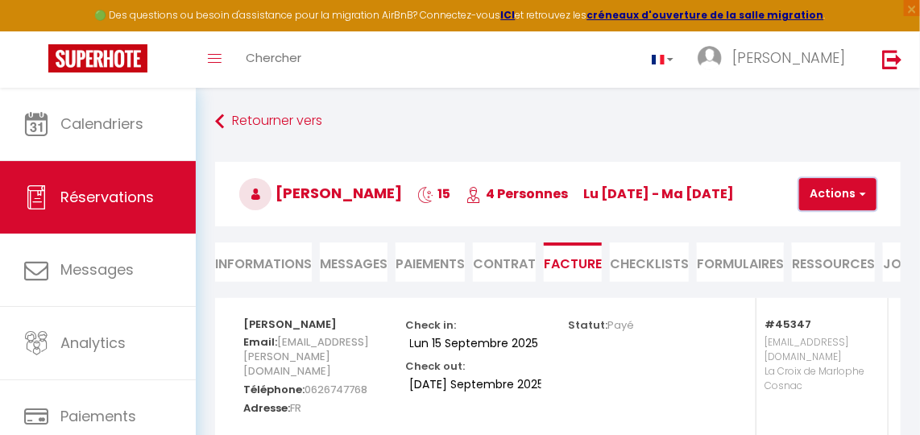
click at [841, 197] on button "Actions" at bounding box center [837, 194] width 77 height 32
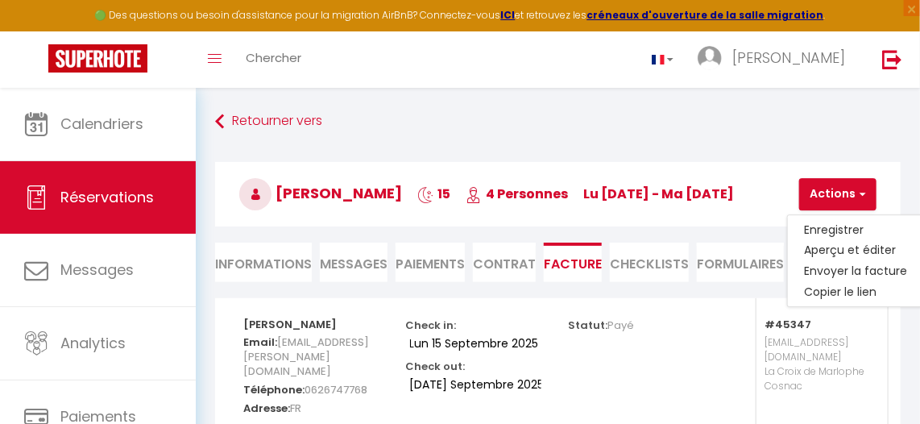
click at [711, 387] on div "Statut: Payé" at bounding box center [638, 370] width 163 height 144
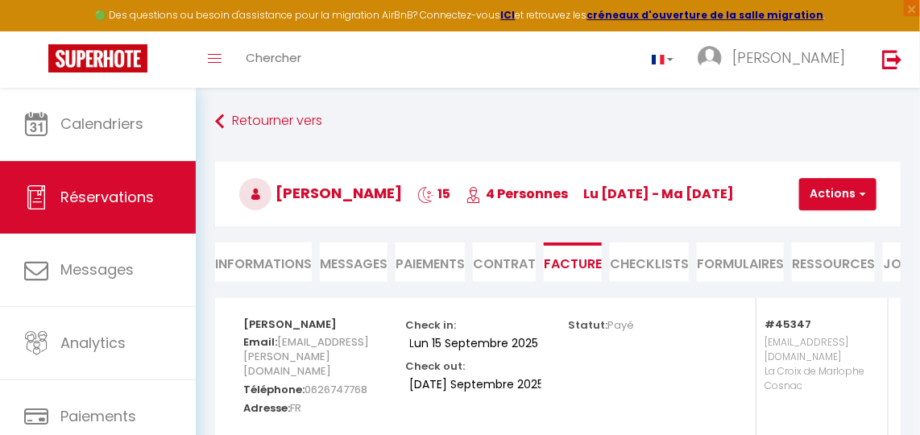
click at [247, 260] on li "Informations" at bounding box center [263, 261] width 97 height 39
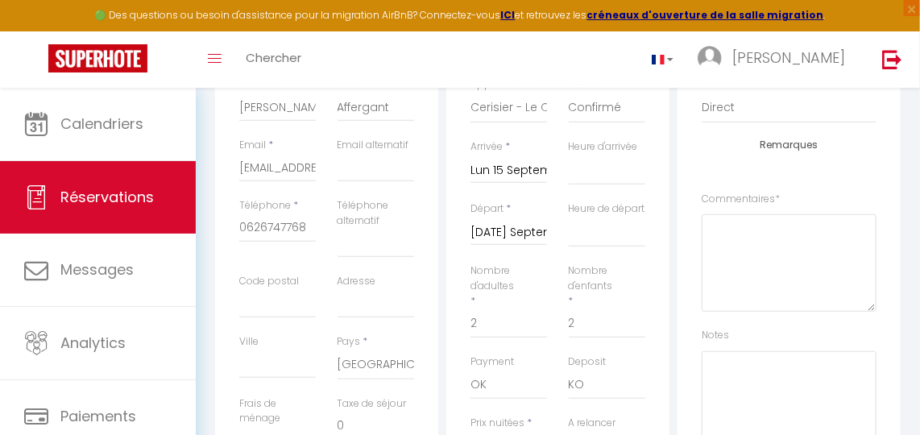
scroll to position [146, 0]
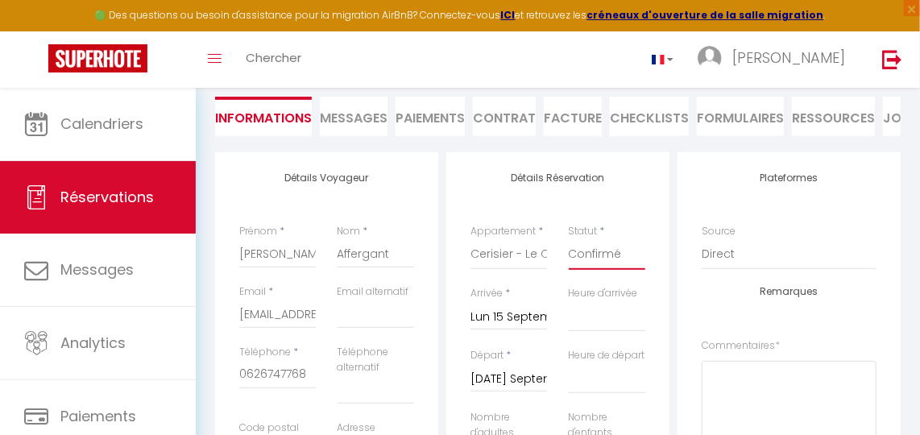
click at [594, 268] on select "Confirmé Non Confirmé Annulé Annulé par le voyageur No Show Request" at bounding box center [607, 254] width 77 height 31
click at [569, 249] on select "Confirmé Non Confirmé Annulé Annulé par le voyageur No Show Request" at bounding box center [607, 254] width 77 height 31
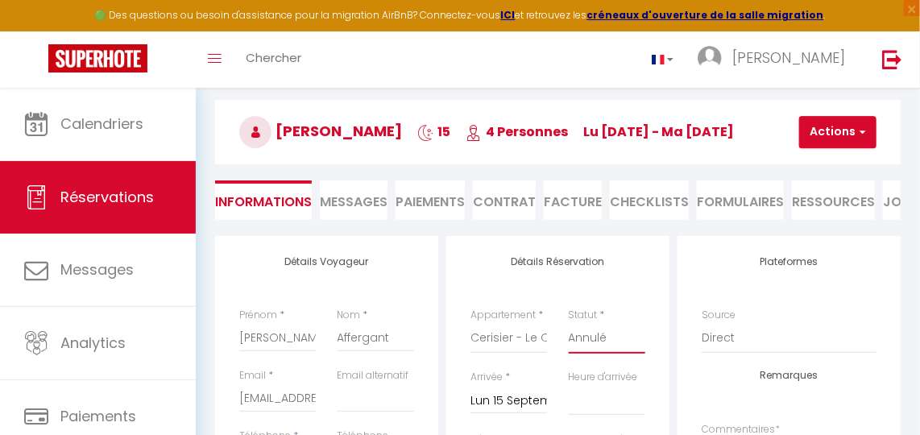
scroll to position [0, 0]
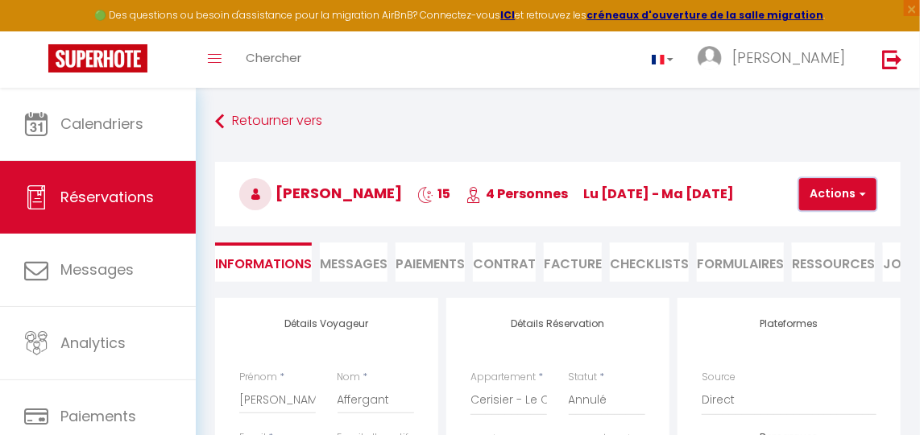
click at [831, 201] on button "Actions" at bounding box center [837, 194] width 77 height 32
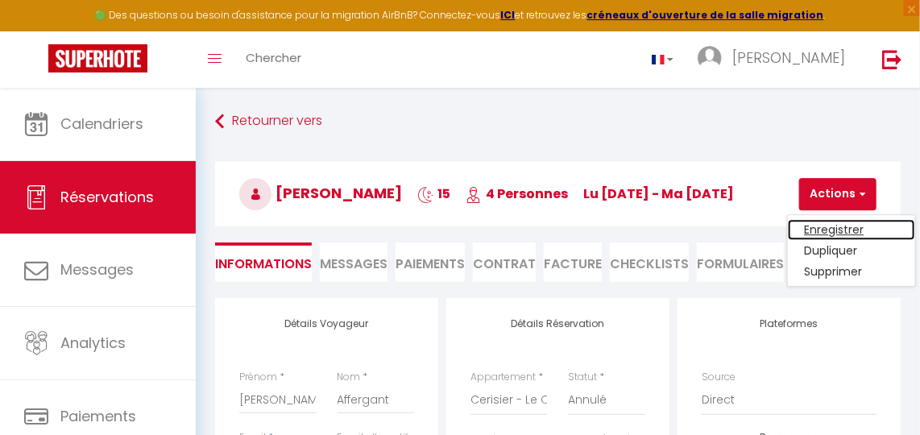
click at [837, 227] on link "Enregistrer" at bounding box center [851, 229] width 127 height 21
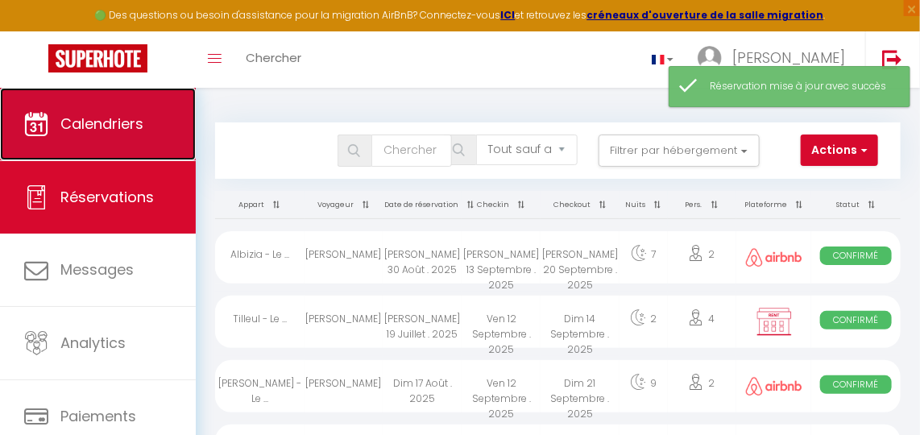
click at [121, 122] on span "Calendriers" at bounding box center [101, 124] width 83 height 20
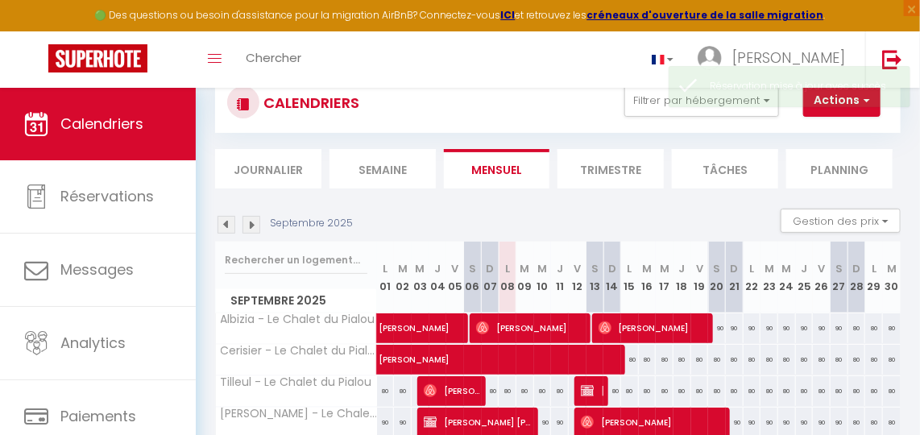
scroll to position [72, 0]
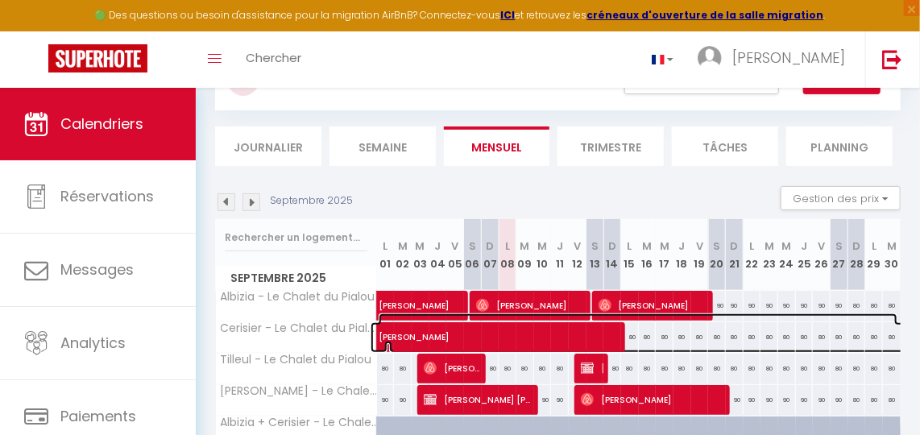
click at [477, 334] on span "Fiona Affergant" at bounding box center [638, 328] width 519 height 31
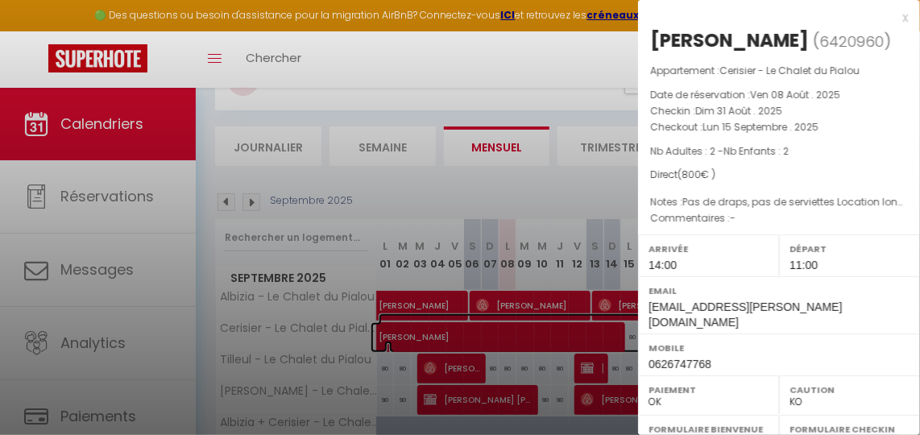
scroll to position [292, 0]
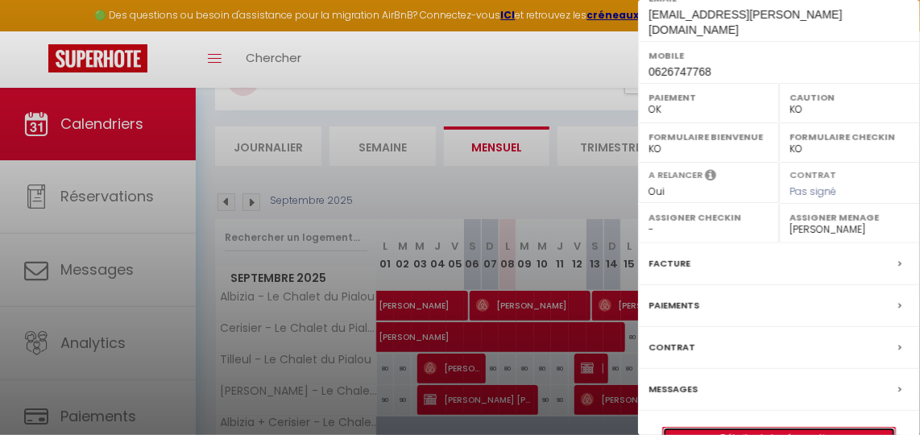
click at [761, 428] on link "Détails de la réservation" at bounding box center [779, 438] width 232 height 21
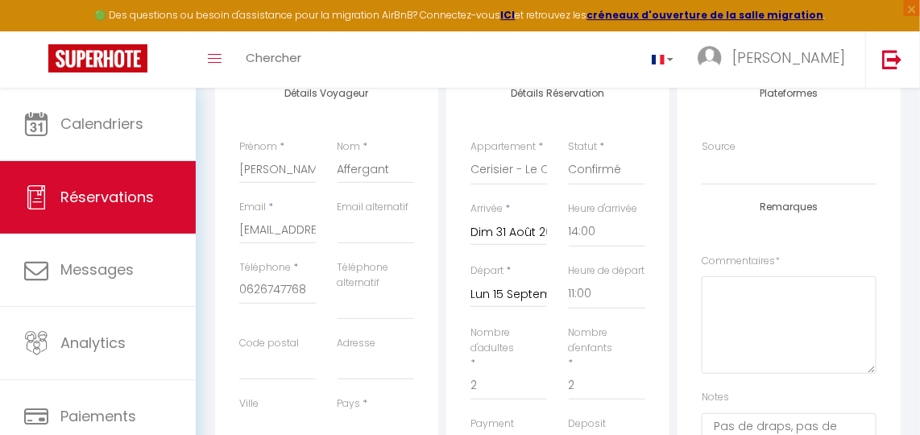
scroll to position [234, 0]
click at [507, 300] on input "Lun 15 Septembre 2025" at bounding box center [508, 291] width 77 height 21
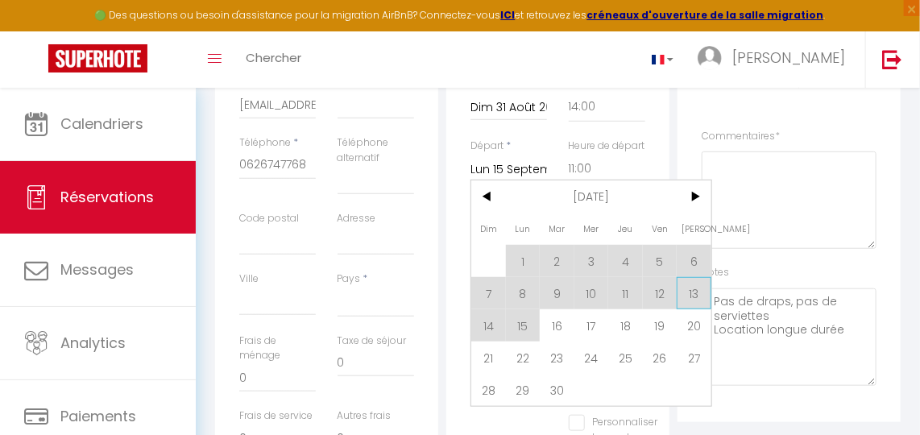
scroll to position [453, 0]
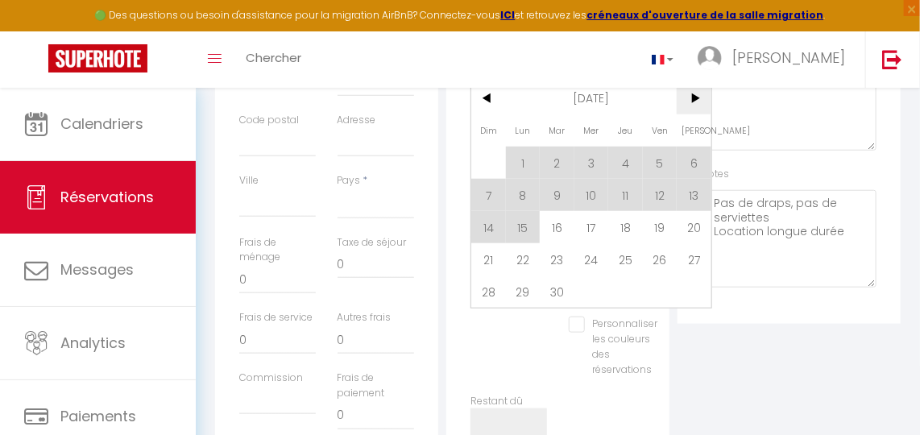
click at [689, 111] on span ">" at bounding box center [694, 98] width 35 height 32
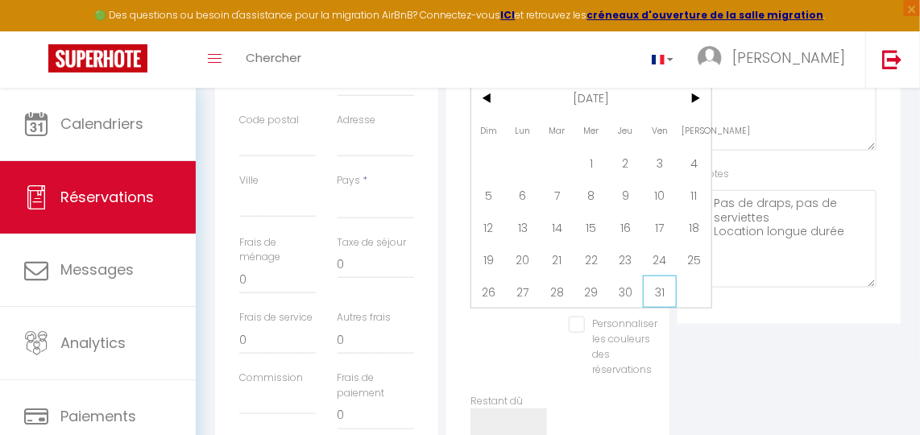
click at [661, 302] on span "31" at bounding box center [660, 291] width 35 height 32
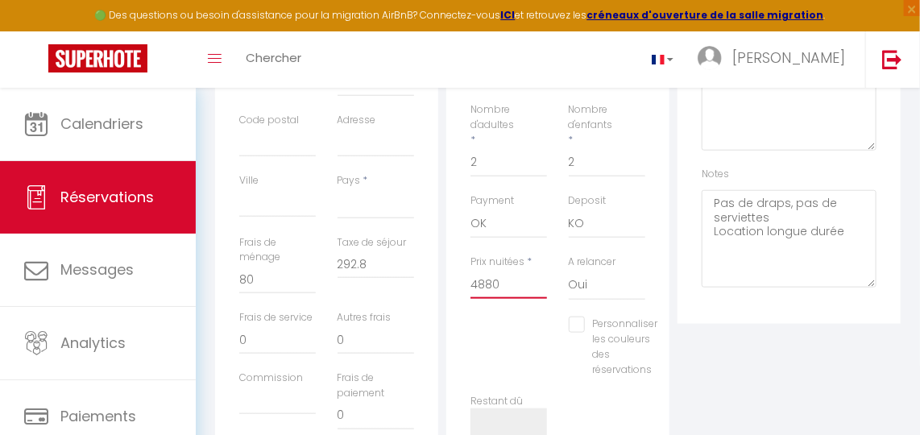
drag, startPoint x: 465, startPoint y: 308, endPoint x: 358, endPoint y: 302, distance: 107.3
click at [358, 302] on div "Détails Voyageur Prénom * Fiona Nom * Affergant Email * clabaut-louise@hotmail.…" at bounding box center [558, 159] width 694 height 629
click at [787, 408] on div "Plateformes Source Direct Airbnb.com Booking.com Chalet montagne Expedia Gite d…" at bounding box center [788, 159] width 231 height 629
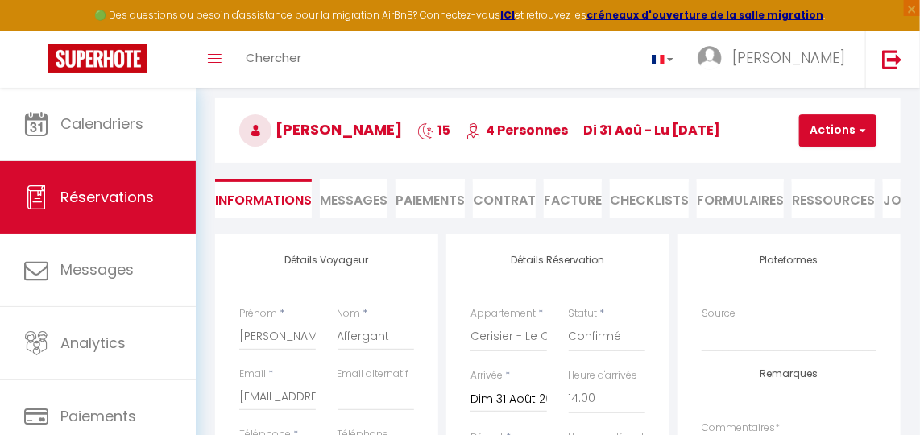
scroll to position [14, 0]
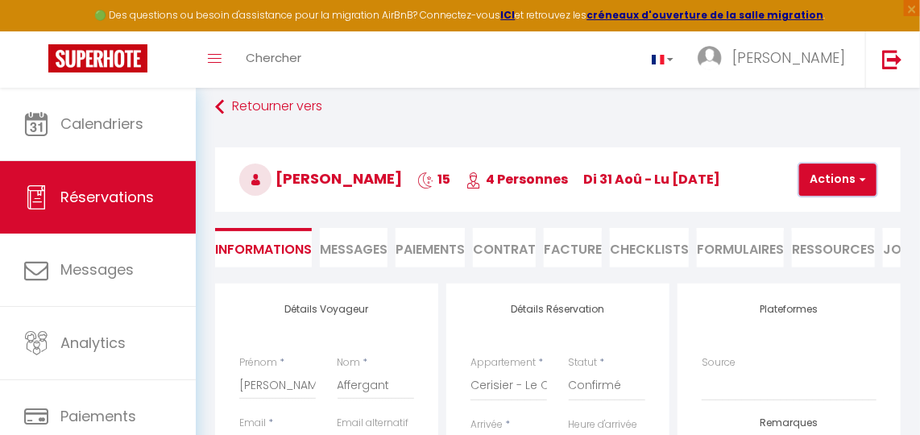
click at [847, 180] on button "Actions" at bounding box center [837, 180] width 77 height 32
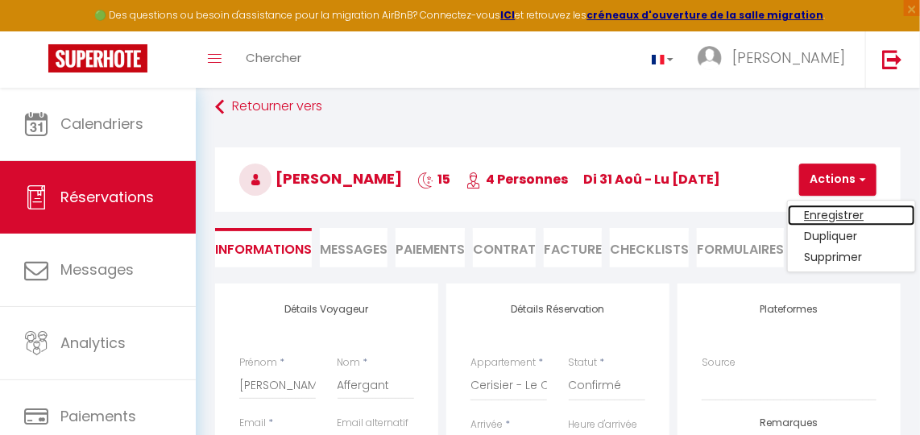
click at [830, 210] on link "Enregistrer" at bounding box center [851, 215] width 127 height 21
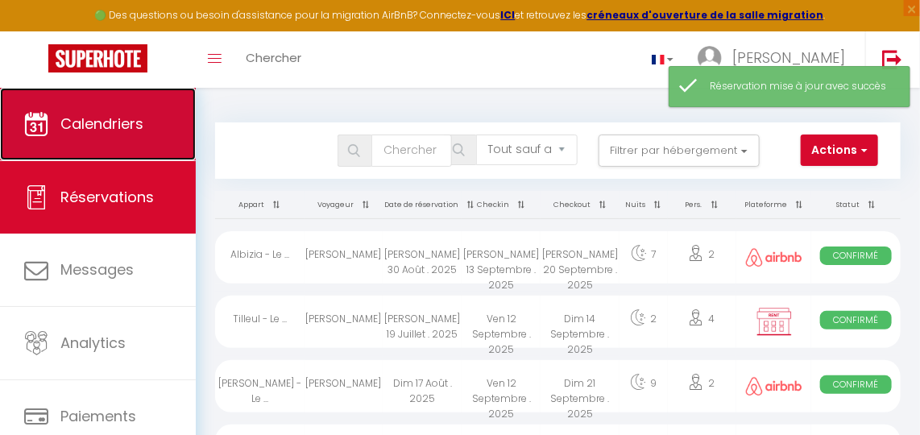
click at [124, 130] on span "Calendriers" at bounding box center [101, 124] width 83 height 20
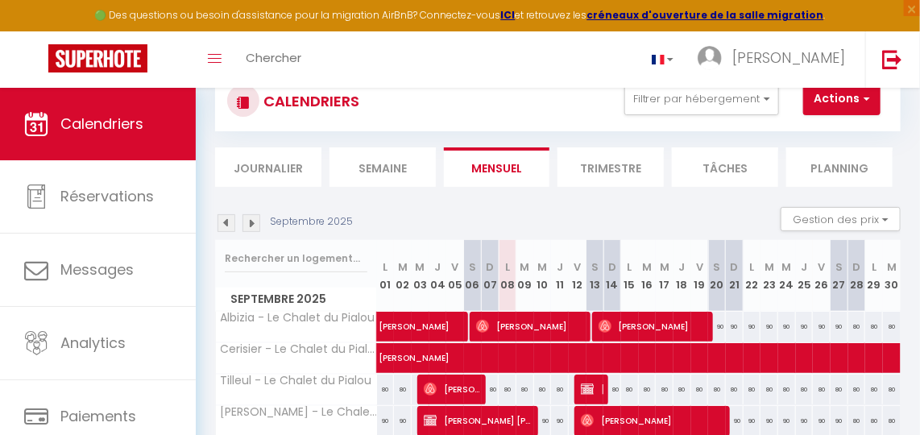
scroll to position [72, 0]
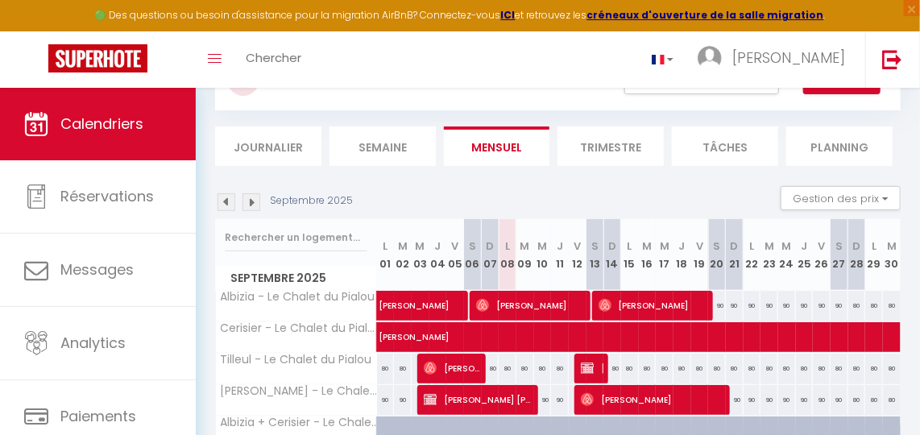
click at [251, 205] on img at bounding box center [251, 202] width 18 height 18
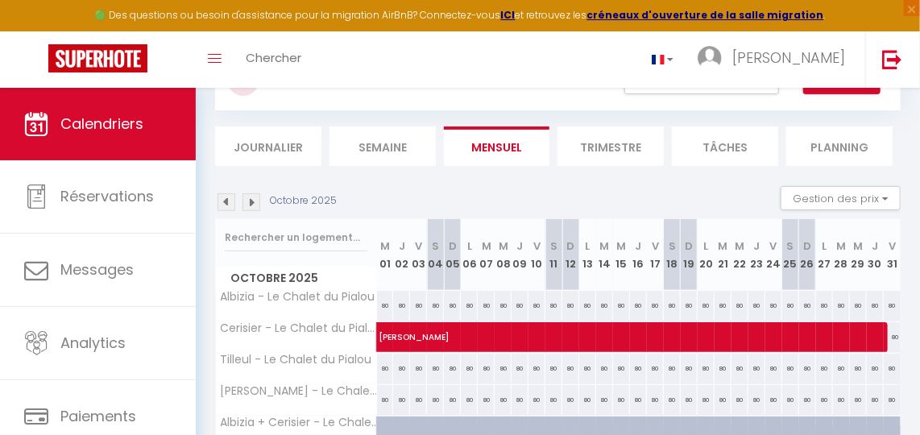
click at [222, 200] on img at bounding box center [226, 202] width 18 height 18
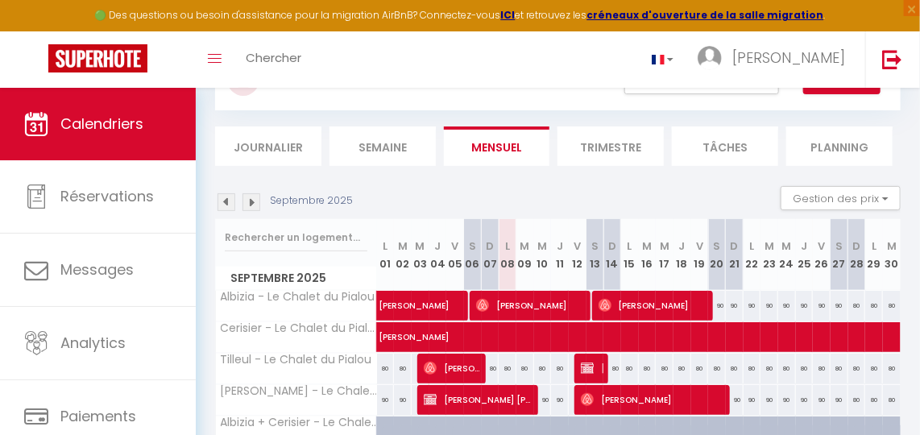
click at [258, 198] on img at bounding box center [251, 202] width 18 height 18
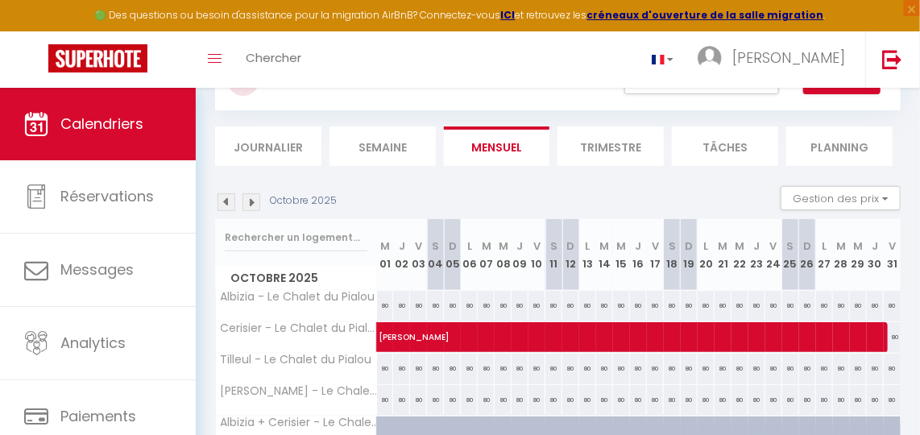
click at [231, 200] on img at bounding box center [226, 202] width 18 height 18
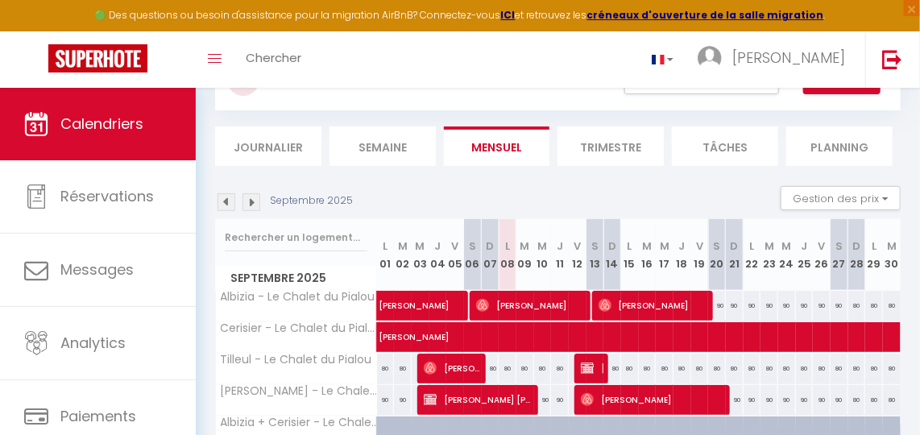
click at [256, 199] on img at bounding box center [251, 202] width 18 height 18
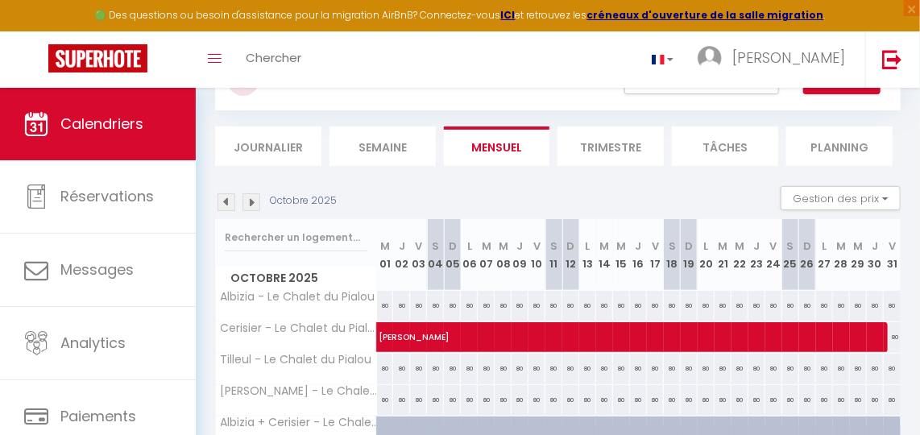
click at [227, 203] on img at bounding box center [226, 202] width 18 height 18
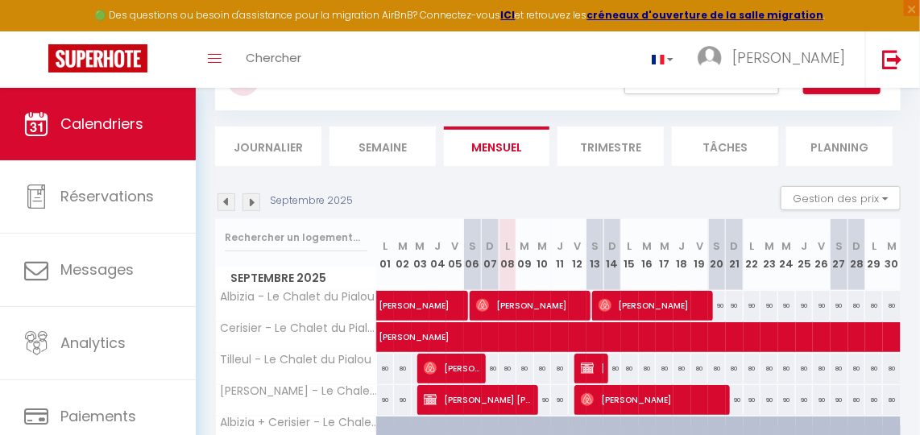
click at [255, 203] on img at bounding box center [251, 202] width 18 height 18
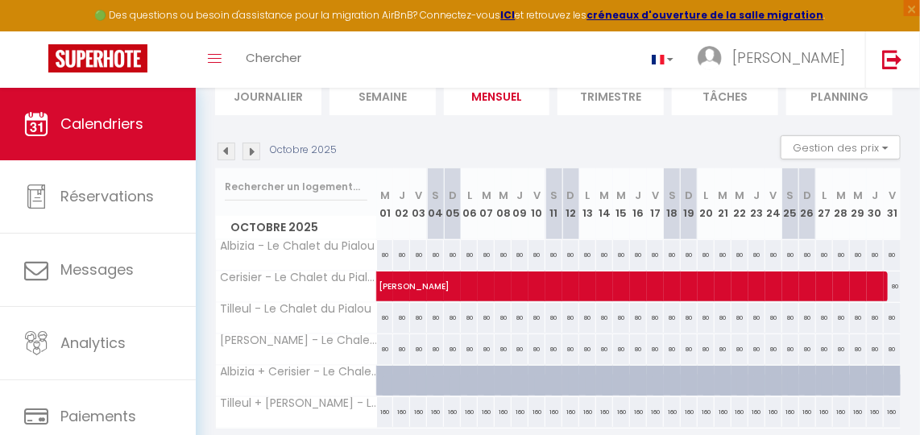
scroll to position [146, 0]
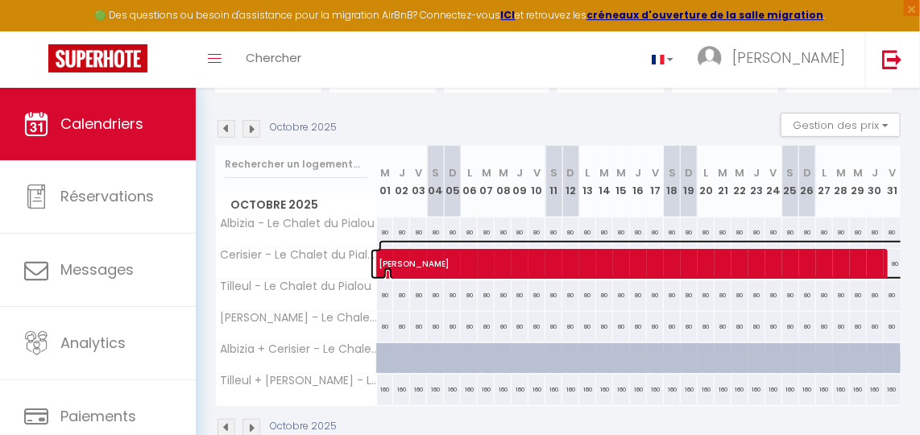
click at [438, 267] on span "Fiona Affergant" at bounding box center [935, 255] width 1112 height 31
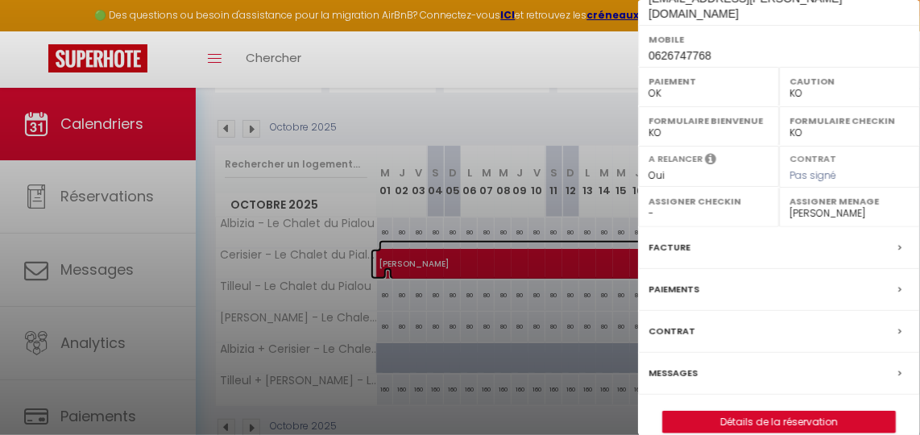
scroll to position [311, 0]
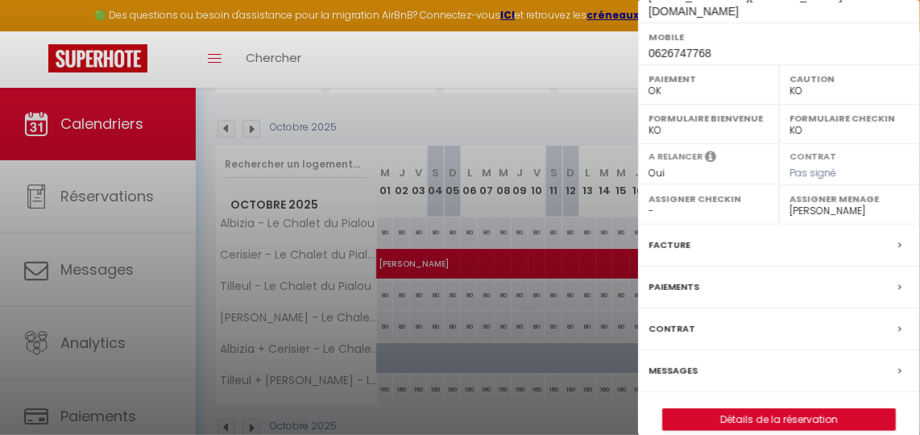
click at [698, 277] on div "Paiements" at bounding box center [779, 288] width 282 height 42
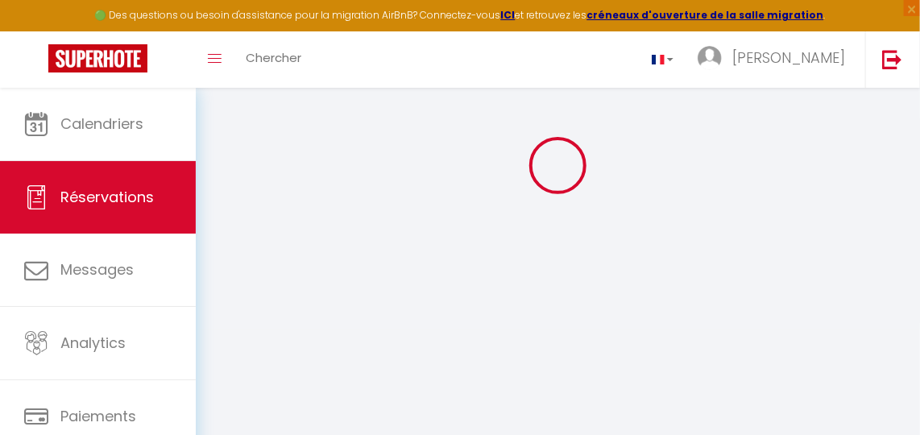
scroll to position [88, 0]
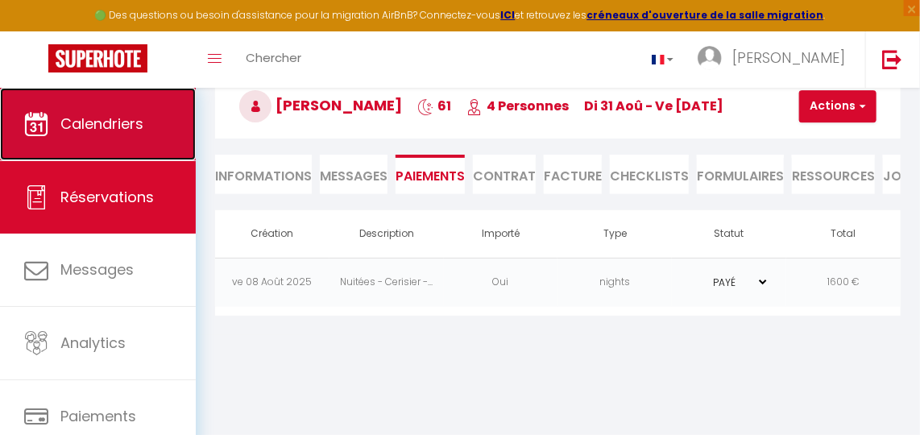
click at [111, 118] on span "Calendriers" at bounding box center [101, 124] width 83 height 20
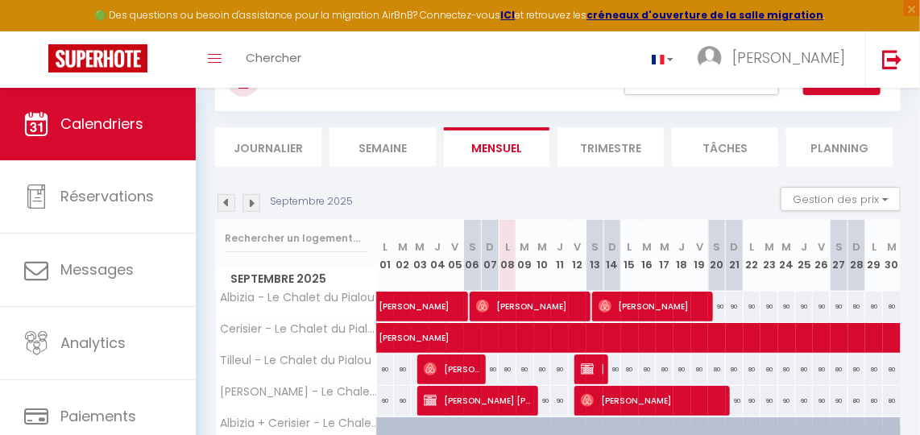
scroll to position [72, 0]
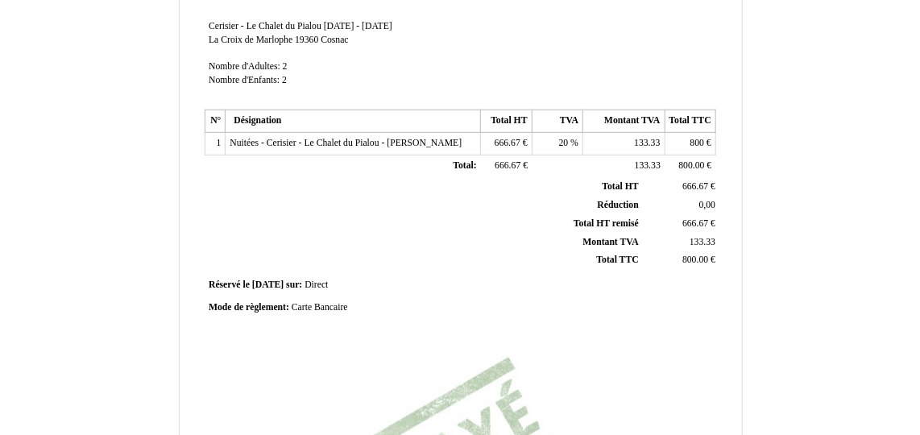
scroll to position [439, 0]
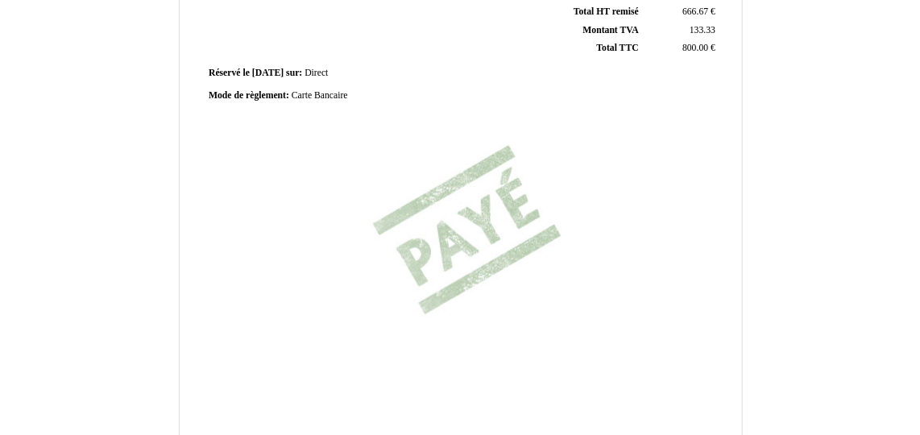
drag, startPoint x: 579, startPoint y: 278, endPoint x: 486, endPoint y: 139, distance: 167.1
click at [486, 139] on div "Facture Facture N° 6420960 6420960 Date de création [DATE] Hebergeur: [GEOGRAPH…" at bounding box center [460, 13] width 516 height 761
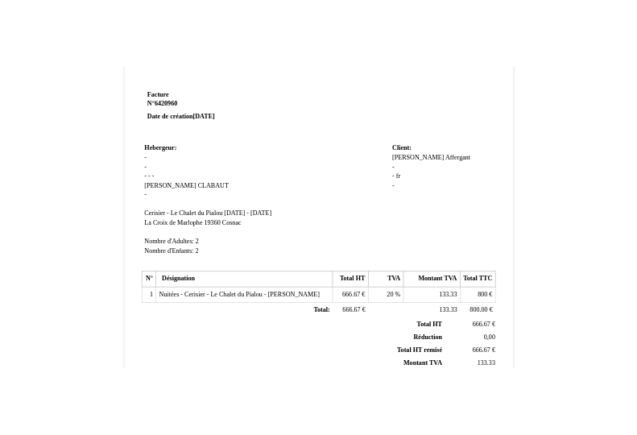
scroll to position [0, 0]
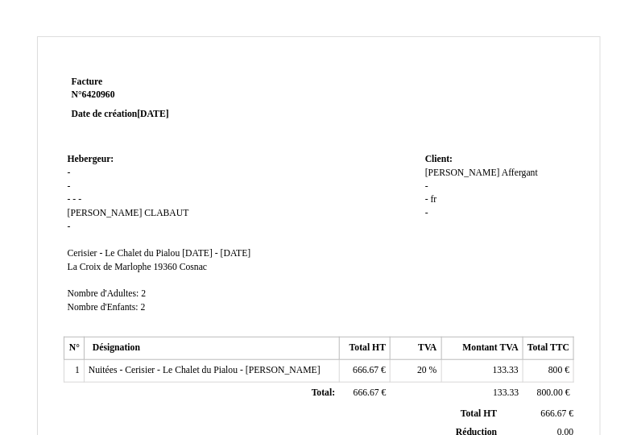
drag, startPoint x: 437, startPoint y: 209, endPoint x: 313, endPoint y: 236, distance: 126.9
click at [312, 236] on td "Hebergeur: Hebergeur: - - - - - [PERSON_NAME] CLABAUT - SIRET Cerisier - Le Cha…" at bounding box center [243, 241] width 358 height 184
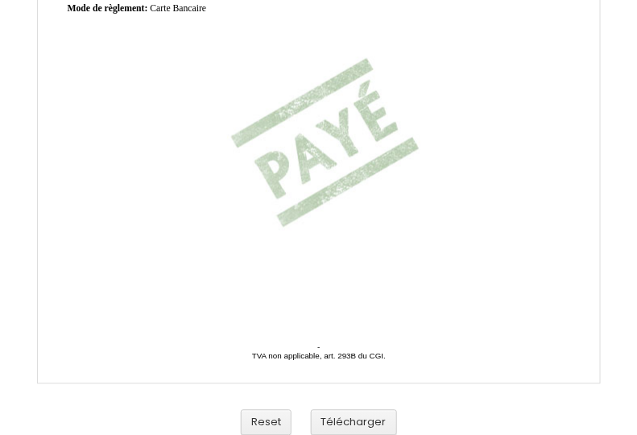
scroll to position [536, 0]
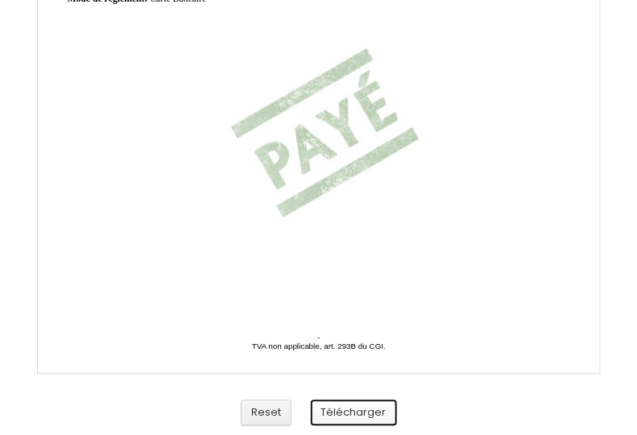
click at [364, 416] on button "Télécharger" at bounding box center [354, 413] width 86 height 27
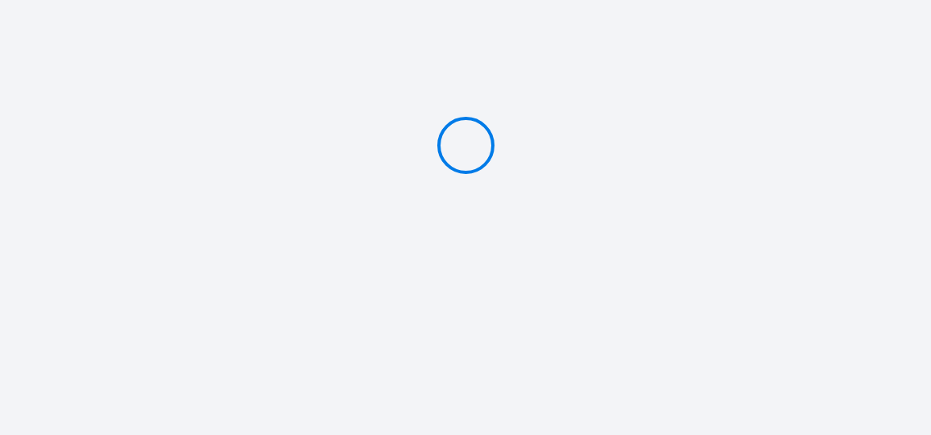
type input "PAYER 800 €"
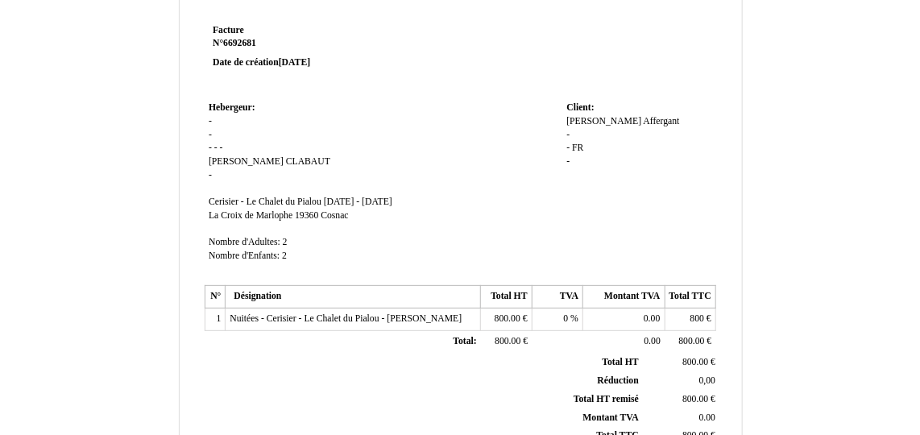
scroll to position [72, 0]
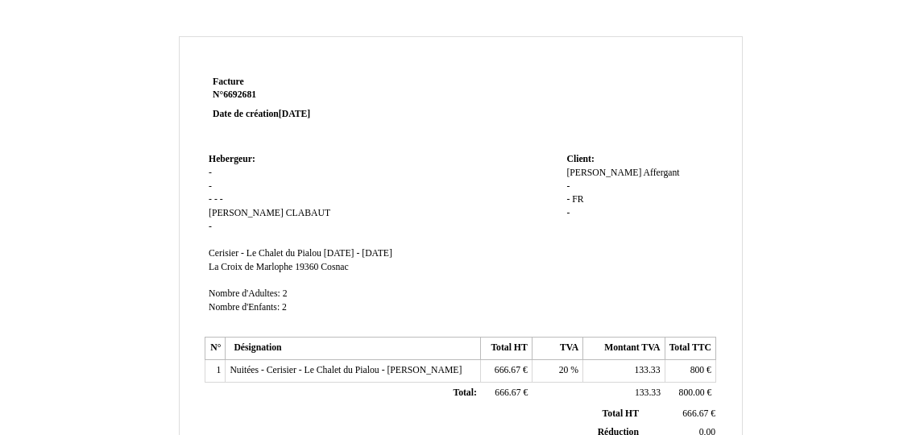
scroll to position [146, 0]
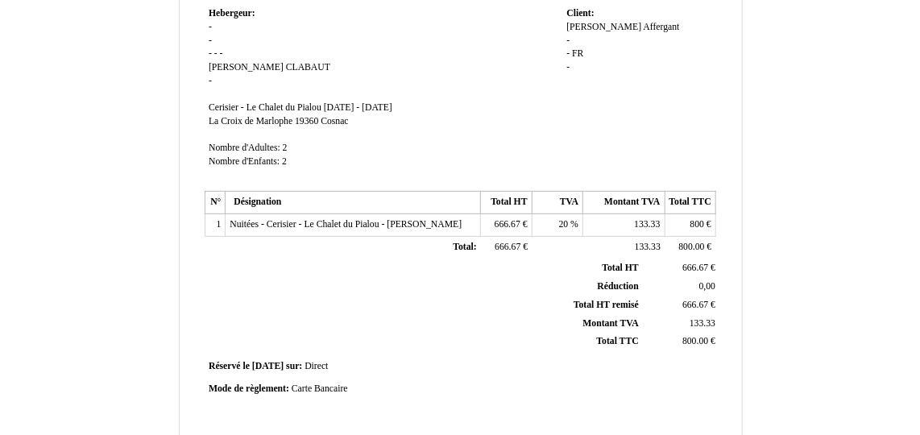
drag, startPoint x: 693, startPoint y: 376, endPoint x: 679, endPoint y: 324, distance: 54.1
click at [692, 379] on td "Mode de règlement: Mode de règlement: Carte Bancaire Carte Bancaire" at bounding box center [460, 390] width 511 height 22
click at [567, 387] on div "Mode de règlement: Mode de règlement: Carte Bancaire Carte Bancaire" at bounding box center [460, 390] width 503 height 14
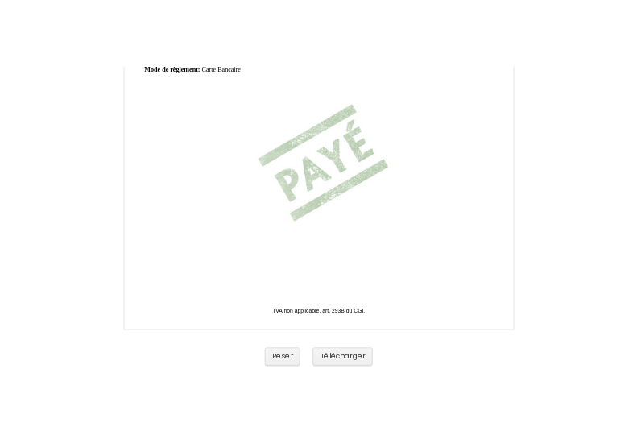
scroll to position [536, 0]
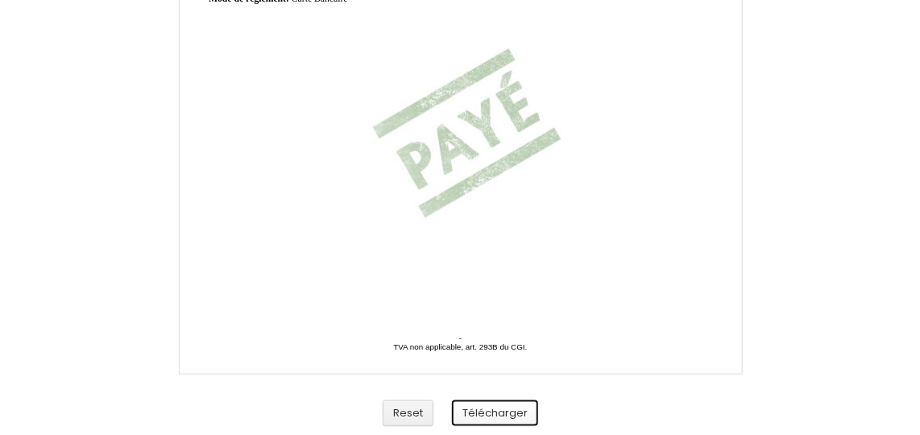
click at [510, 416] on button "Télécharger" at bounding box center [495, 413] width 86 height 27
